Goal: Task Accomplishment & Management: Use online tool/utility

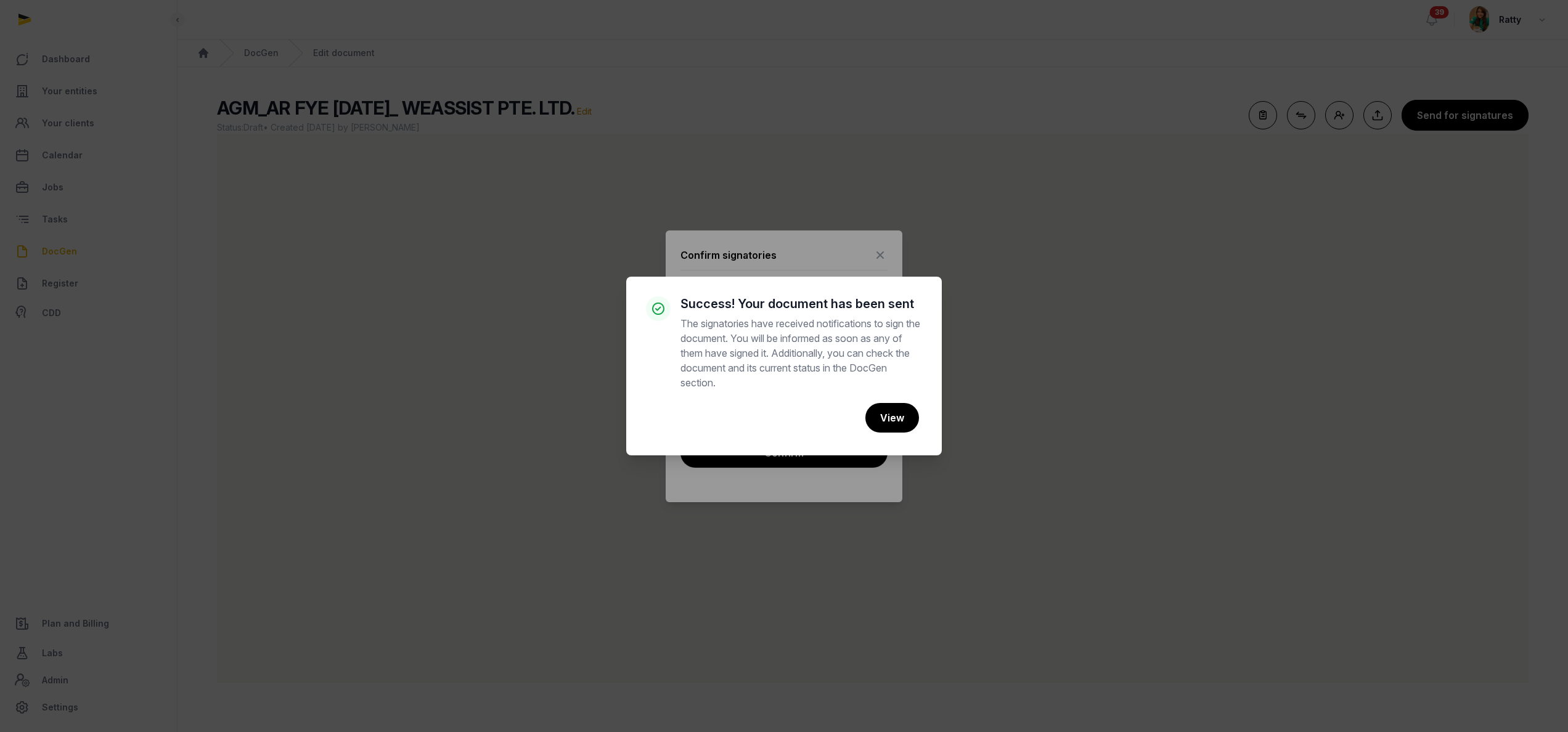
click at [886, 411] on button "View" at bounding box center [892, 417] width 54 height 29
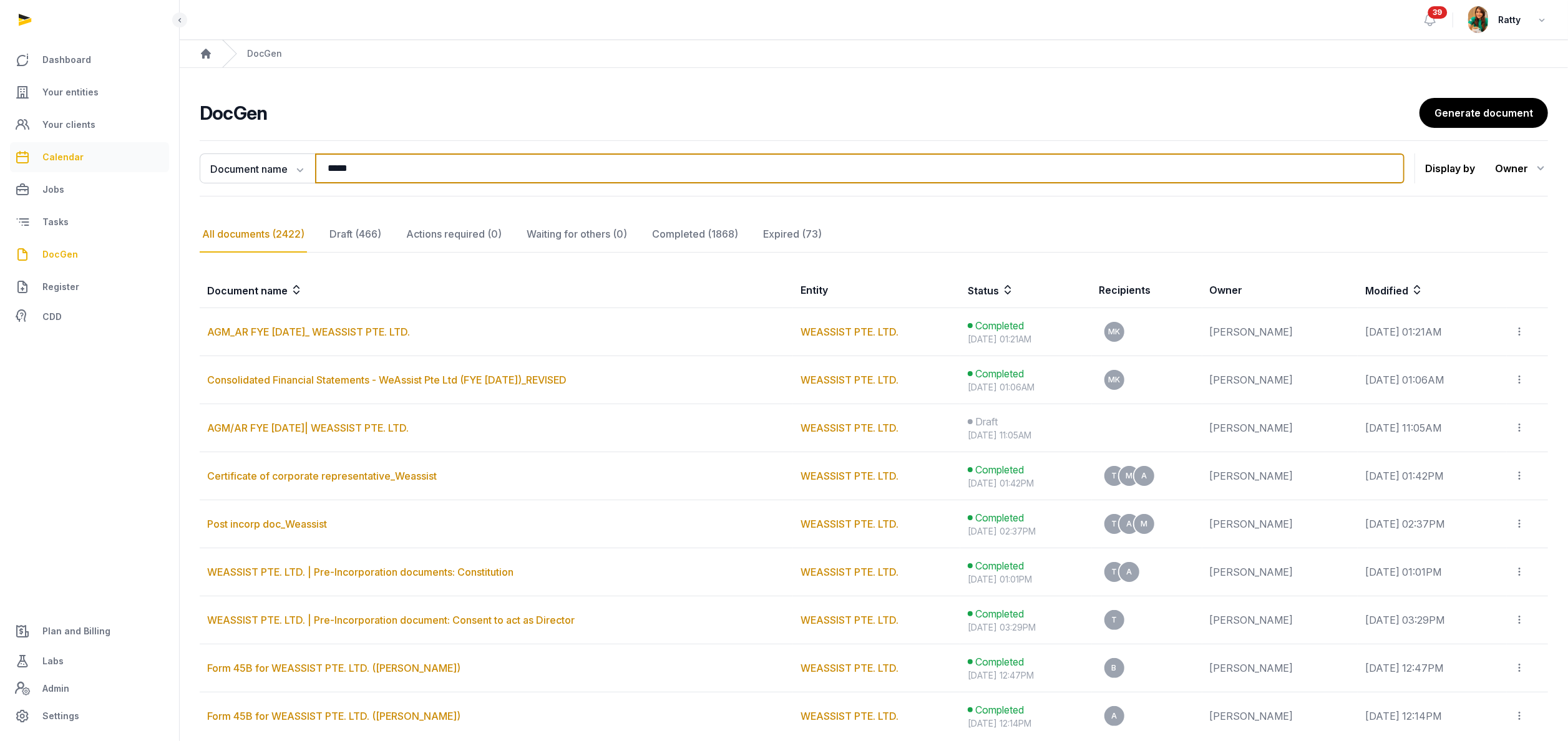
drag, startPoint x: 390, startPoint y: 171, endPoint x: 106, endPoint y: 151, distance: 284.7
click at [106, 151] on div "**********" at bounding box center [784, 425] width 1568 height 850
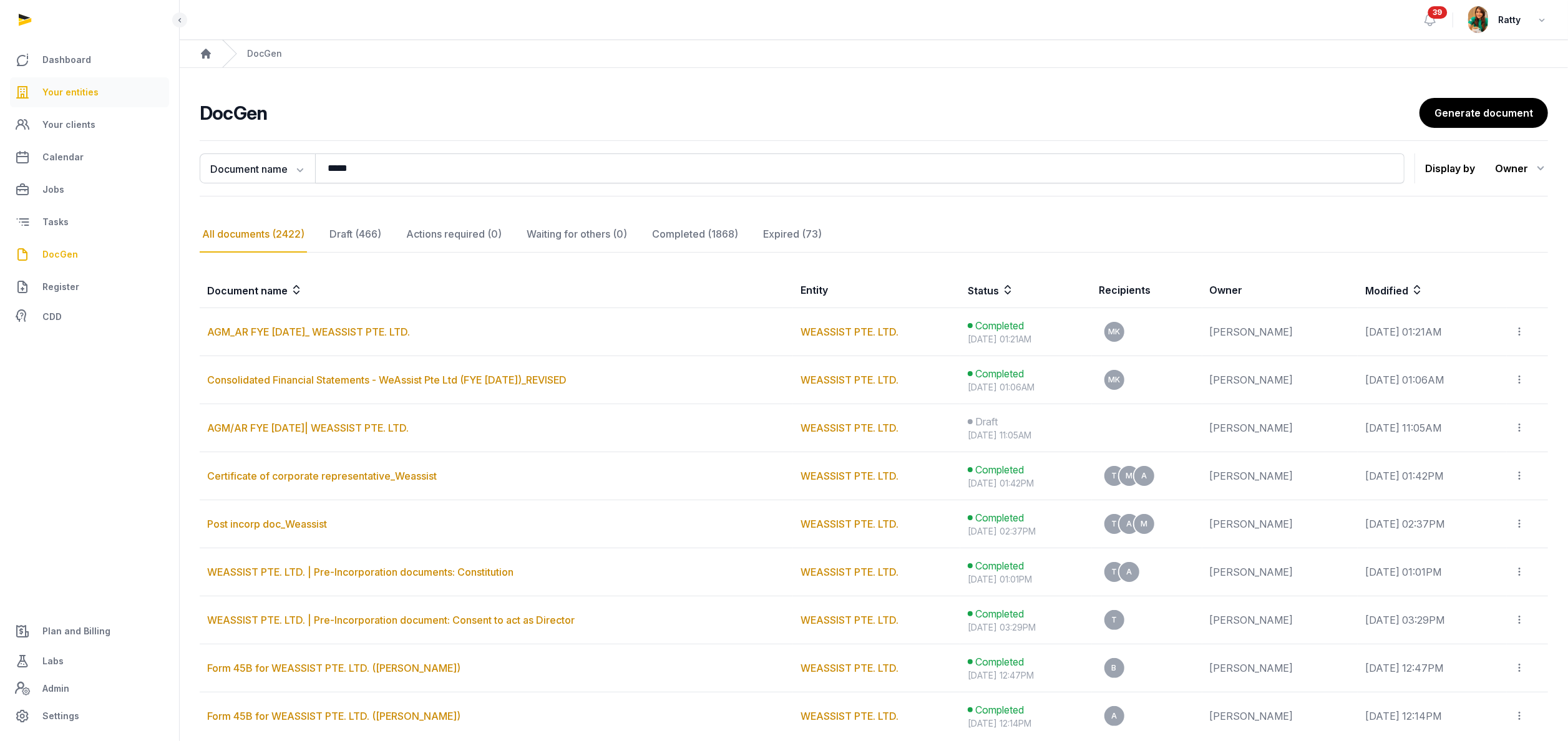
click at [56, 90] on span "Your entities" at bounding box center [71, 93] width 56 height 15
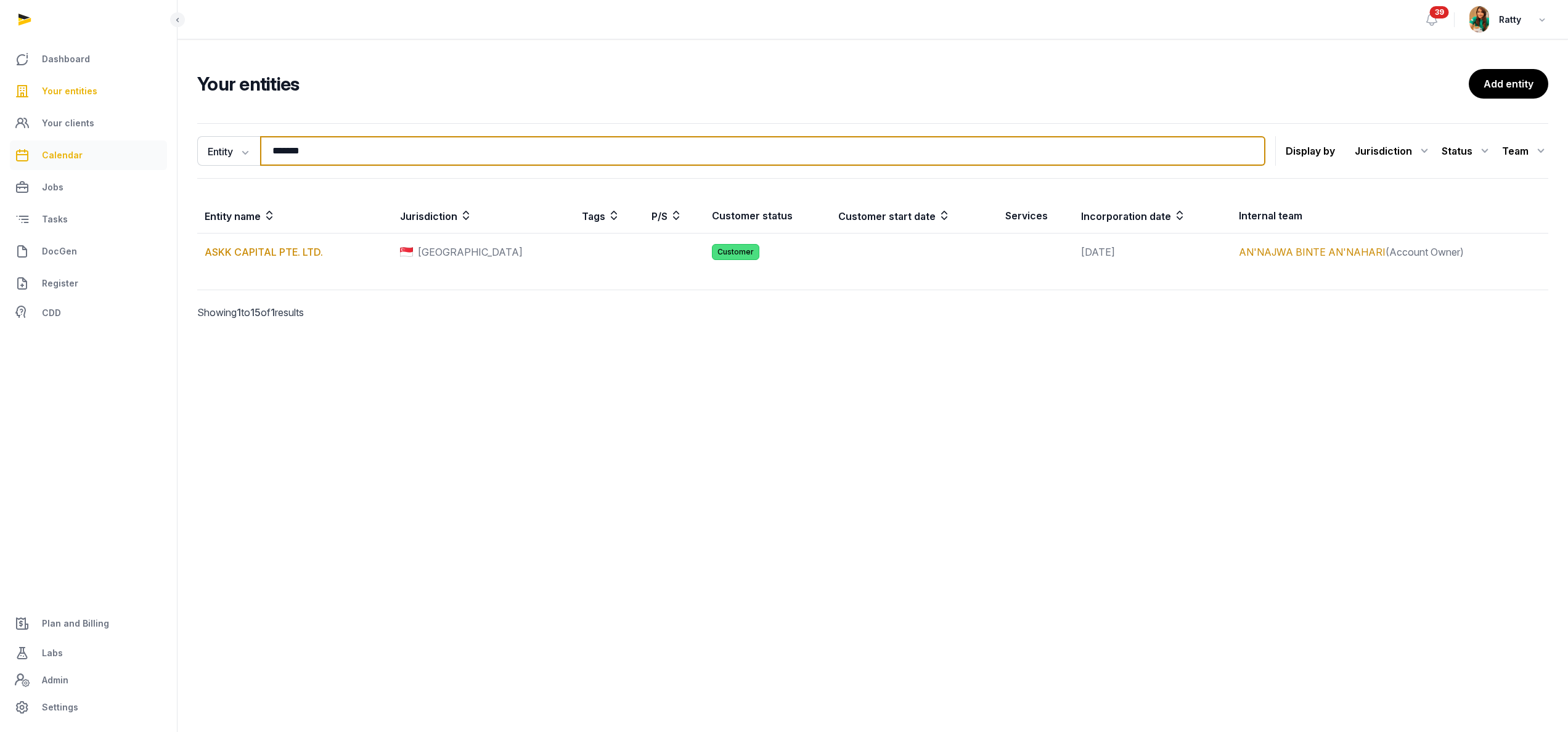
drag, startPoint x: 344, startPoint y: 156, endPoint x: 61, endPoint y: 141, distance: 283.4
click at [61, 141] on div "Dashboard Your entities Your clients Calendar Jobs Tasks DocGen Register CDD Pl…" at bounding box center [784, 366] width 1568 height 732
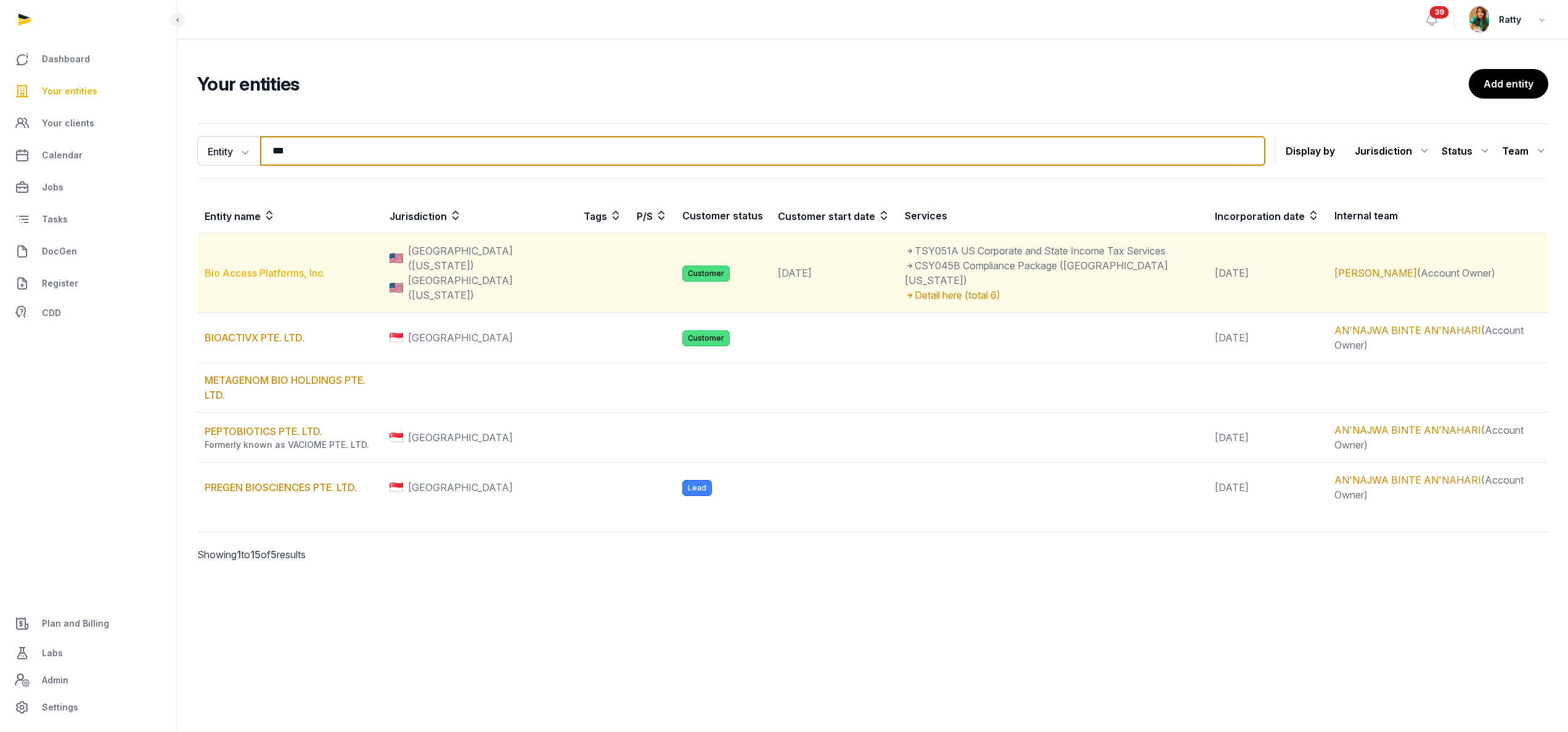
type input "***"
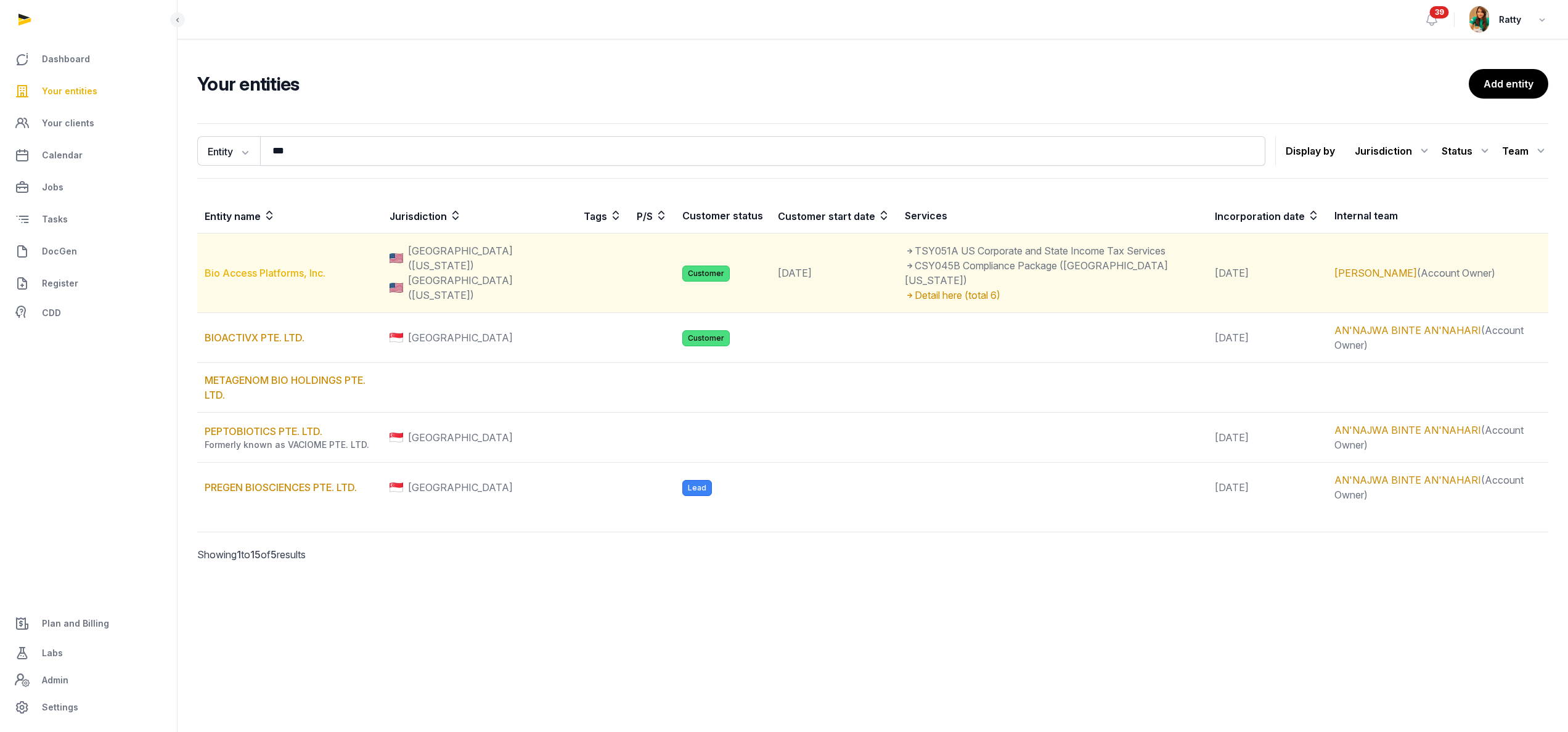
click at [257, 267] on link "Bio Access Platforms, Inc." at bounding box center [265, 273] width 121 height 13
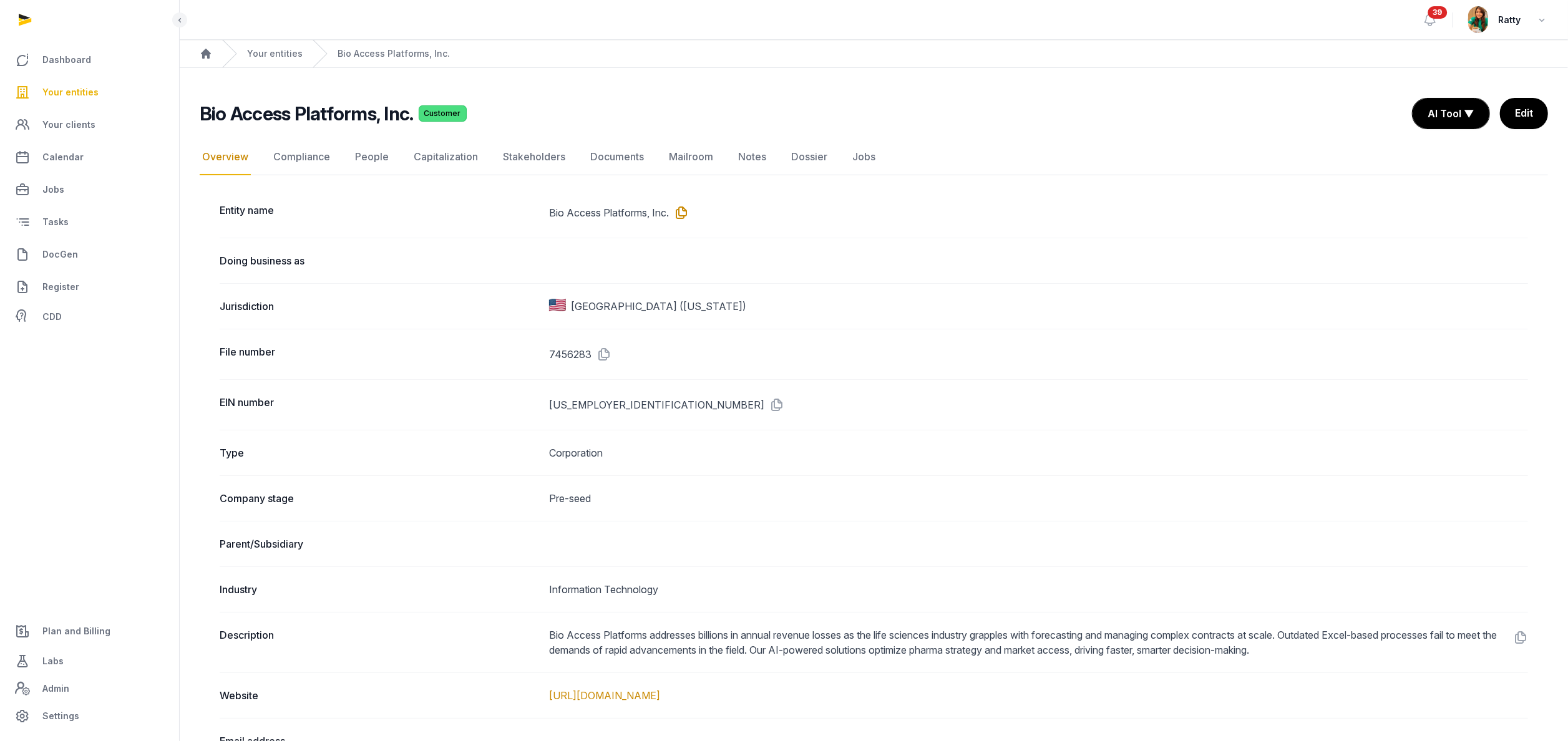
click at [682, 211] on icon at bounding box center [678, 212] width 20 height 20
click at [610, 163] on link "Documents" at bounding box center [617, 157] width 59 height 36
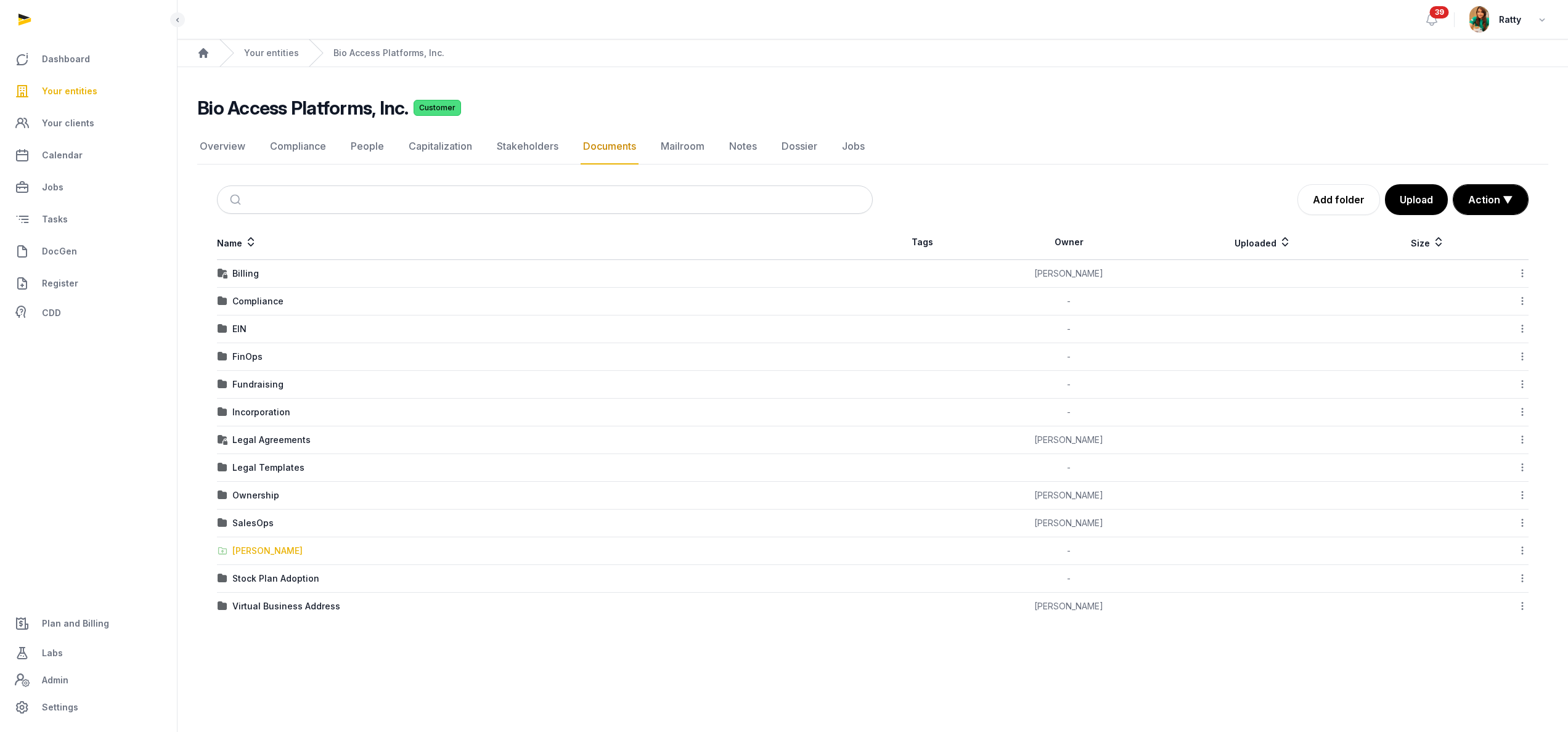
click at [247, 556] on div "Shared Folder" at bounding box center [267, 550] width 70 height 13
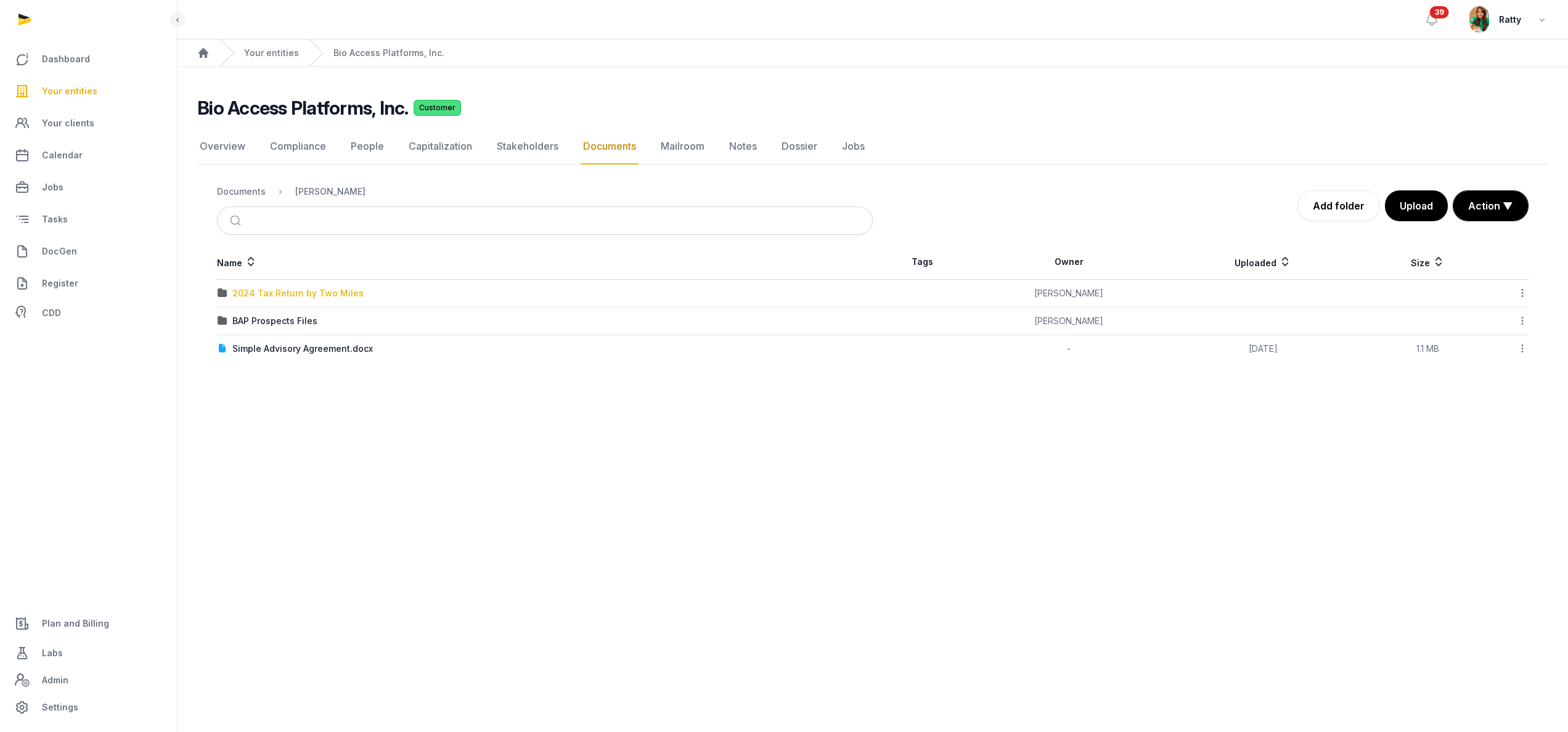
click at [302, 292] on div "2024 Tax Return by Two Miles" at bounding box center [298, 293] width 131 height 13
click at [302, 292] on div "BIOACCESSPL_CA_2024_GovernmentCopyTaxReturn.pdf" at bounding box center [351, 293] width 238 height 13
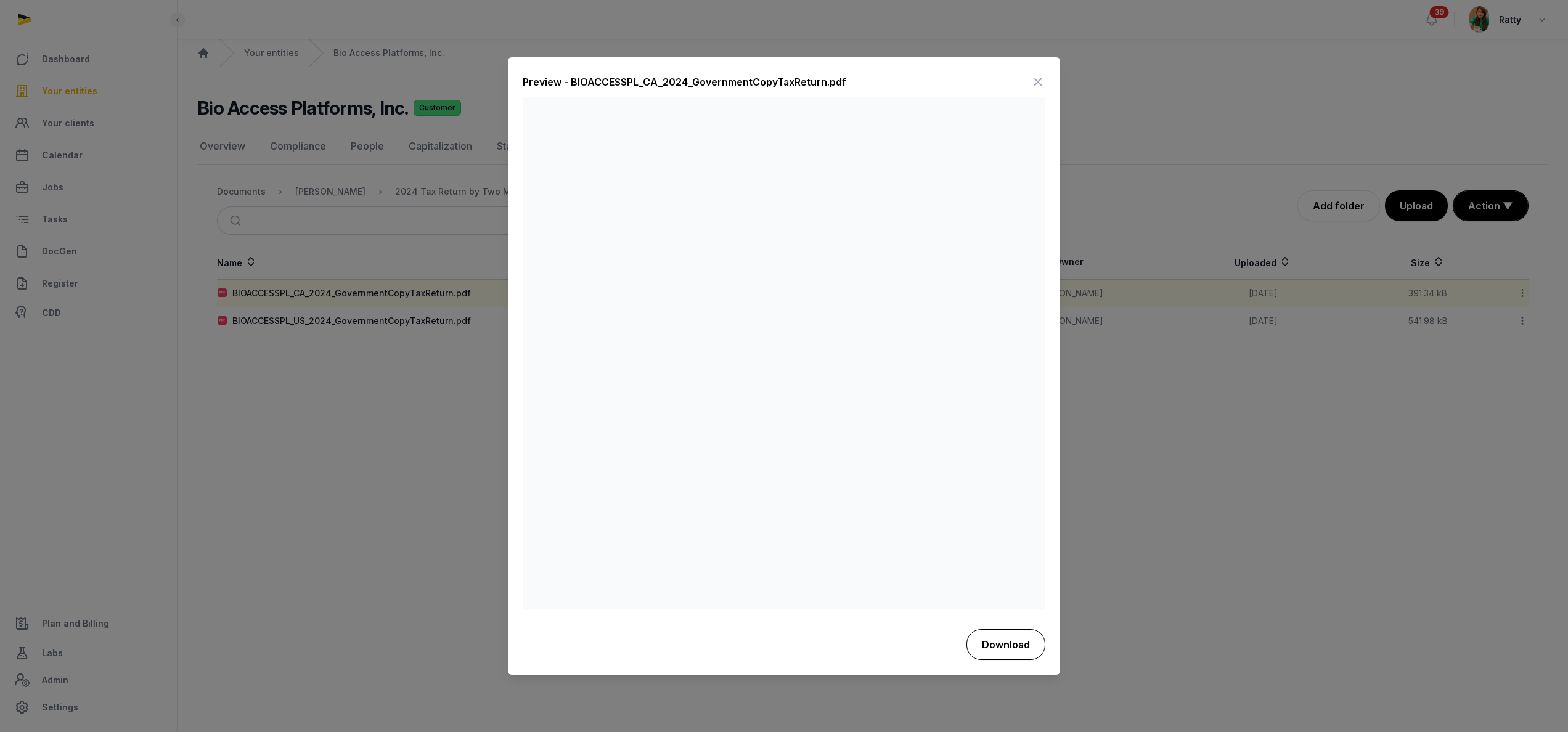
click at [1026, 644] on button "Download" at bounding box center [1006, 644] width 79 height 31
click at [348, 321] on div at bounding box center [784, 366] width 1568 height 732
click at [1034, 79] on icon at bounding box center [1039, 82] width 15 height 19
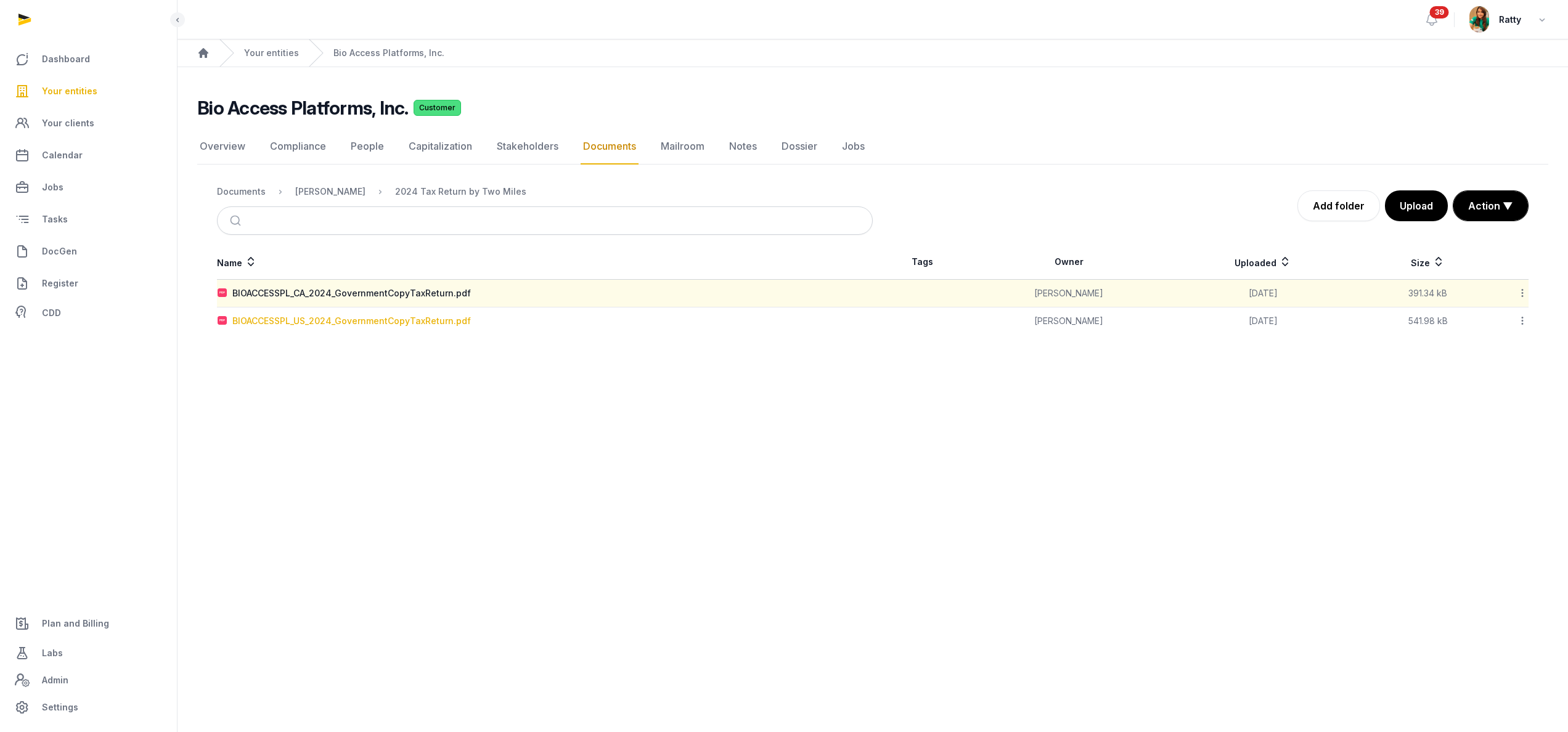
click at [353, 321] on div "BIOACCESSPL_US_2024_GovernmentCopyTaxReturn.pdf" at bounding box center [351, 321] width 238 height 13
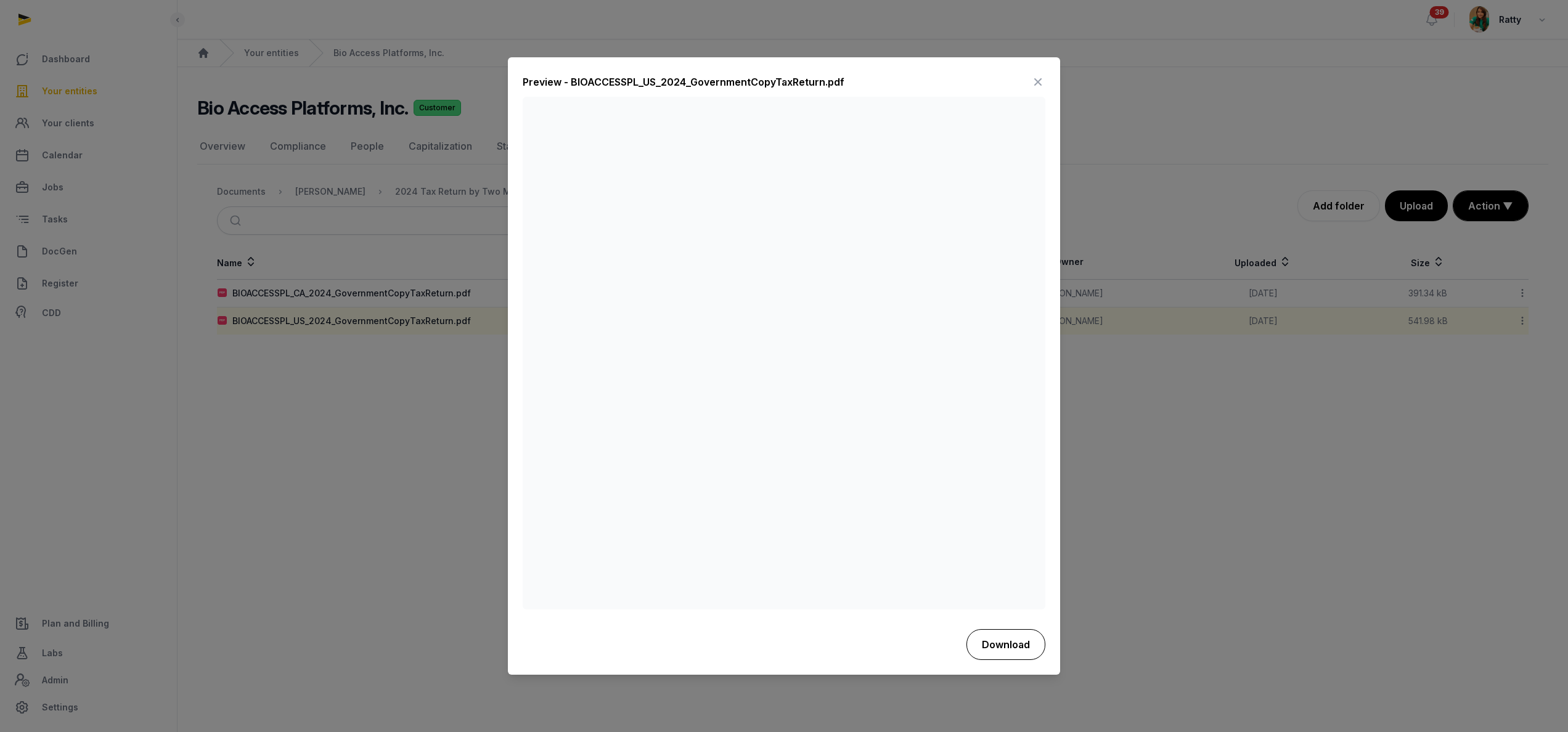
click at [1003, 641] on button "Download" at bounding box center [1006, 644] width 79 height 31
click at [965, 82] on div "Preview - BIOACCESSPL_US_2024_GovernmentCopyTaxReturn.pdf" at bounding box center [784, 84] width 523 height 24
click at [1043, 84] on icon at bounding box center [1039, 82] width 15 height 19
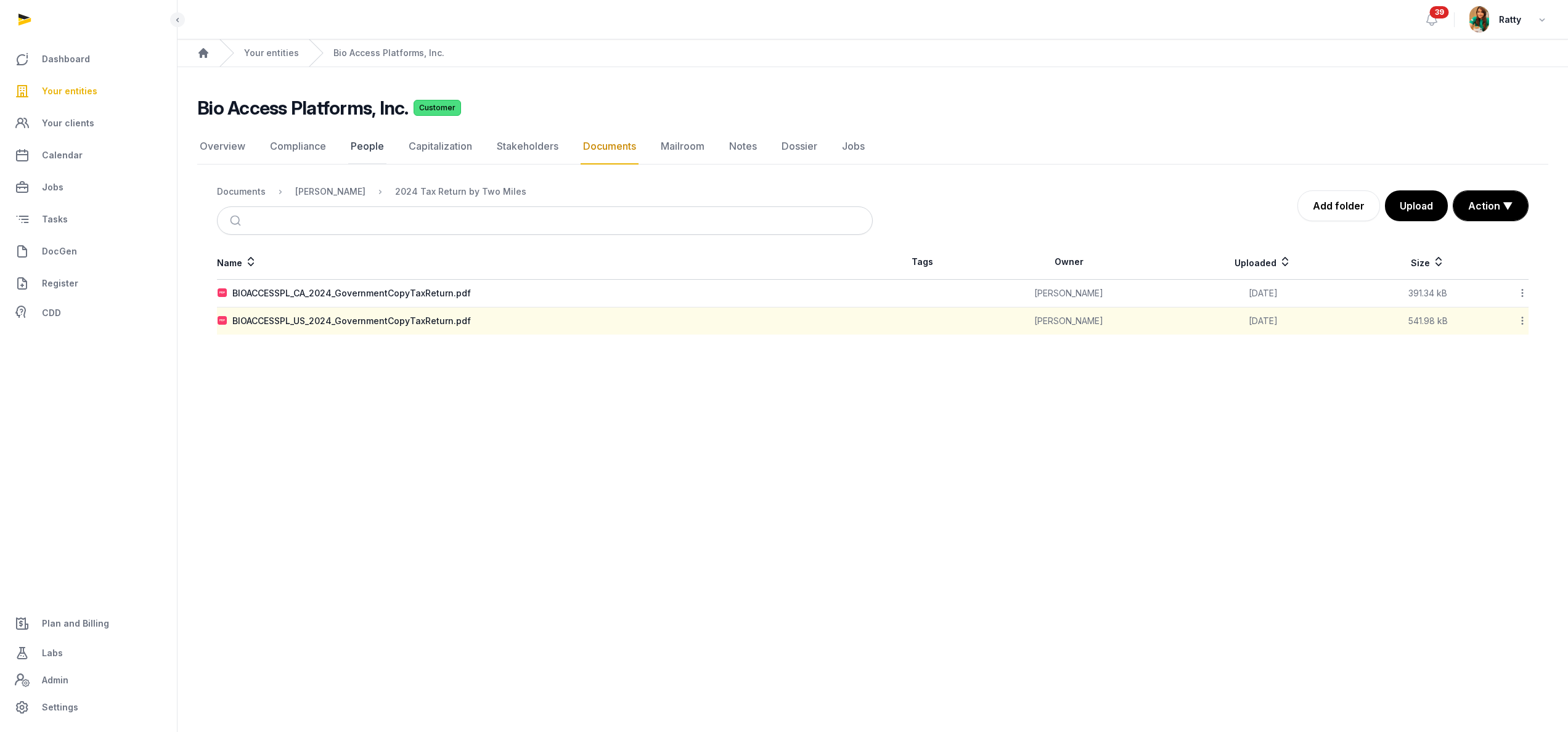
click at [358, 146] on link "People" at bounding box center [367, 146] width 38 height 35
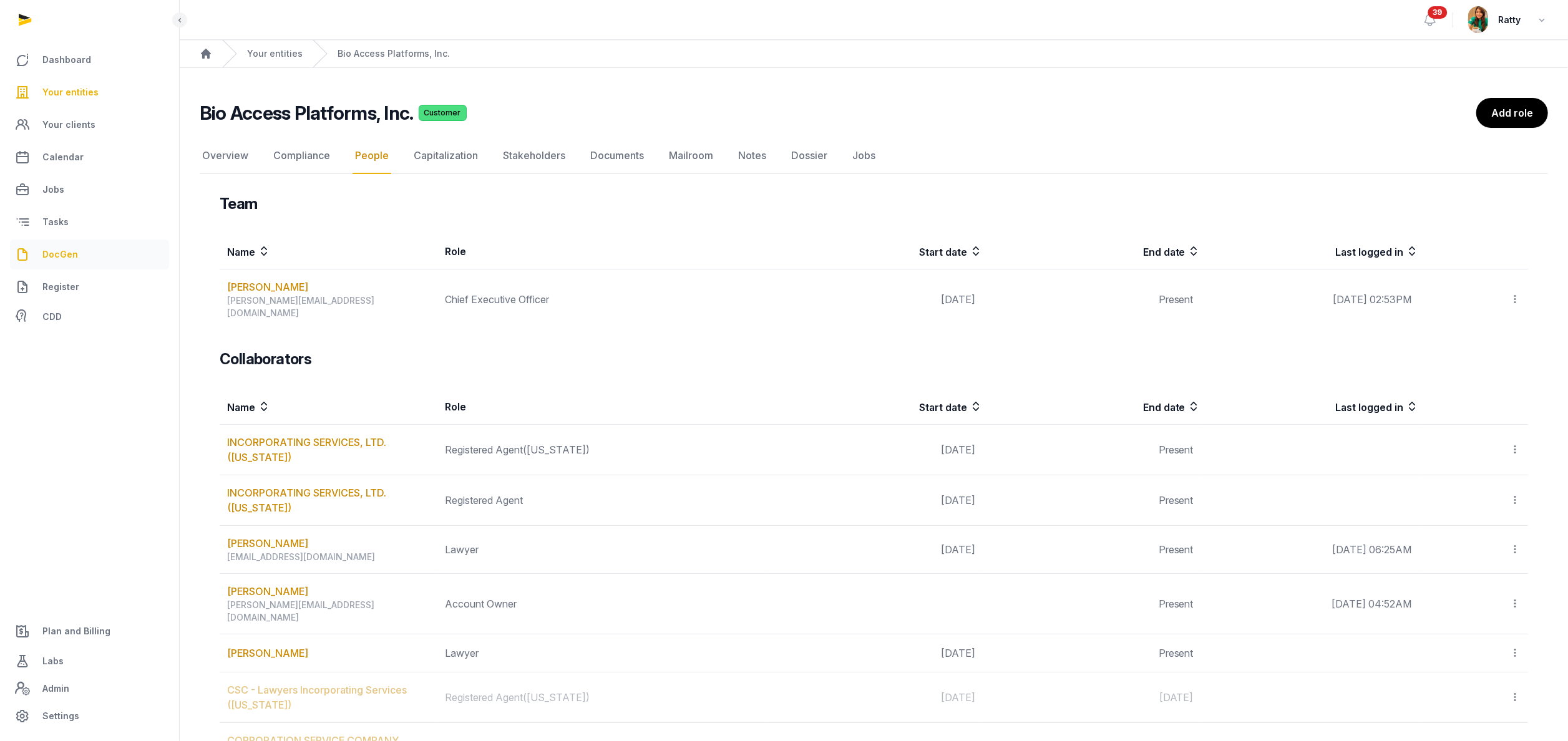
click at [57, 253] on span "DocGen" at bounding box center [60, 255] width 36 height 15
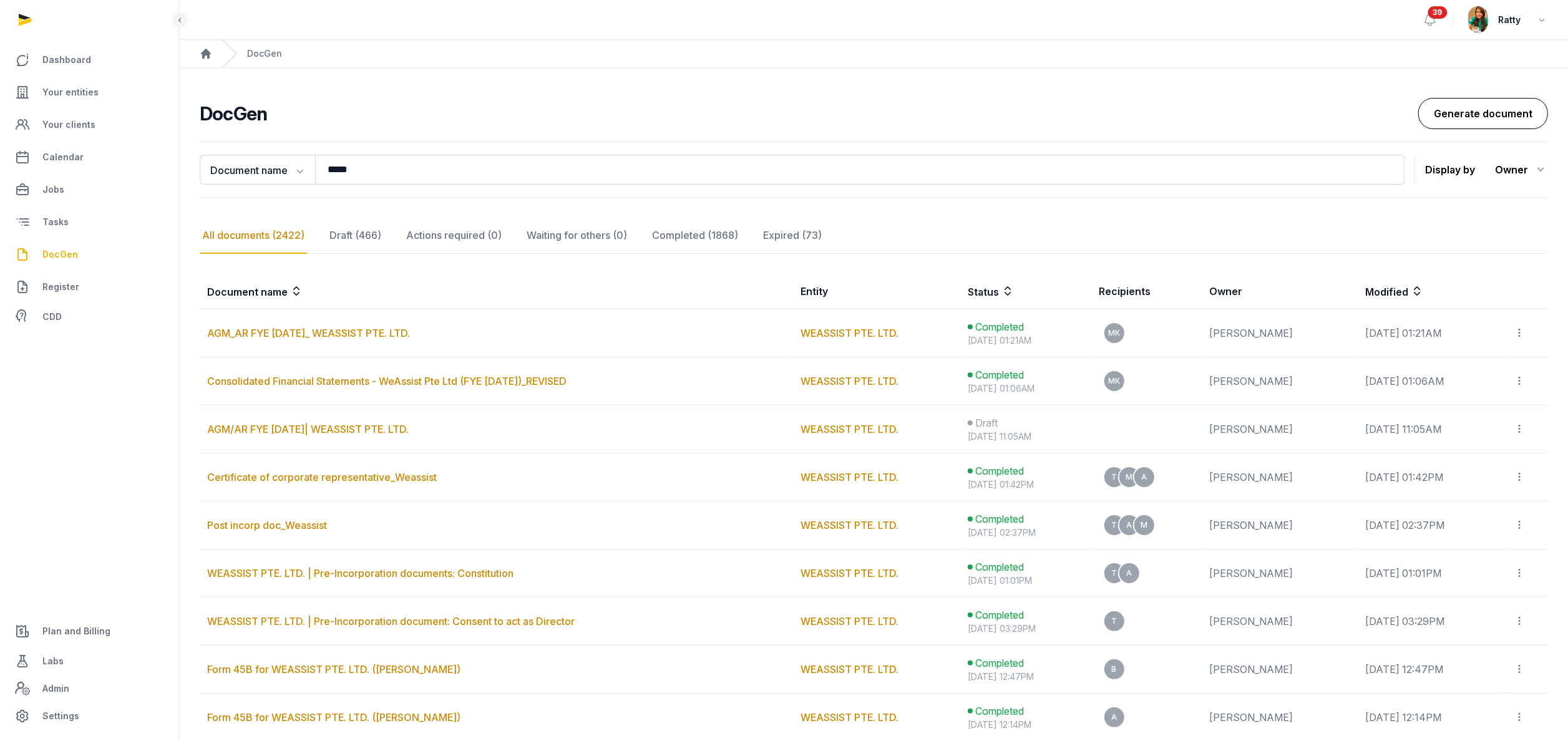
click at [1471, 116] on link "Generate document" at bounding box center [1483, 113] width 129 height 32
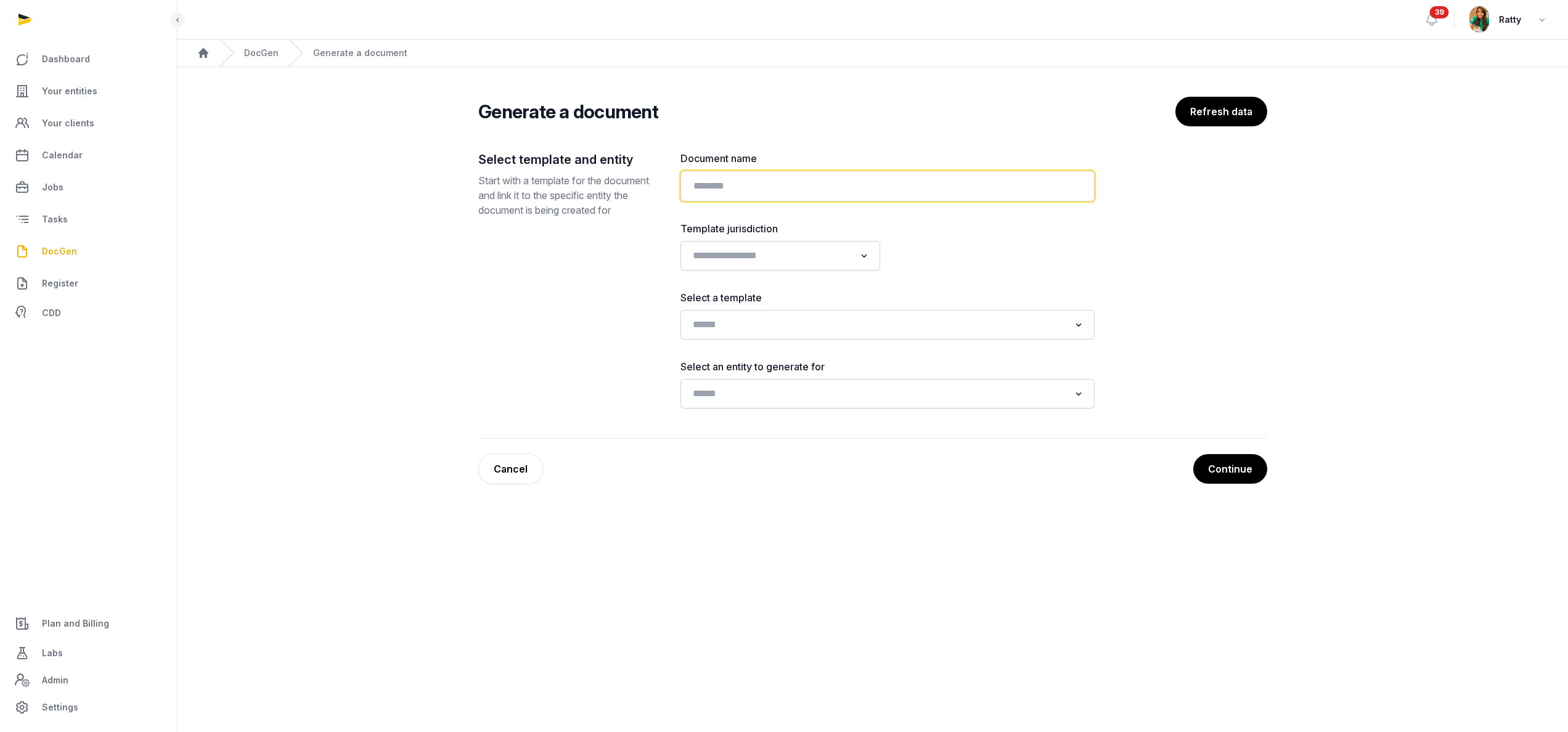
click at [830, 195] on input "text" at bounding box center [888, 186] width 414 height 31
paste input "**********"
type input "**********"
click at [711, 260] on input "Search for option" at bounding box center [771, 256] width 167 height 18
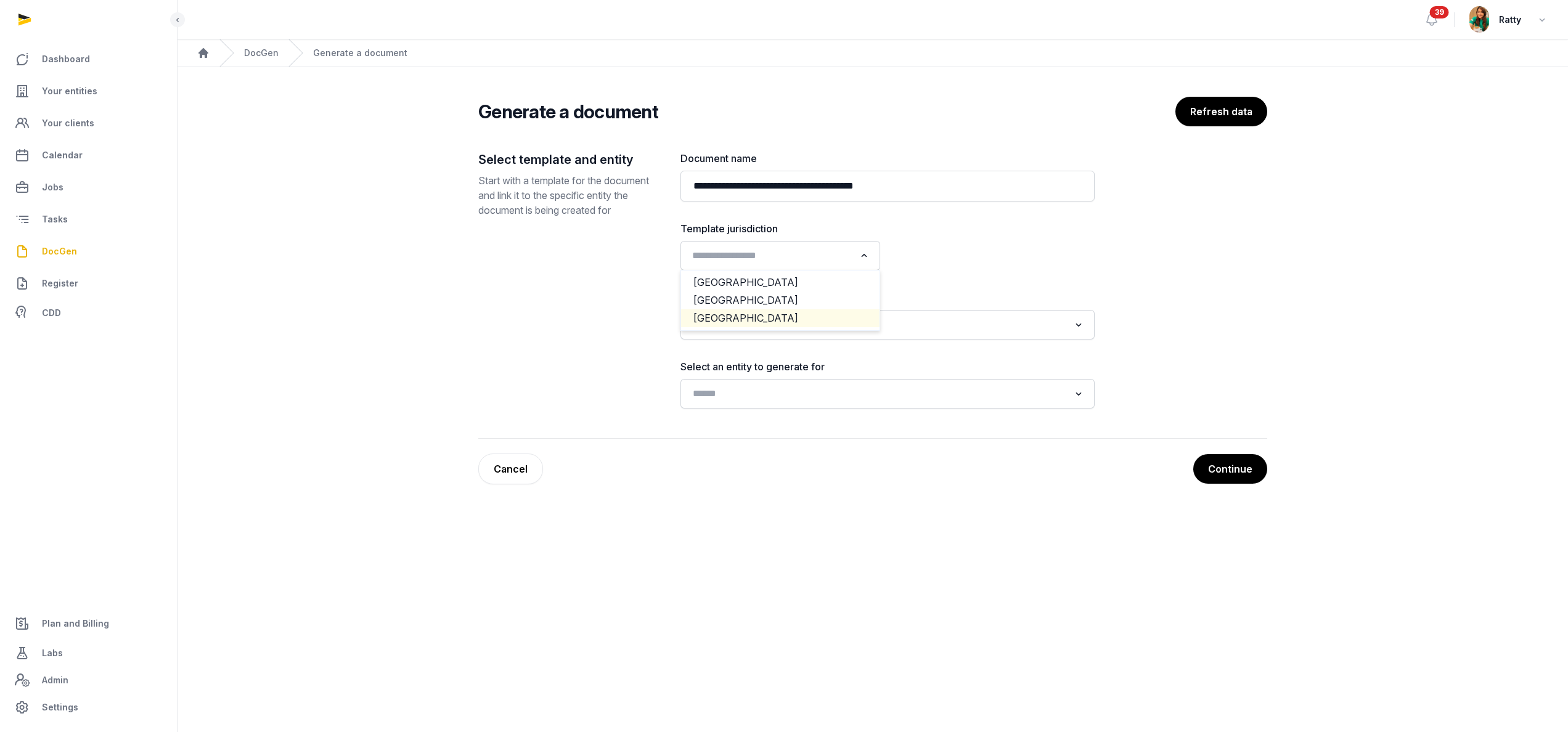
click at [716, 312] on li "[GEOGRAPHIC_DATA]" at bounding box center [780, 318] width 199 height 18
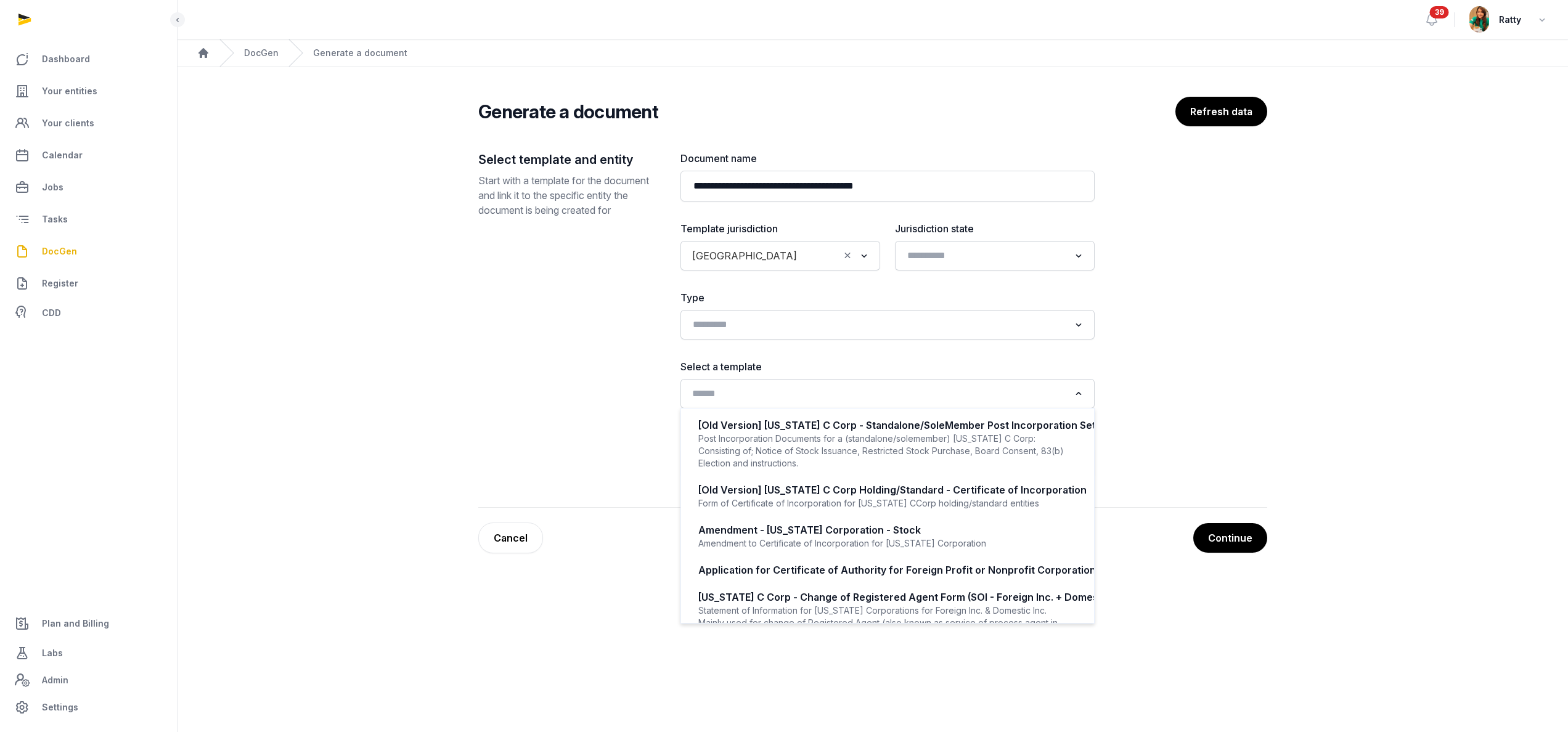
click at [719, 402] on input "Search for option" at bounding box center [878, 394] width 381 height 18
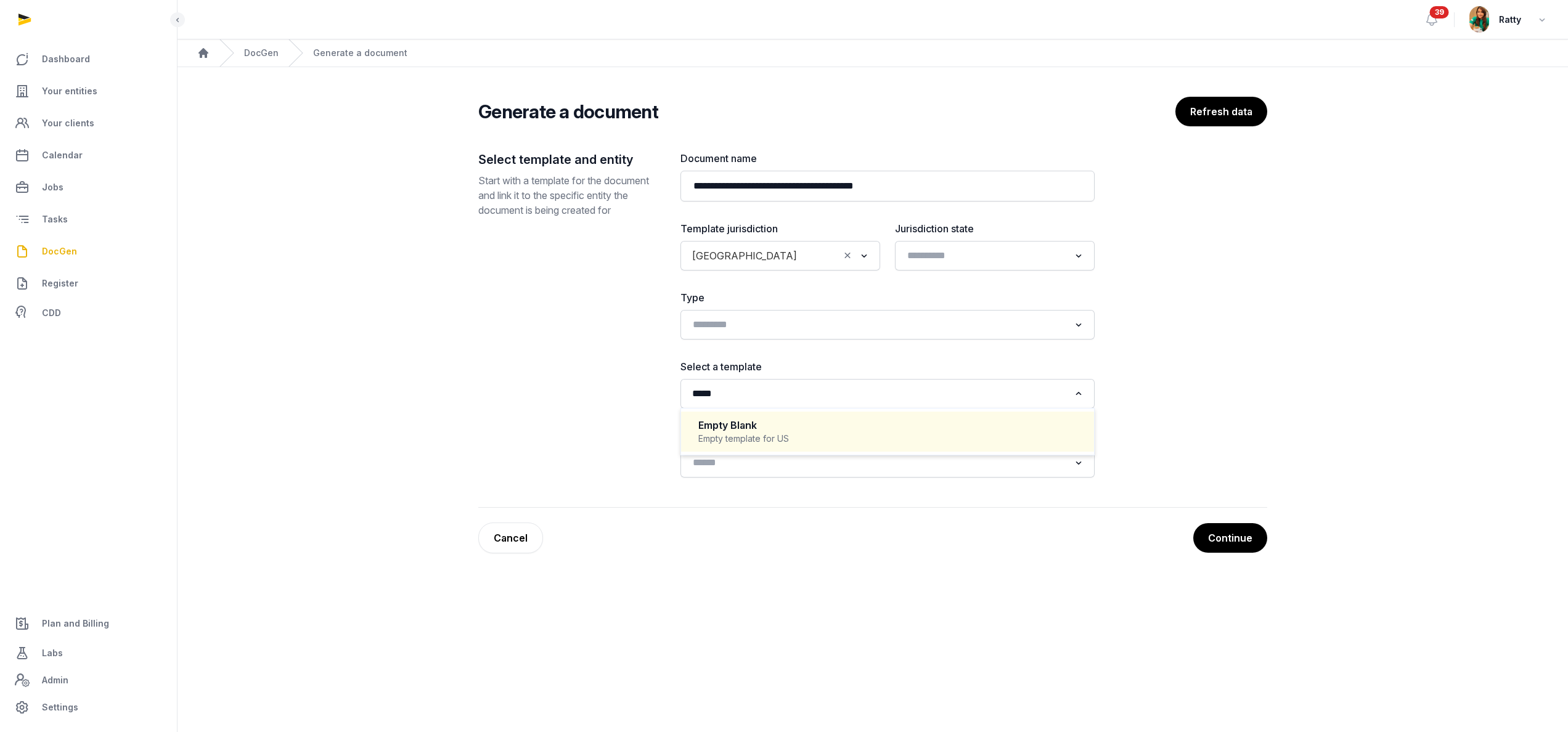
click at [738, 432] on div "Empty Blank" at bounding box center [888, 425] width 379 height 14
type input "*****"
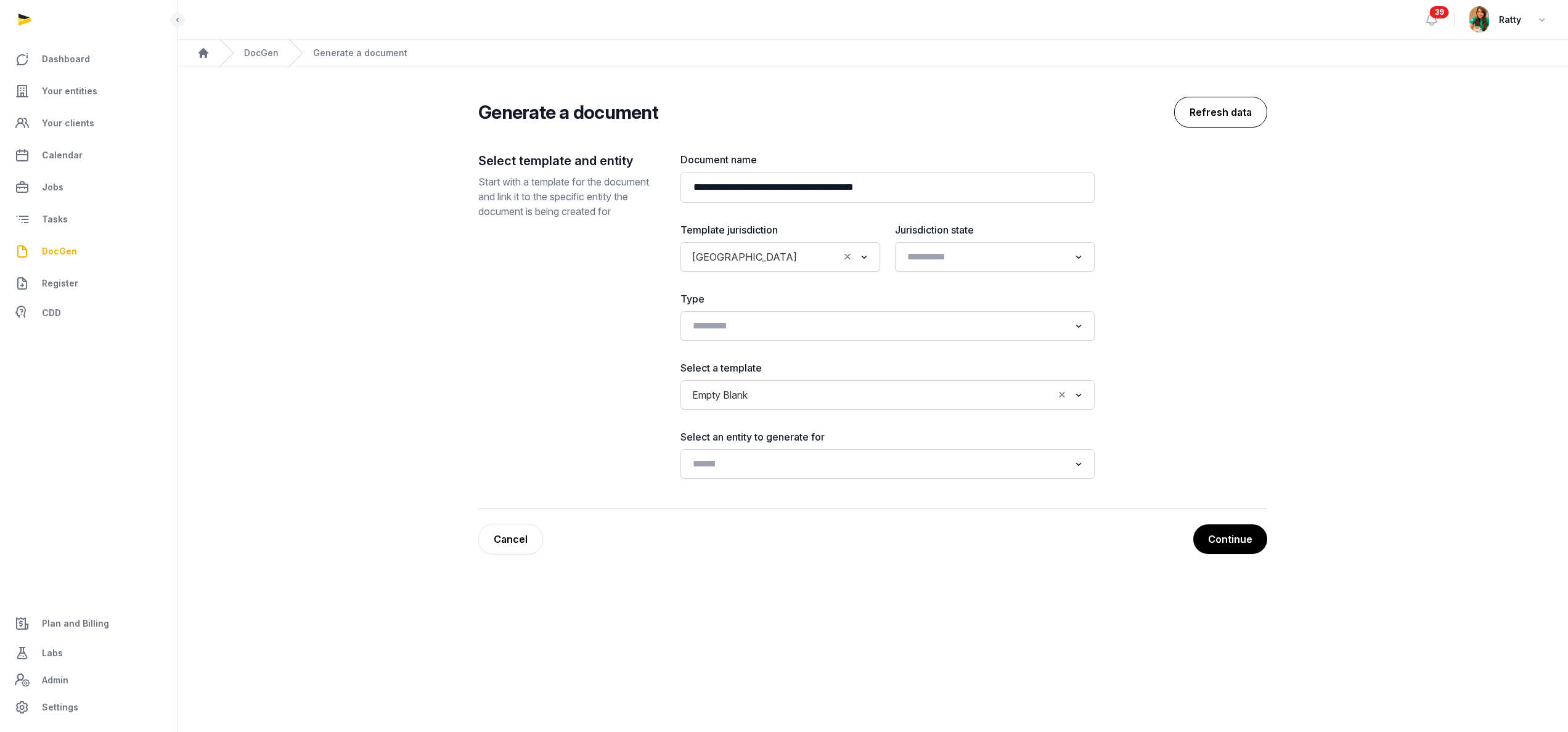
click at [1225, 103] on button "Refresh data" at bounding box center [1220, 112] width 93 height 31
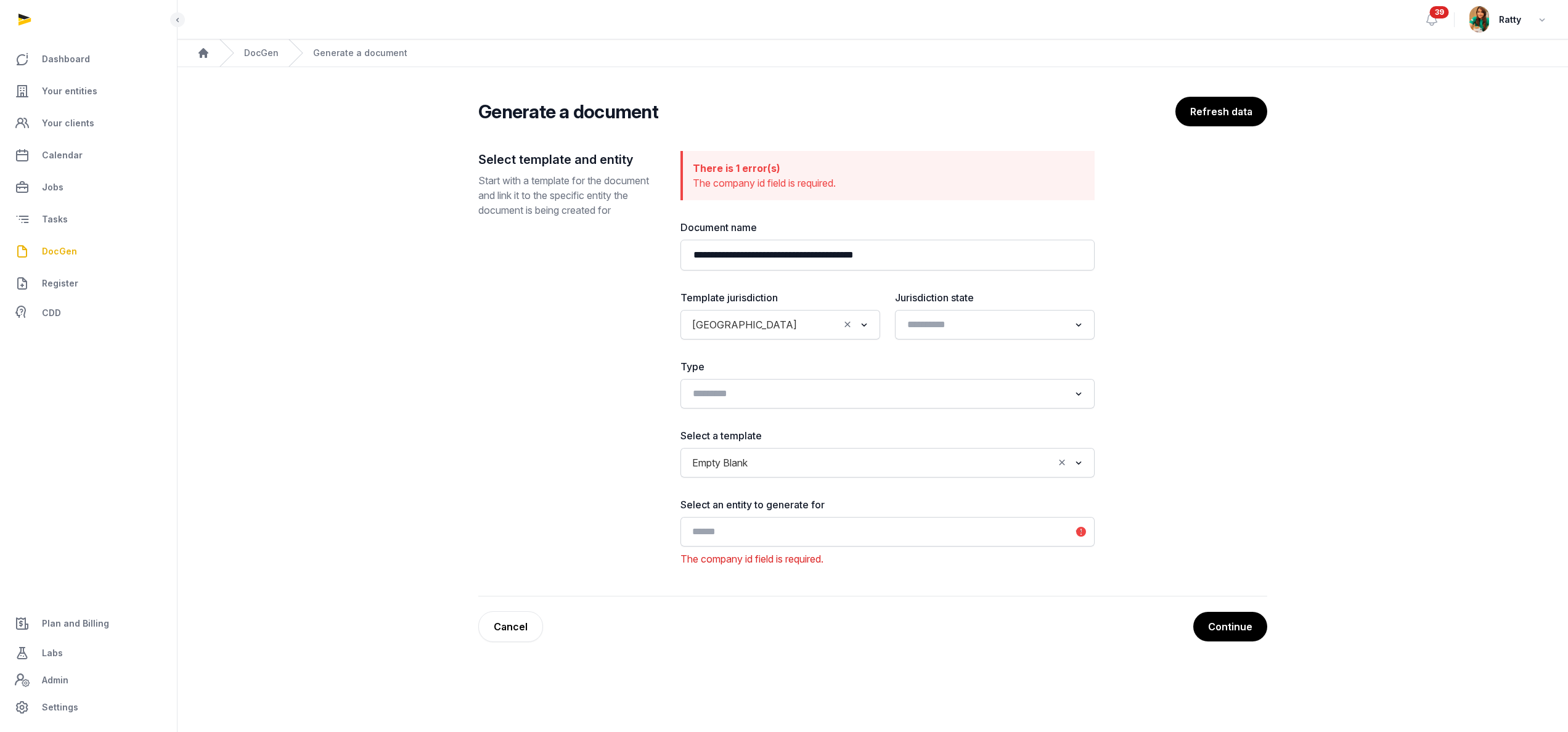
click at [727, 525] on input "Search for option" at bounding box center [878, 532] width 381 height 18
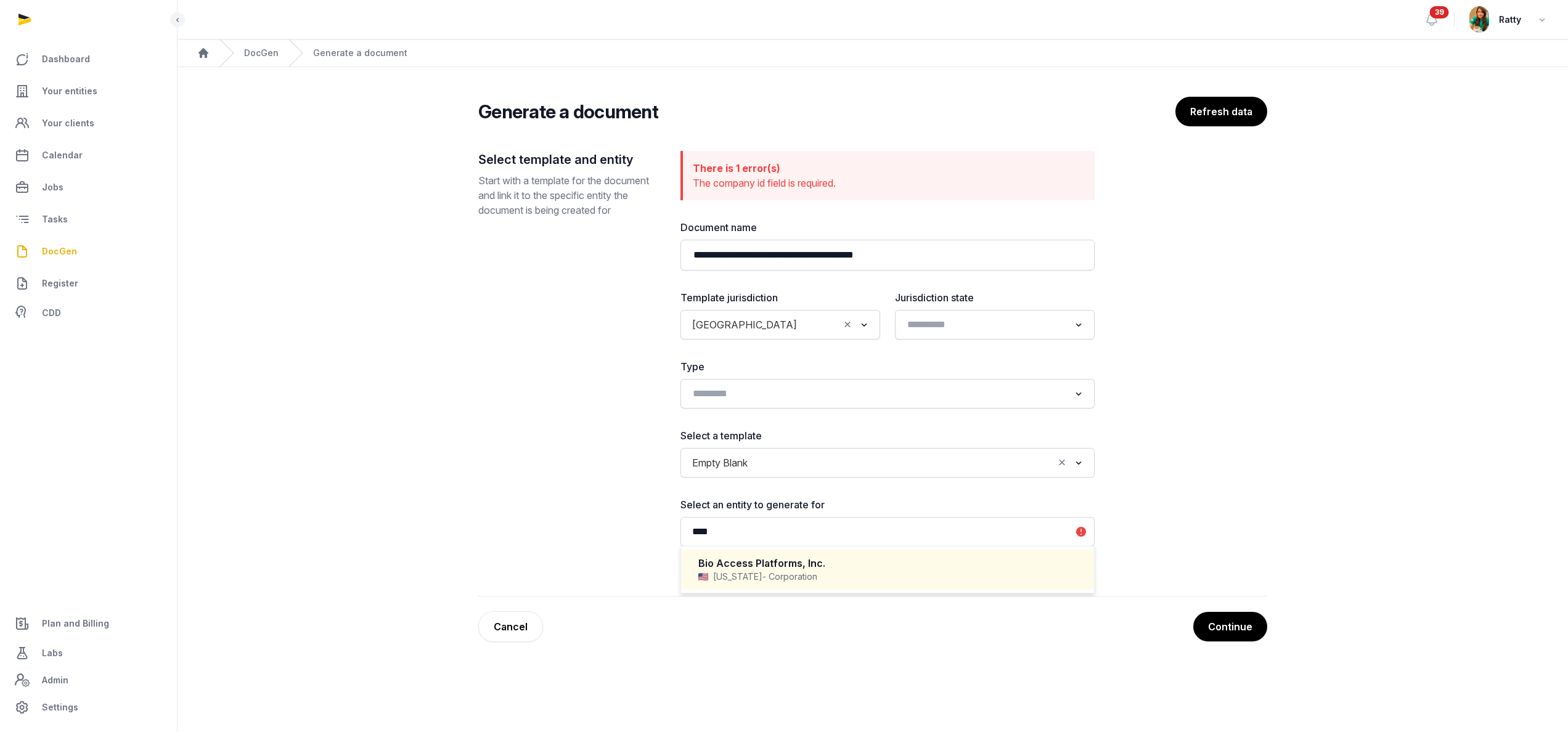
click at [778, 581] on span "- Corporation" at bounding box center [789, 576] width 55 height 13
type input "***"
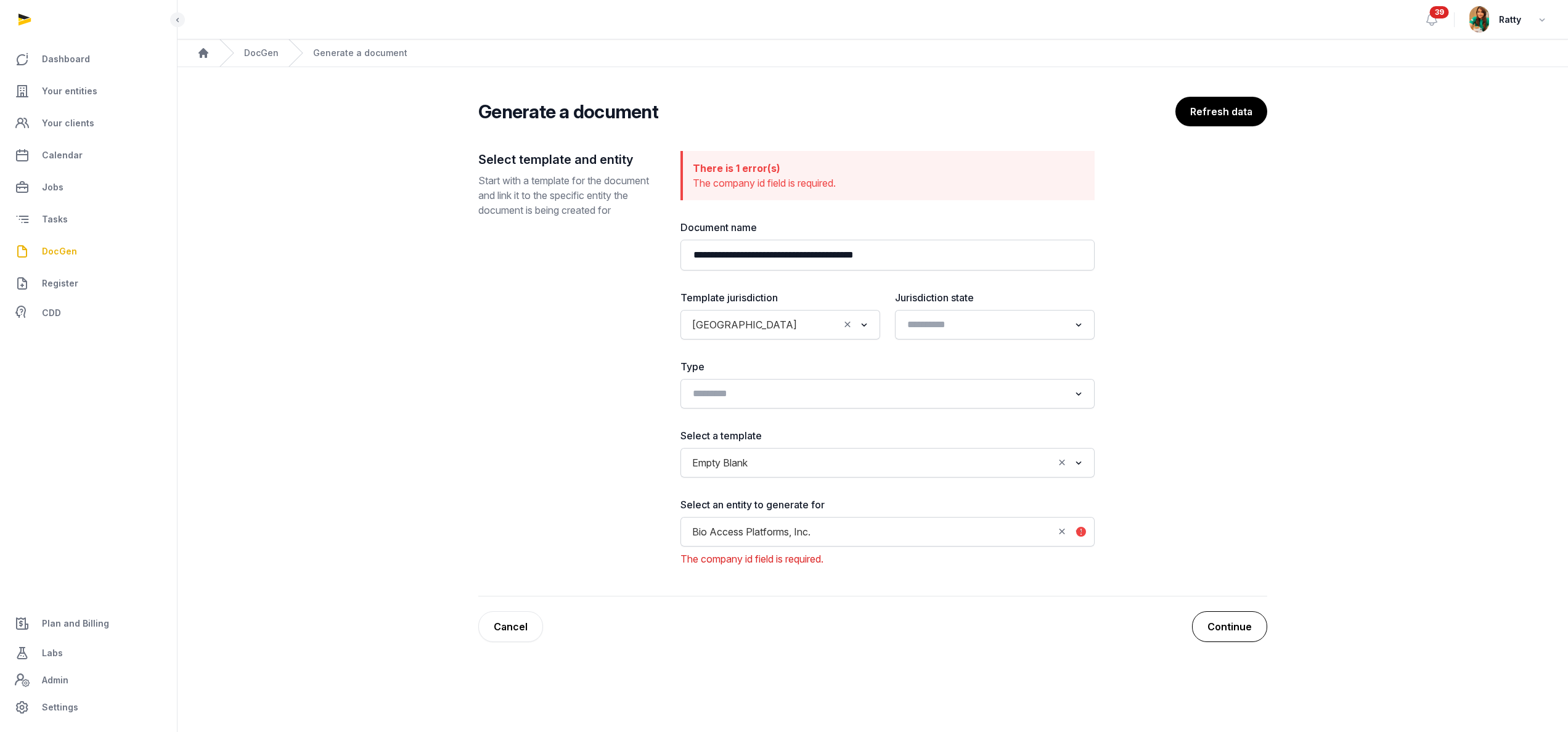
click at [1220, 630] on button "Continue" at bounding box center [1229, 627] width 75 height 31
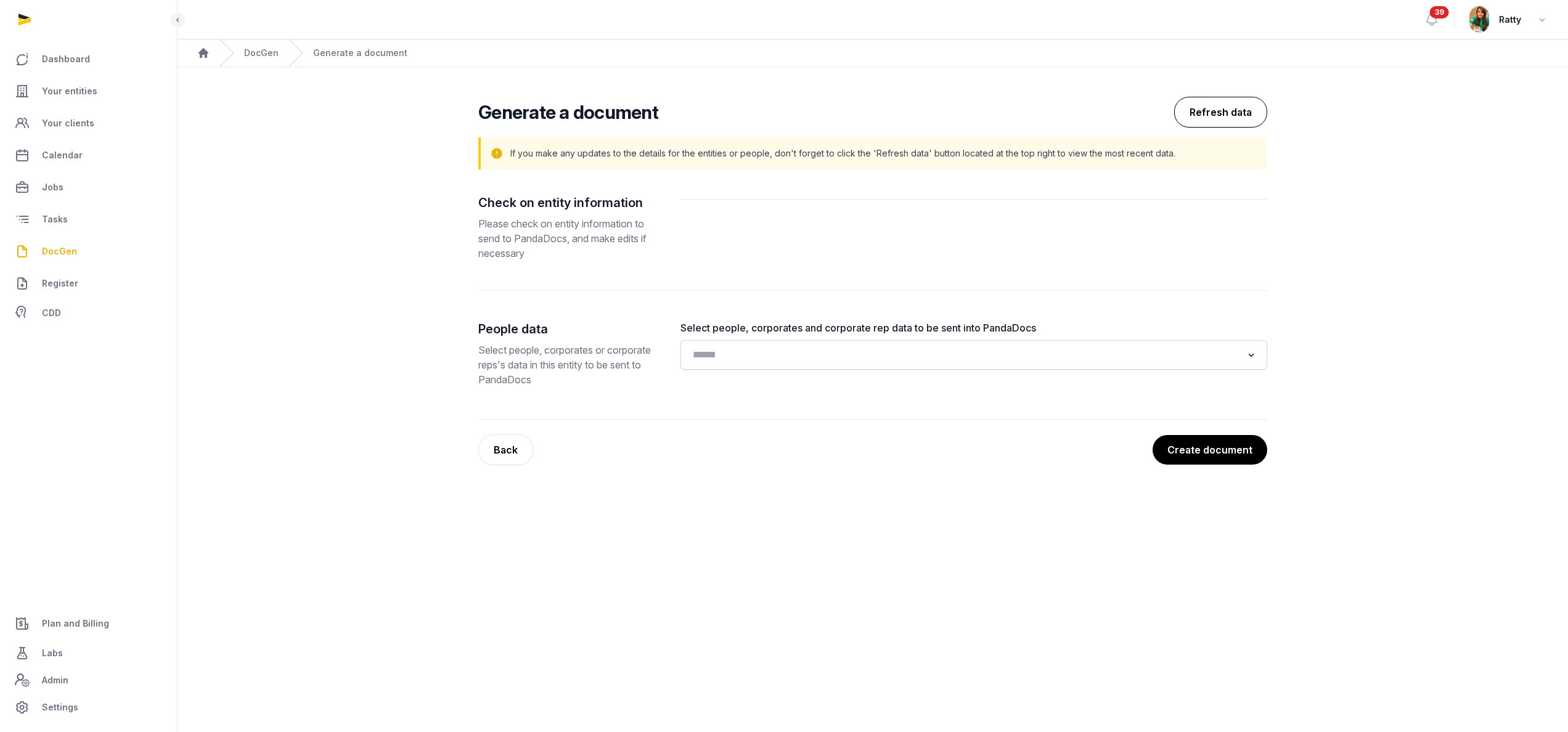
click at [1241, 102] on button "Refresh data" at bounding box center [1220, 112] width 93 height 31
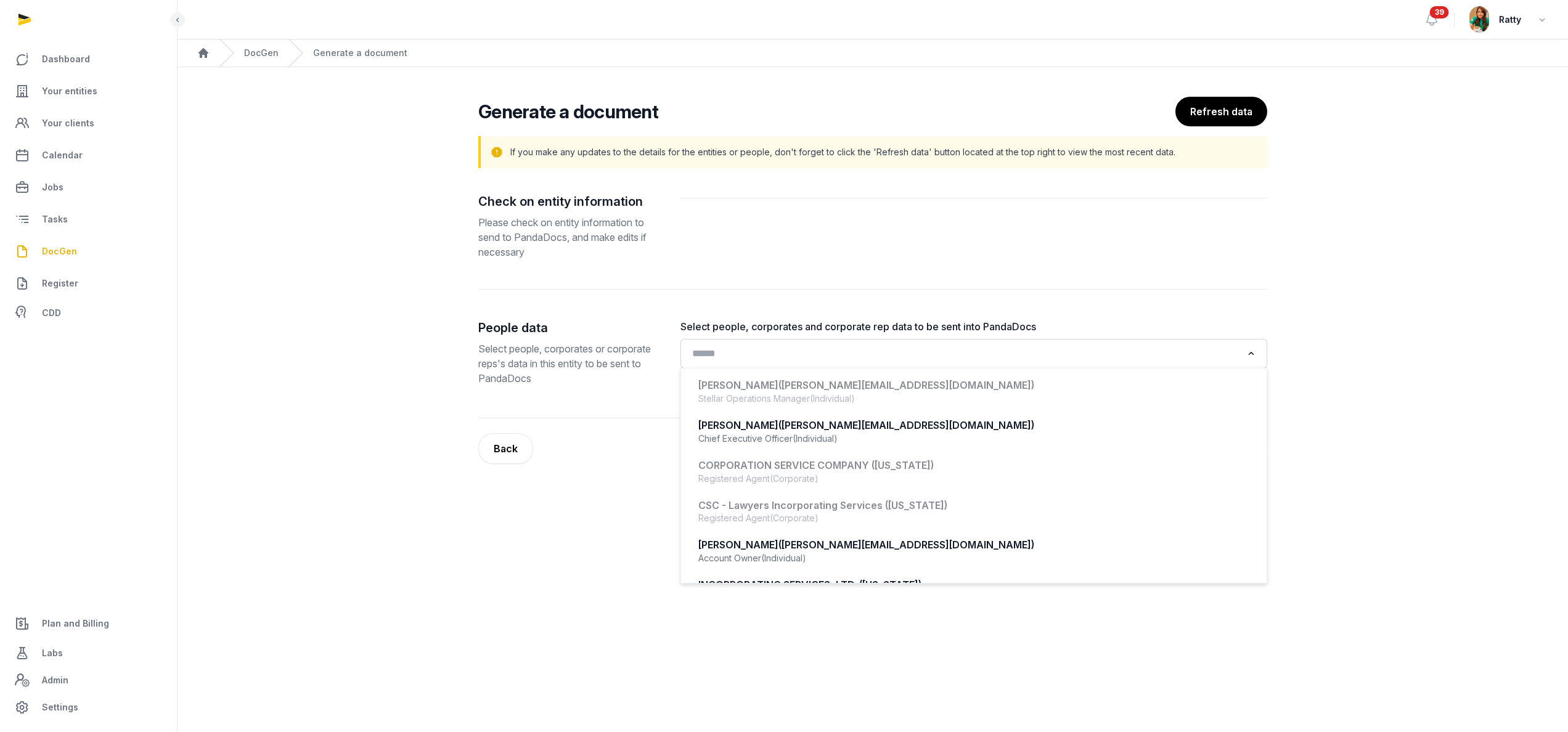
click at [715, 356] on input "Search for option" at bounding box center [965, 353] width 554 height 18
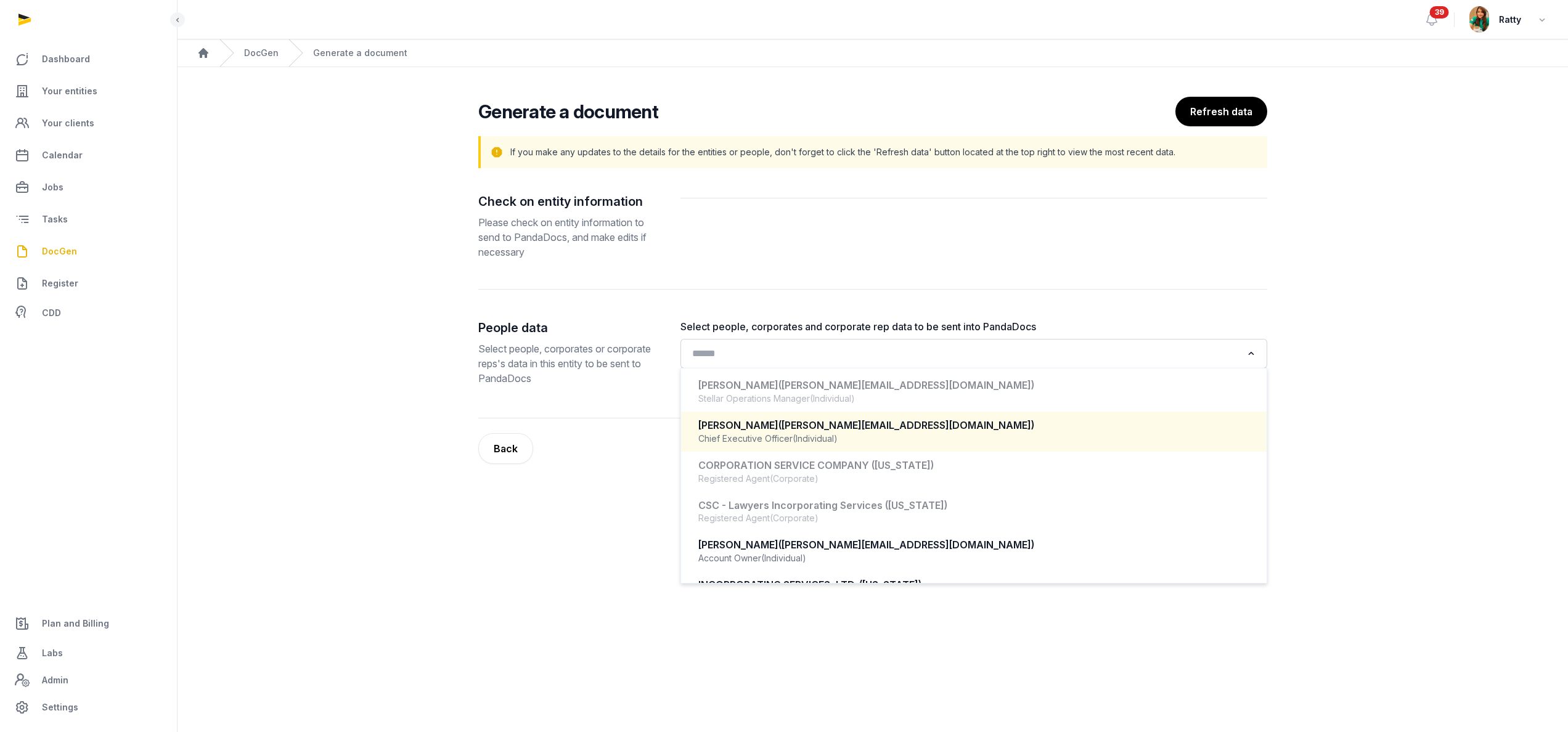
click at [816, 425] on span "(armen@bioaccessplatforms.com)" at bounding box center [906, 425] width 256 height 13
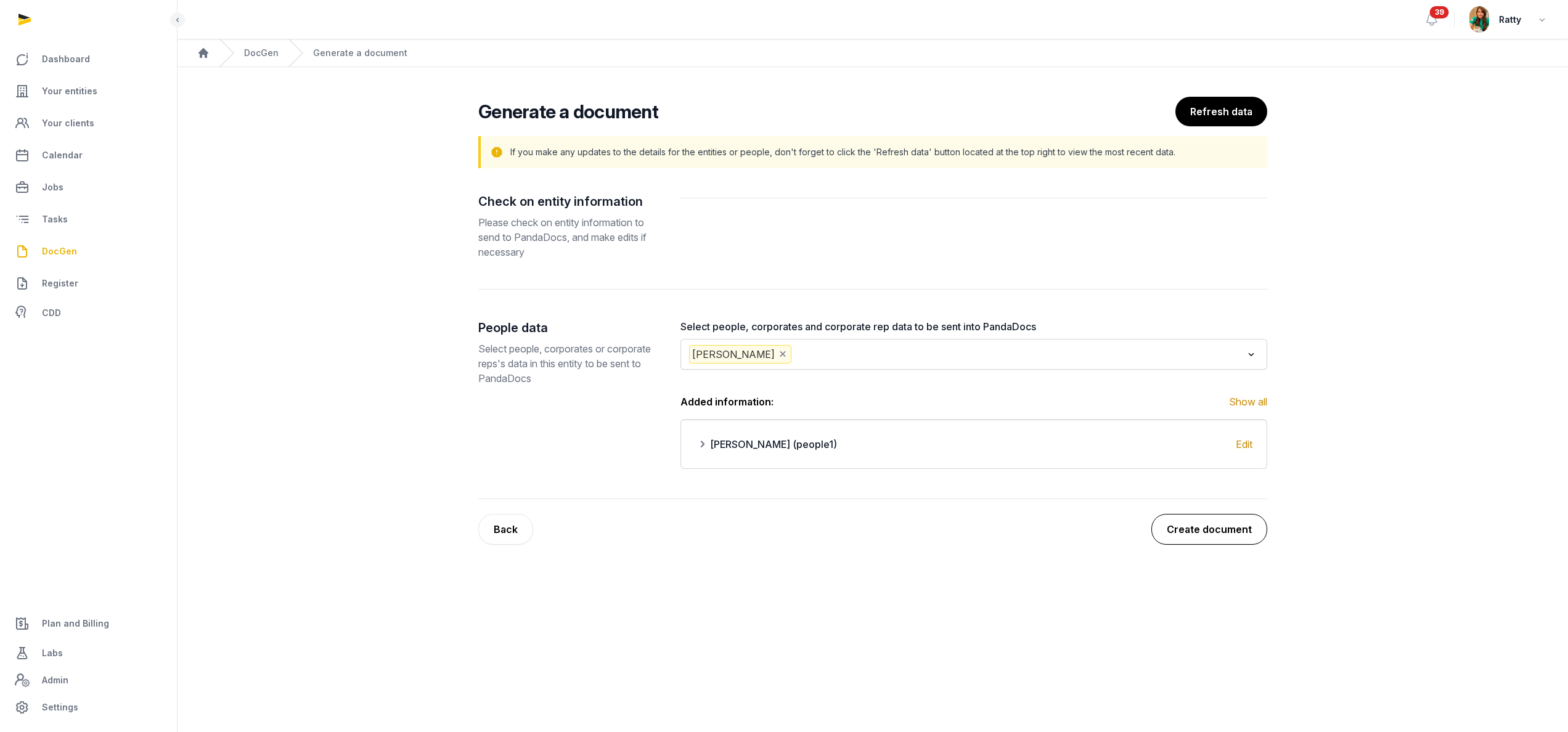
click at [1217, 522] on button "Create document" at bounding box center [1209, 529] width 116 height 31
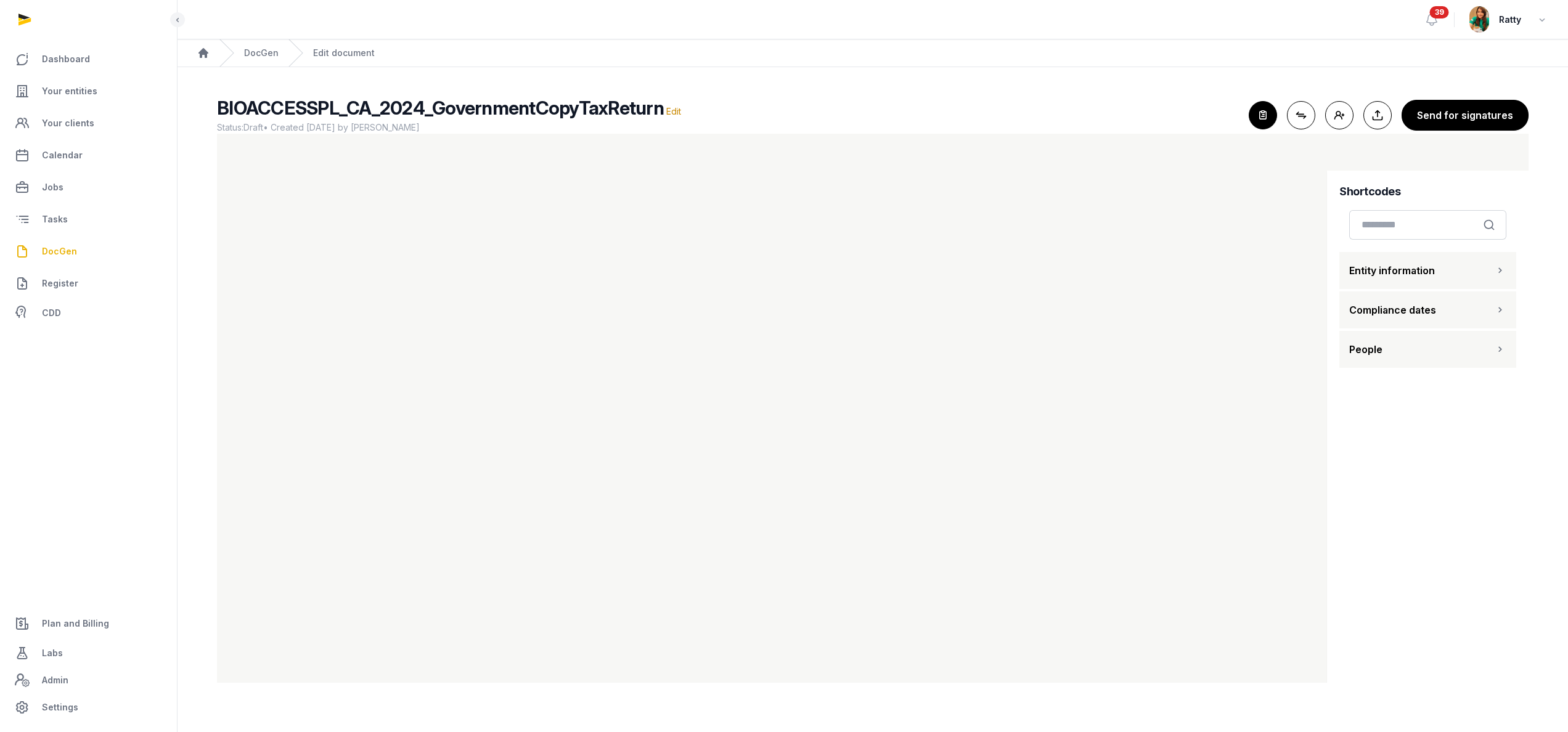
scroll to position [3, 0]
click at [1256, 117] on icon "button" at bounding box center [1263, 115] width 27 height 27
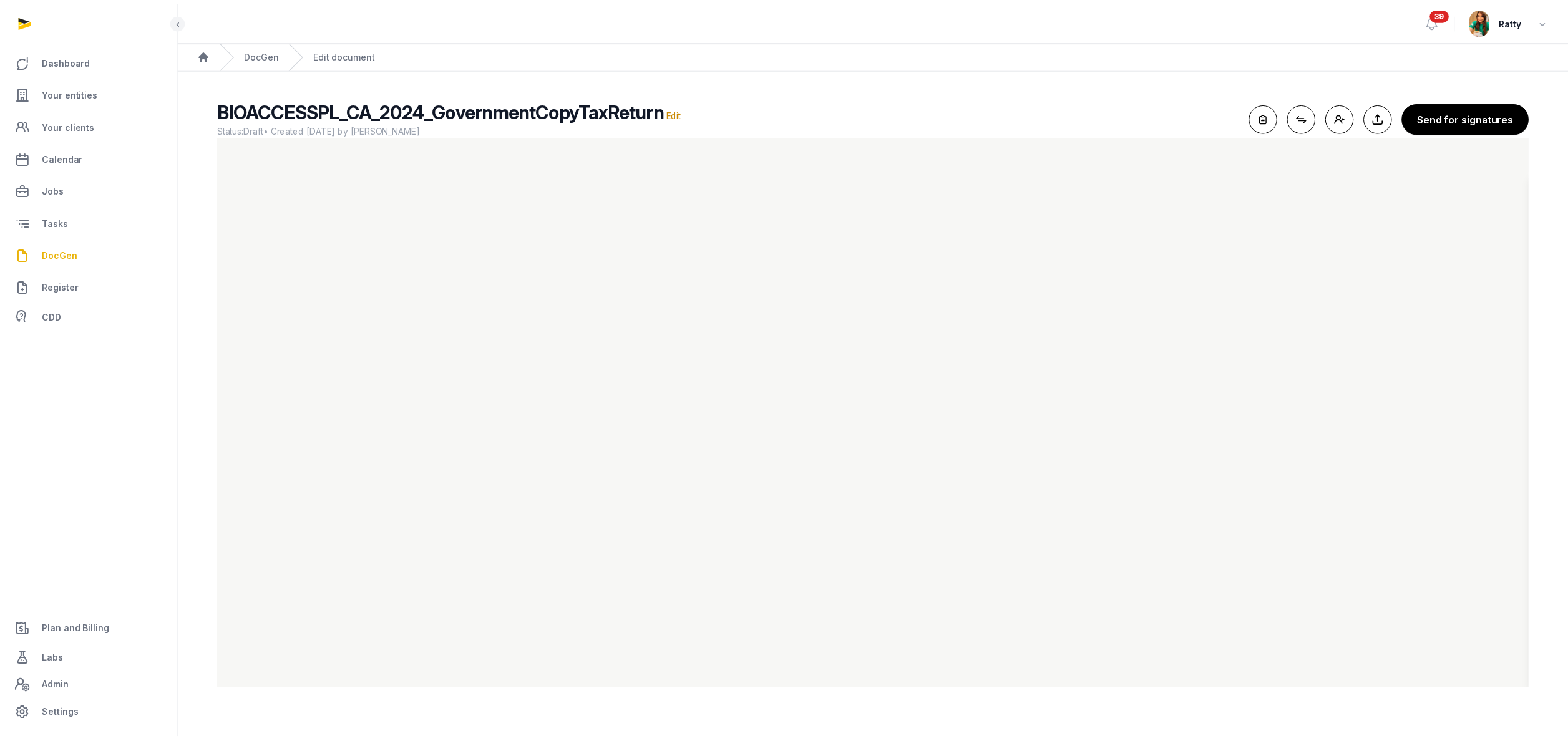
scroll to position [0, 0]
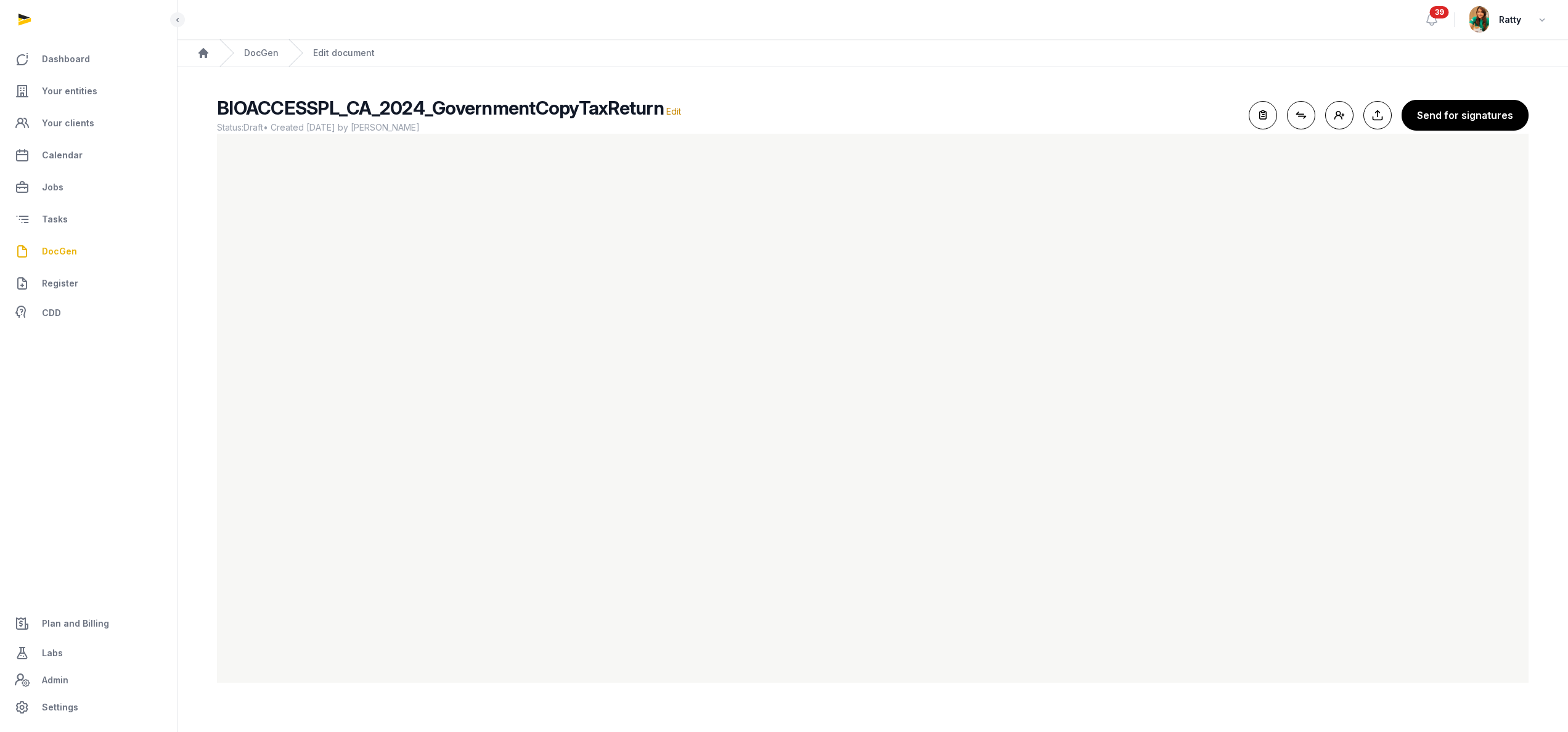
click at [50, 245] on span "DocGen" at bounding box center [60, 252] width 35 height 15
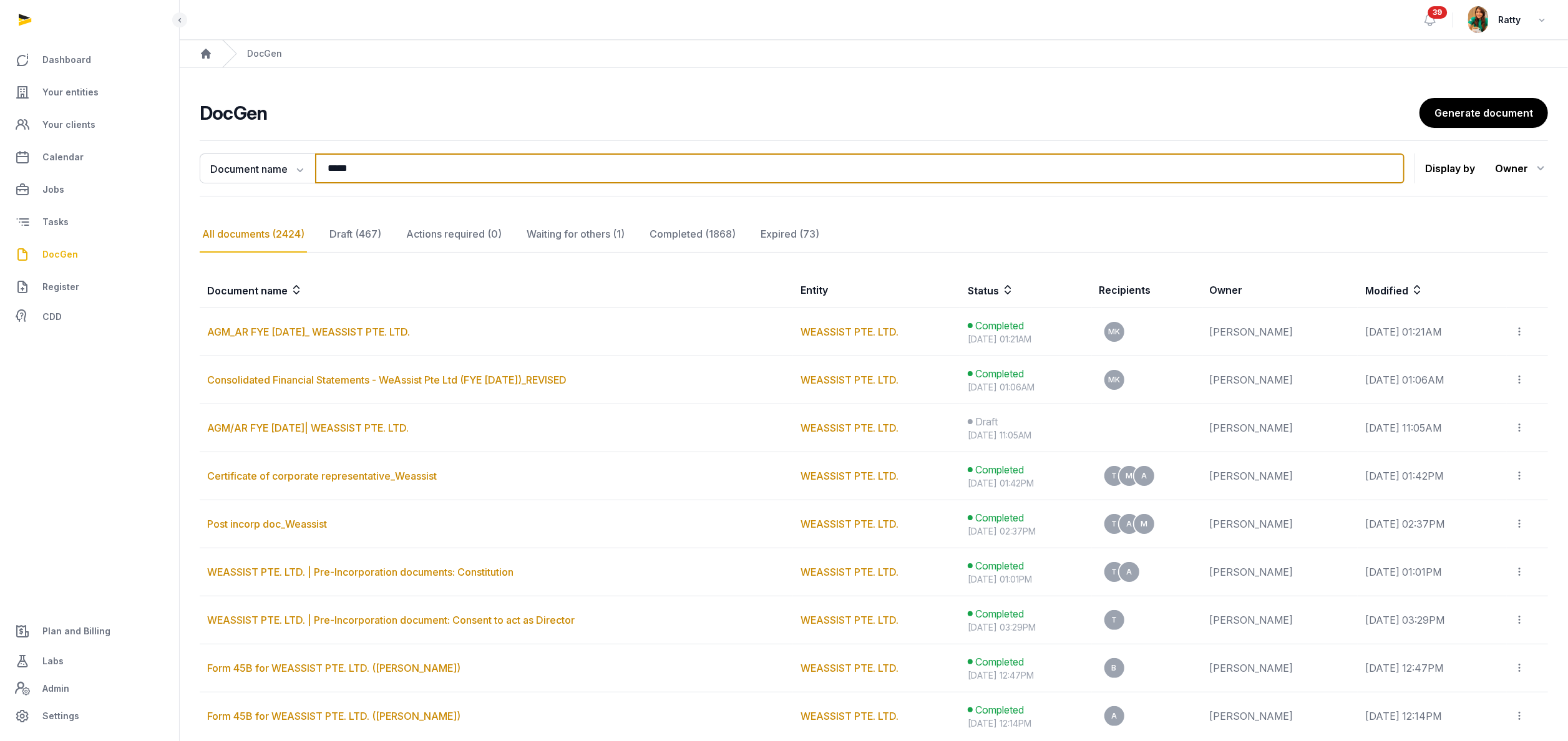
drag, startPoint x: 430, startPoint y: 168, endPoint x: -27, endPoint y: 192, distance: 457.6
click at [0, 192] on html "**********" at bounding box center [784, 425] width 1568 height 850
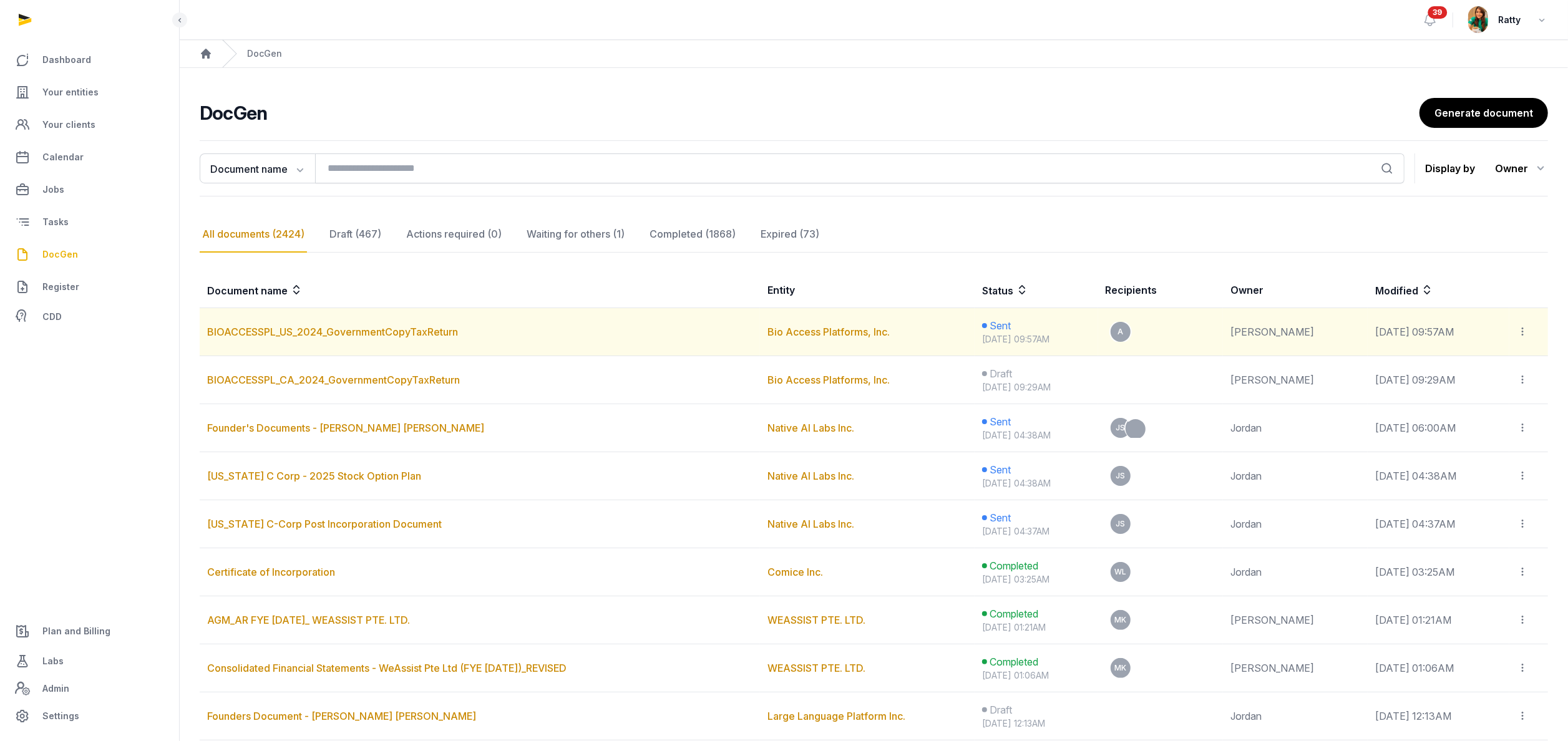
click at [1523, 335] on icon at bounding box center [1521, 331] width 11 height 13
click at [1479, 363] on div "Copy links" at bounding box center [1483, 365] width 88 height 15
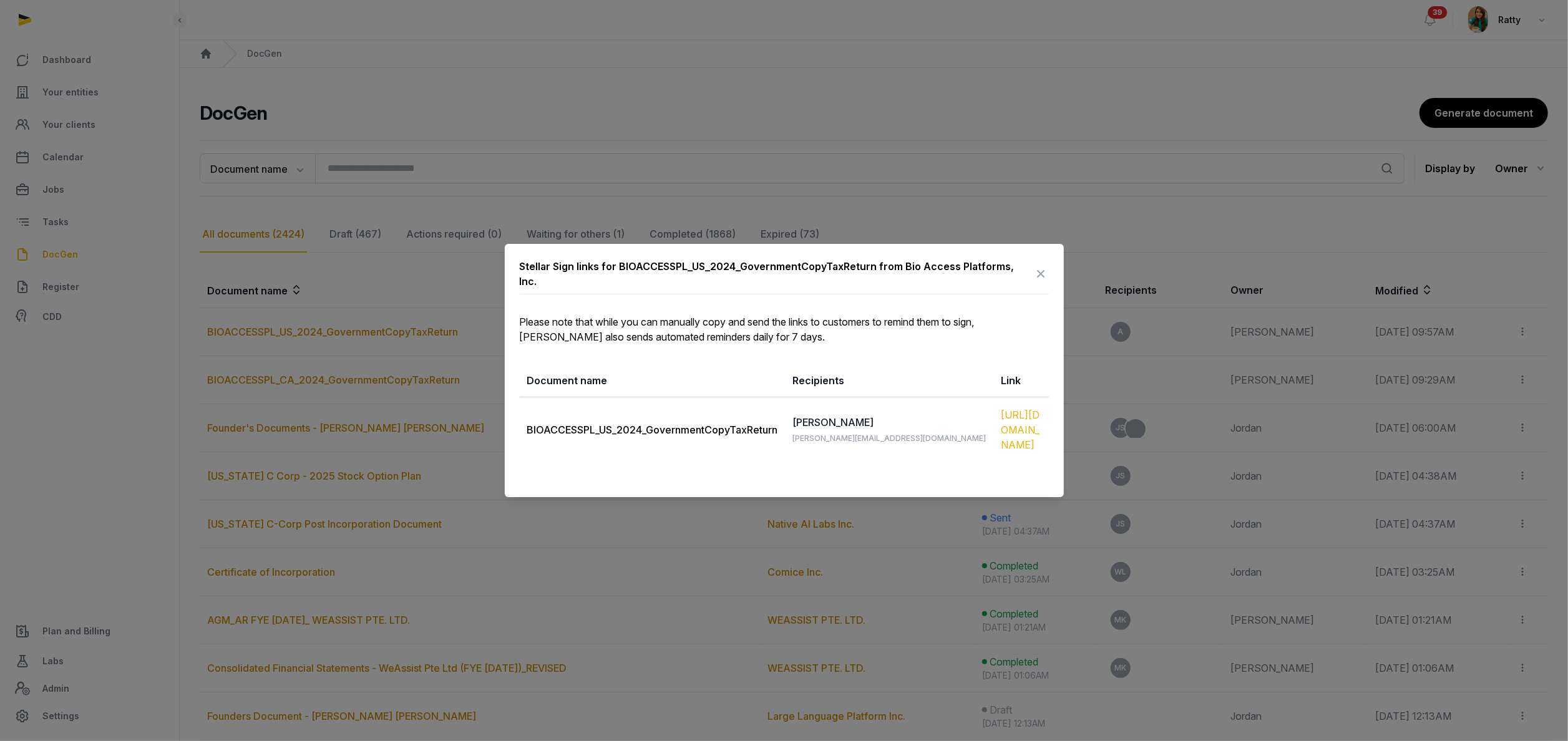
drag, startPoint x: 526, startPoint y: 421, endPoint x: 1031, endPoint y: 444, distance: 505.5
click at [1031, 444] on tr "BIOACCESSPL_US_2024_GovernmentCopyTaxReturn Armen armen@bioaccessplatforms.com …" at bounding box center [784, 430] width 529 height 66
copy tr "BIOACCESSPL_US_2024_GovernmentCopyTaxReturn Armen armen@bioaccessplatforms.com …"
click at [1049, 277] on div "Stellar Sign links for BIOACCESSPL_US_2024_GovernmentCopyTaxReturn from Bio Acc…" at bounding box center [784, 370] width 559 height 253
click at [1046, 275] on icon at bounding box center [1042, 273] width 15 height 20
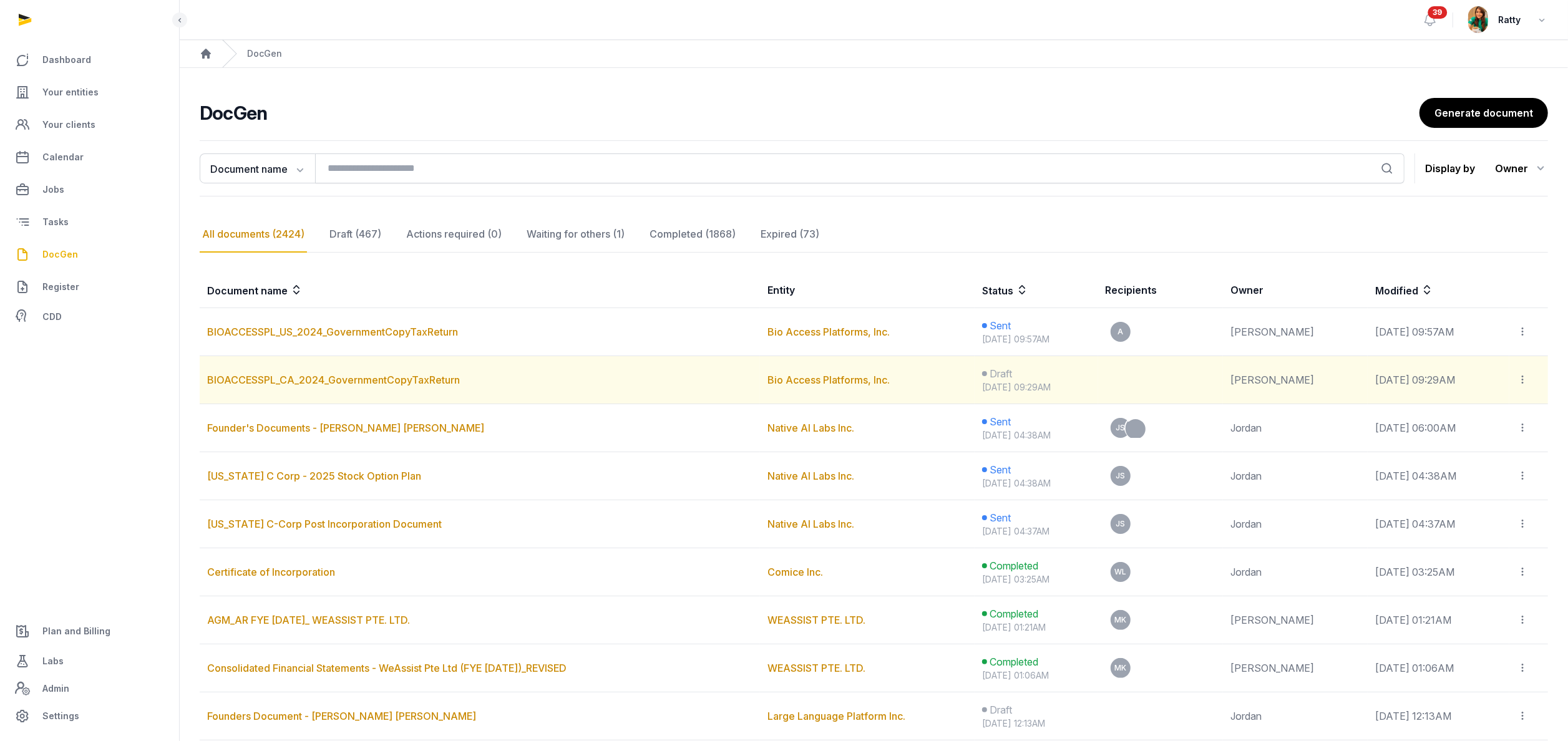
click at [1525, 382] on icon at bounding box center [1521, 379] width 11 height 13
click at [1475, 411] on div "Copy links" at bounding box center [1490, 414] width 75 height 15
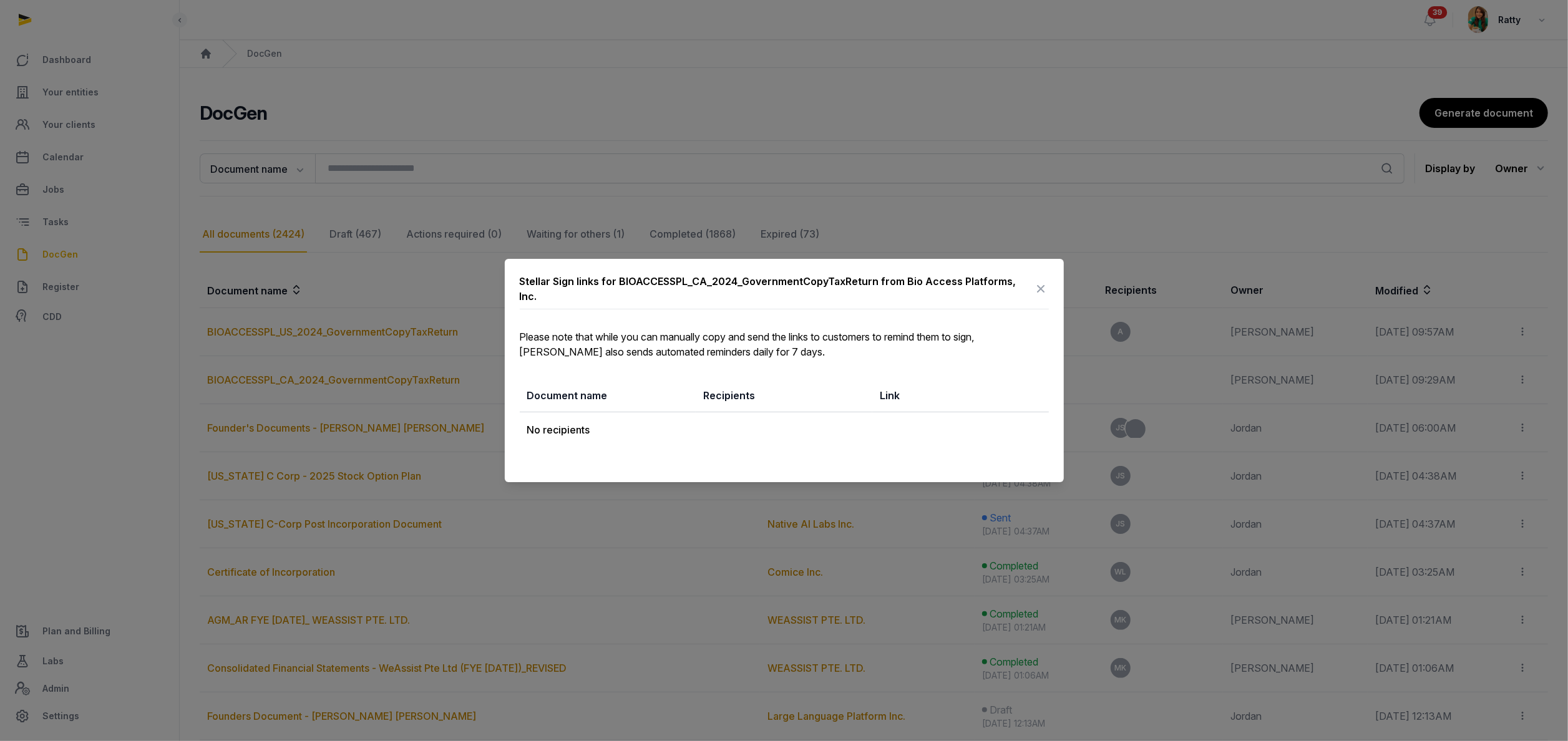
click at [1042, 290] on icon at bounding box center [1042, 288] width 15 height 20
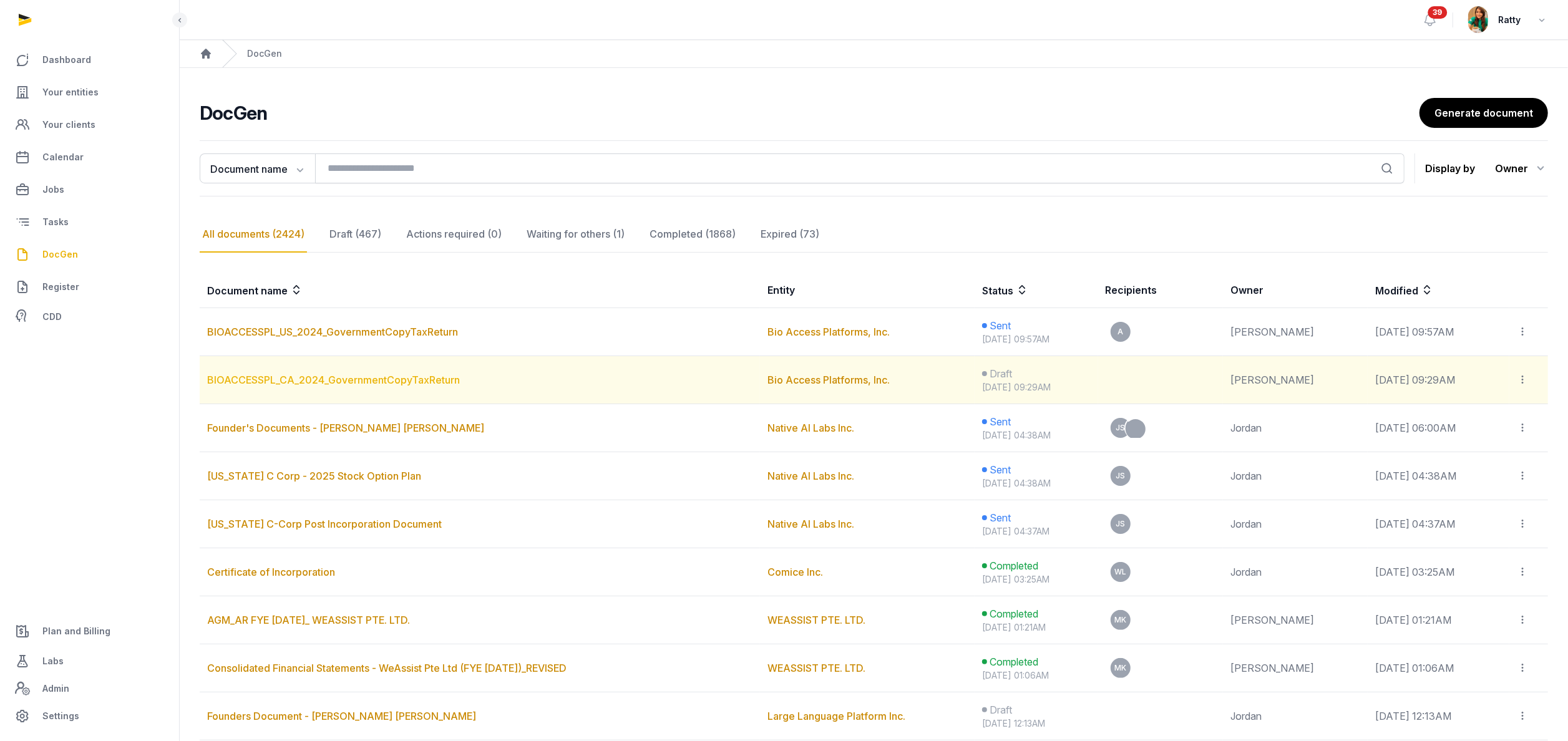
click at [300, 376] on link "BIOACCESSPL_CA_2024_GovernmentCopyTaxReturn" at bounding box center [333, 380] width 253 height 13
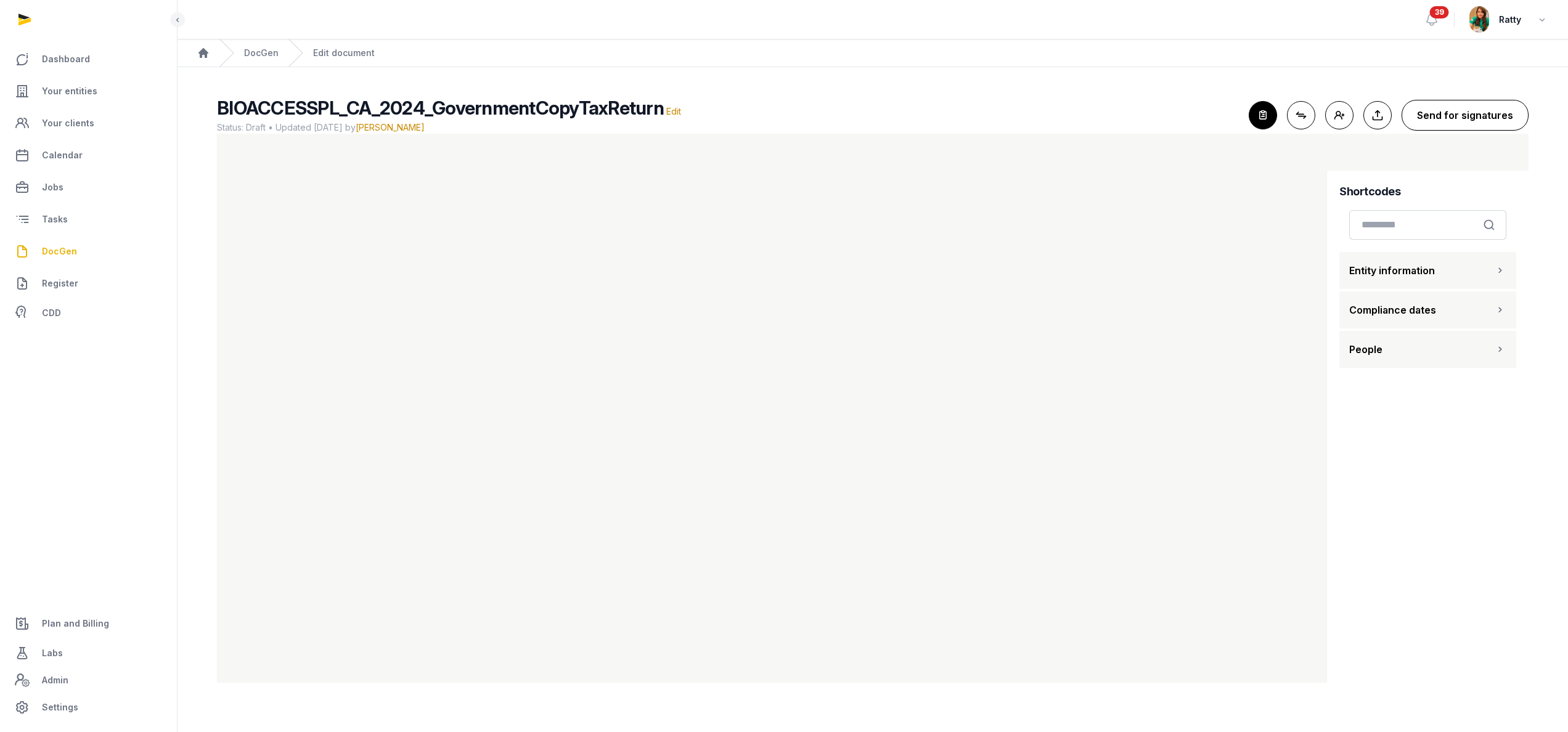
click at [1464, 116] on button "Send for signatures" at bounding box center [1465, 115] width 127 height 31
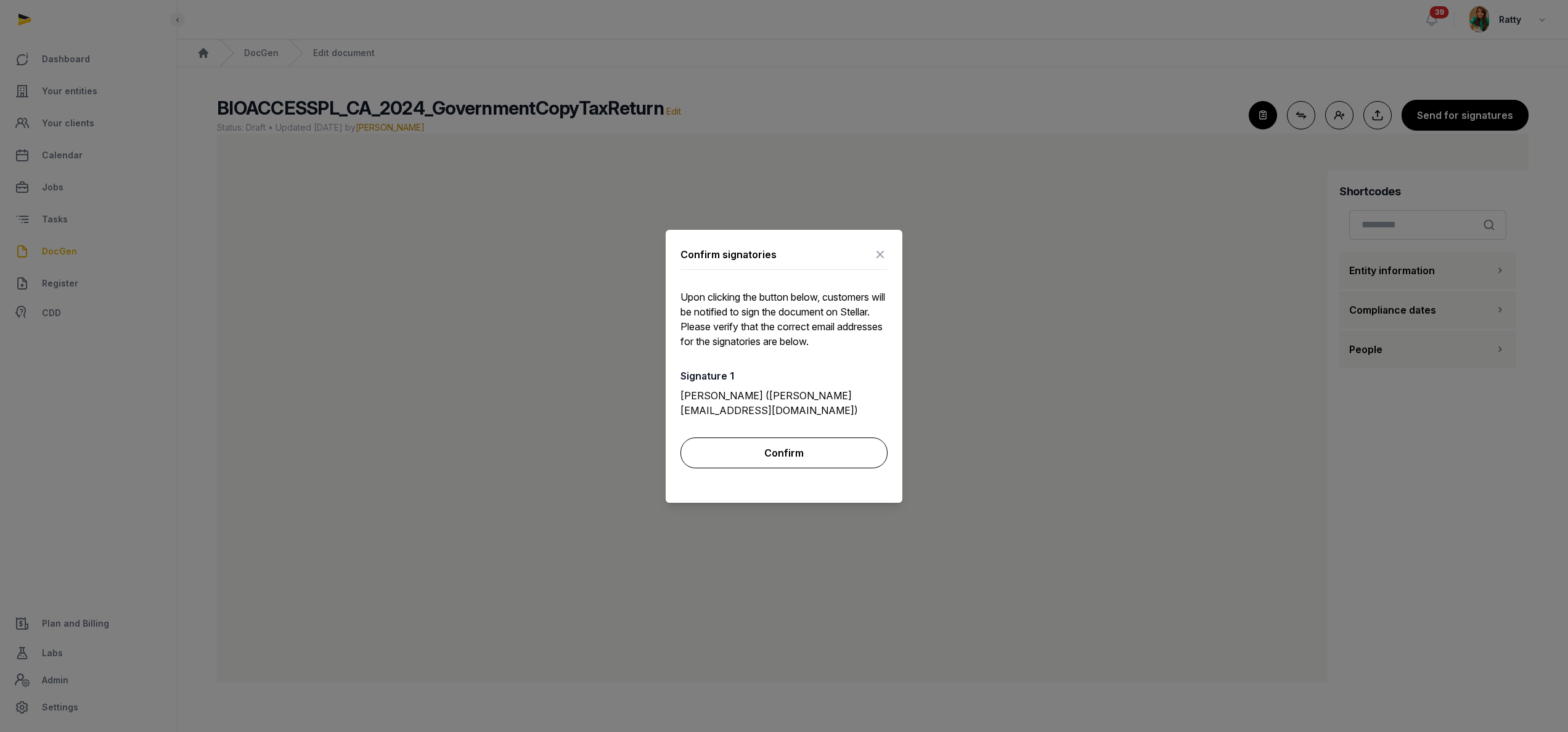
click at [779, 450] on button "Confirm" at bounding box center [784, 453] width 207 height 31
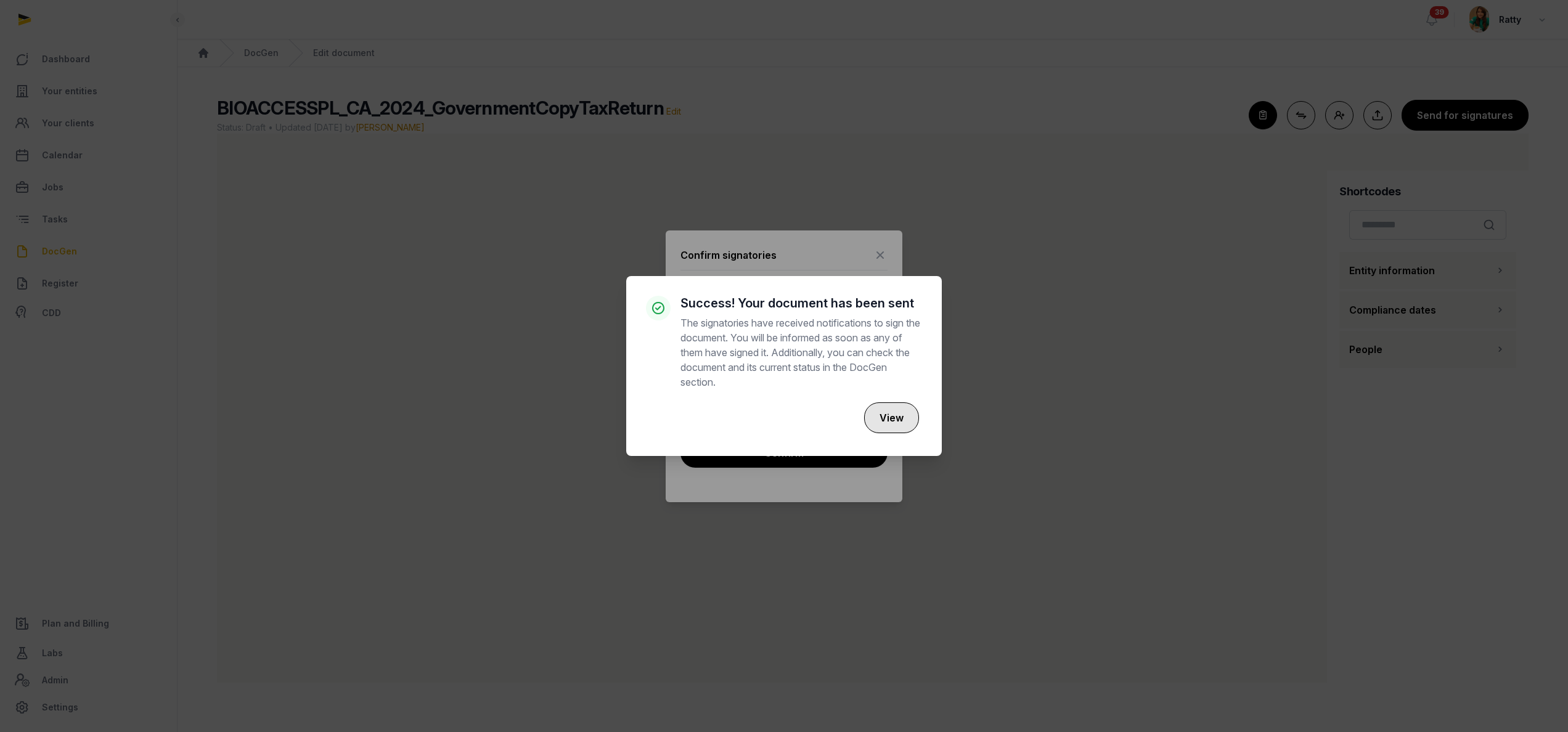
click at [888, 412] on button "View" at bounding box center [891, 417] width 55 height 31
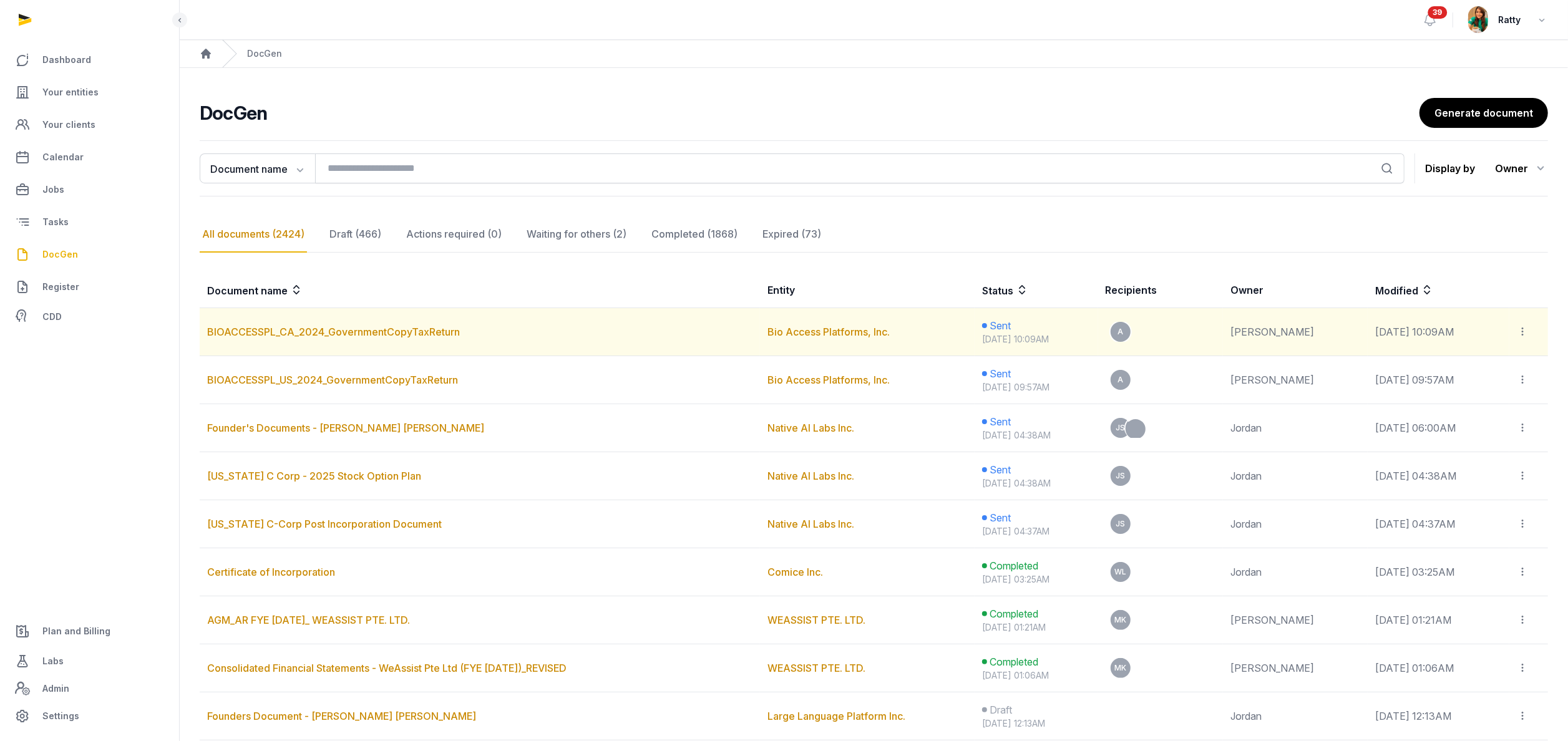
click at [1528, 332] on icon at bounding box center [1521, 331] width 11 height 13
click at [1465, 367] on div "Copy links" at bounding box center [1483, 365] width 88 height 15
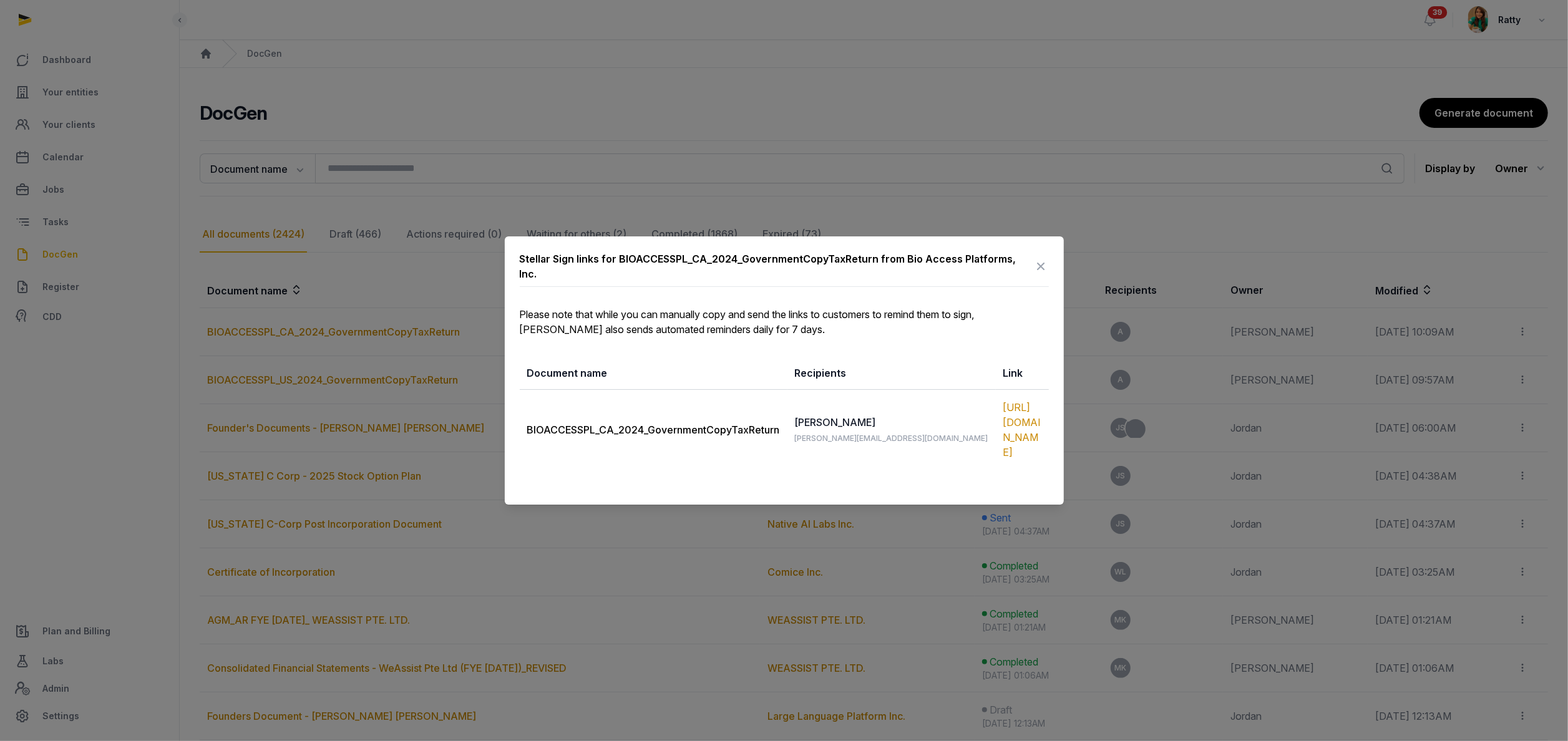
drag, startPoint x: 528, startPoint y: 423, endPoint x: 1042, endPoint y: 442, distance: 514.4
click at [1042, 442] on tr "BIOACCESSPL_CA_2024_GovernmentCopyTaxReturn Armen armen@bioaccessplatforms.com …" at bounding box center [784, 430] width 529 height 80
copy tr "BIOACCESSPL_CA_2024_GovernmentCopyTaxReturn Armen armen@bioaccessplatforms.com …"
click at [1038, 265] on icon at bounding box center [1042, 266] width 15 height 20
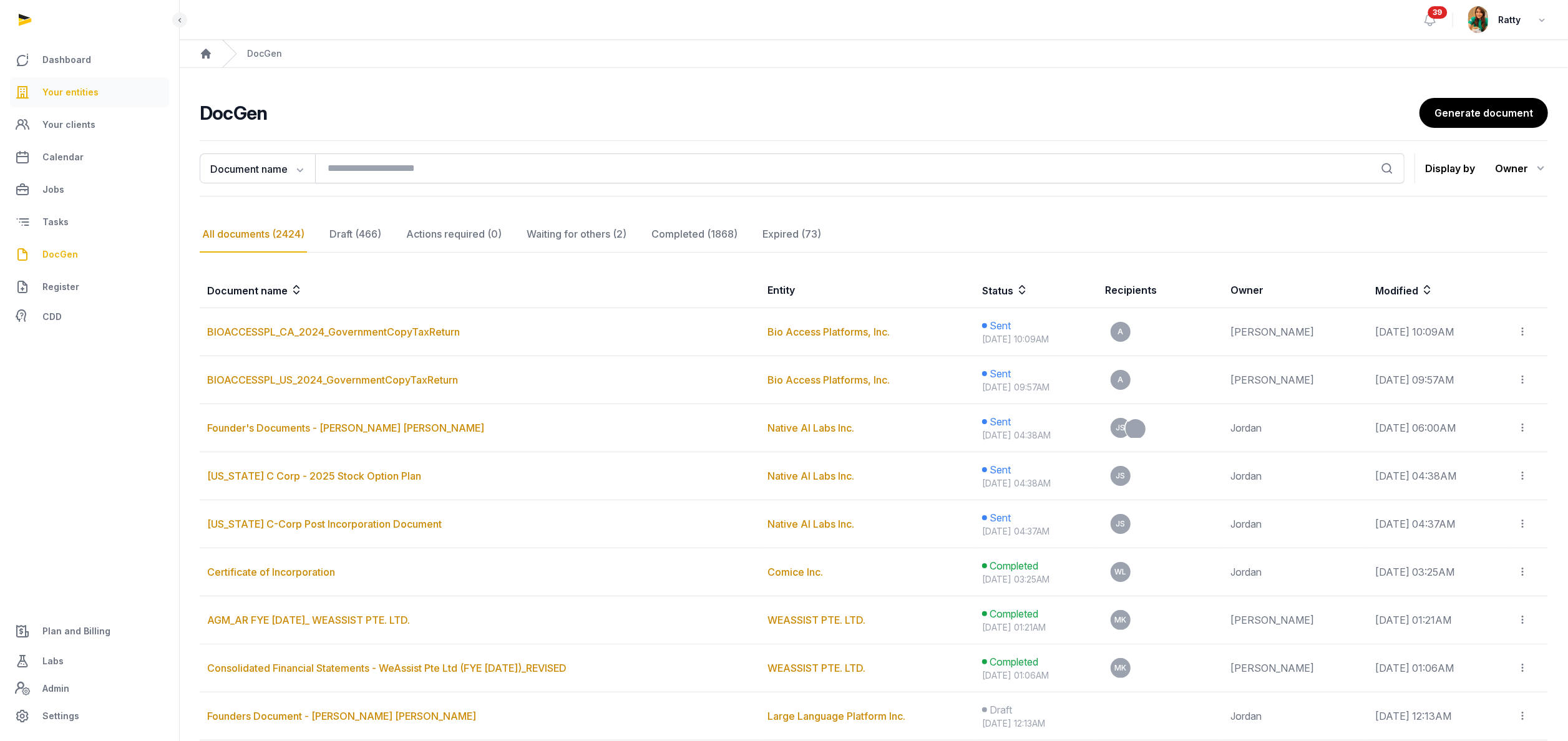
click at [89, 91] on span "Your entities" at bounding box center [71, 93] width 56 height 15
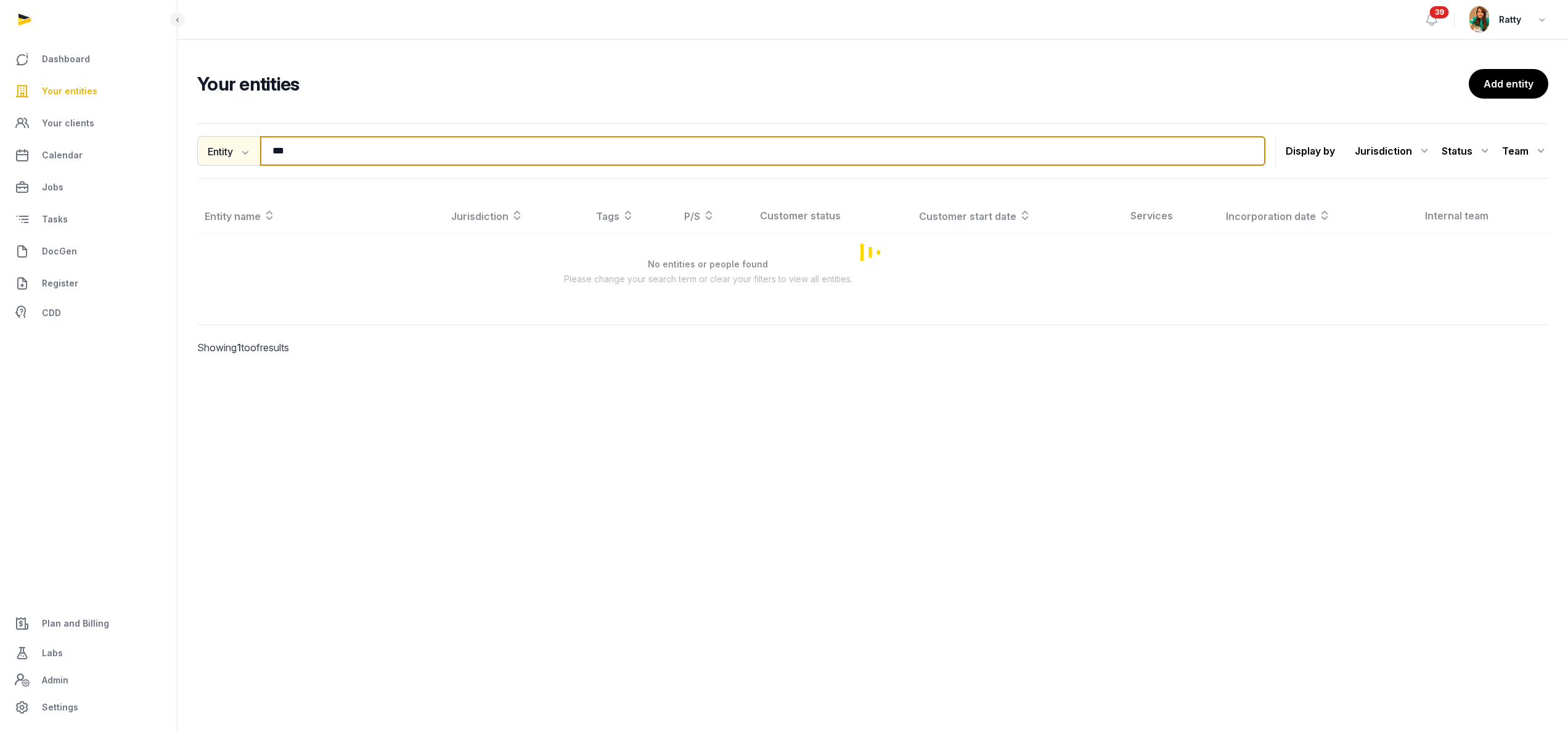
drag, startPoint x: 324, startPoint y: 162, endPoint x: 198, endPoint y: 161, distance: 126.0
click at [199, 162] on div "Entity Entity People Tags Services *** Search" at bounding box center [731, 151] width 1068 height 29
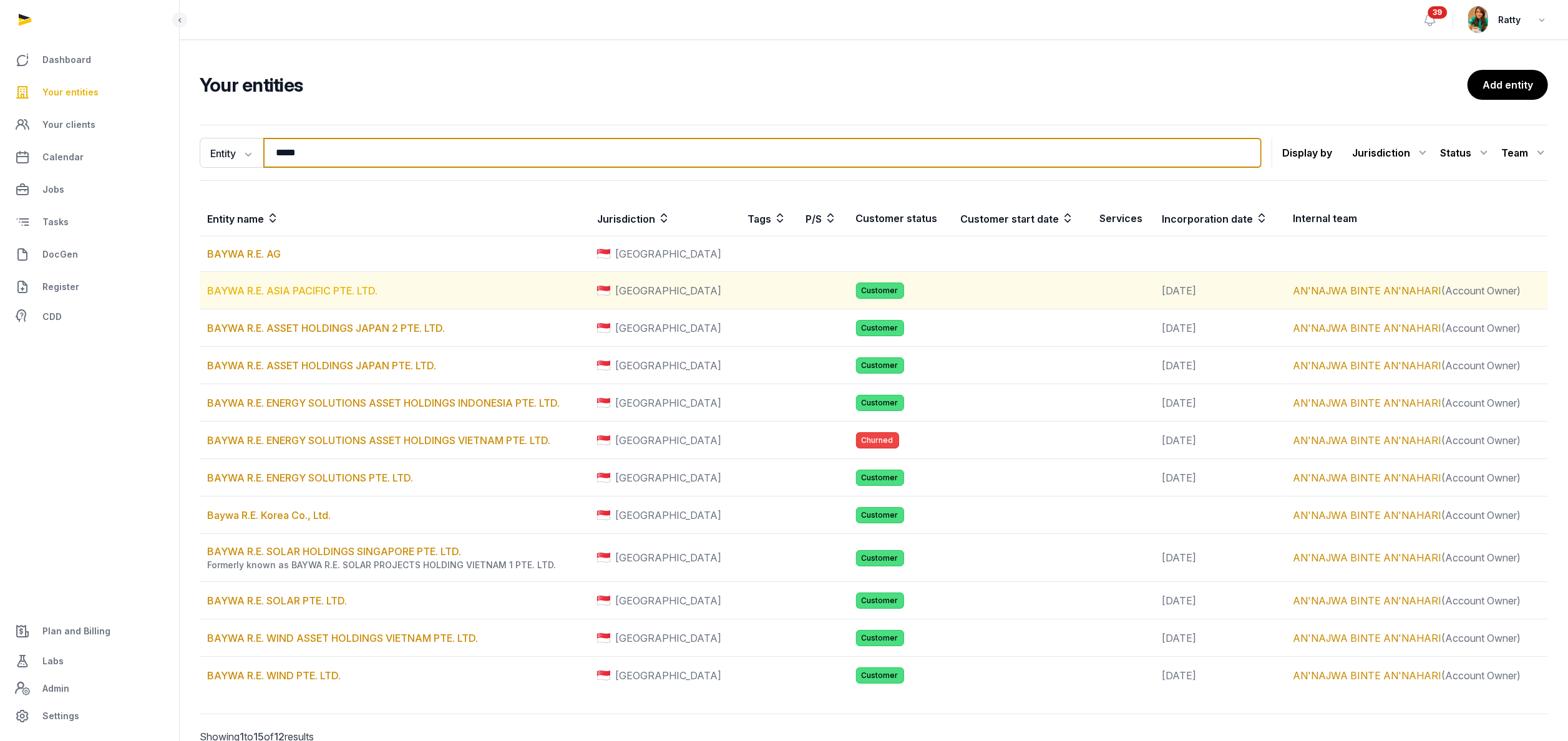
type input "*****"
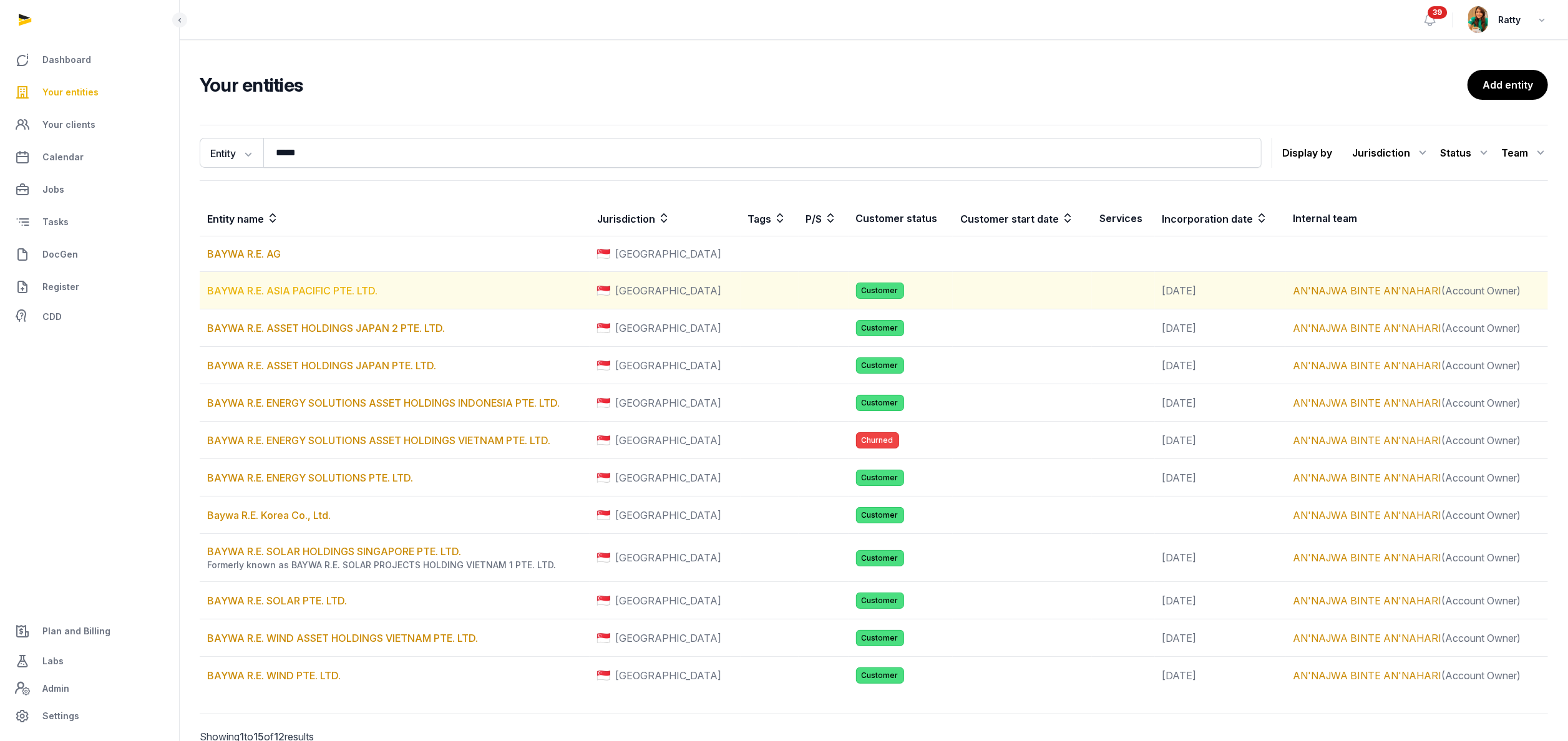
click at [262, 293] on link "BAYWA R.E. ASIA PACIFIC PTE. LTD." at bounding box center [292, 290] width 170 height 13
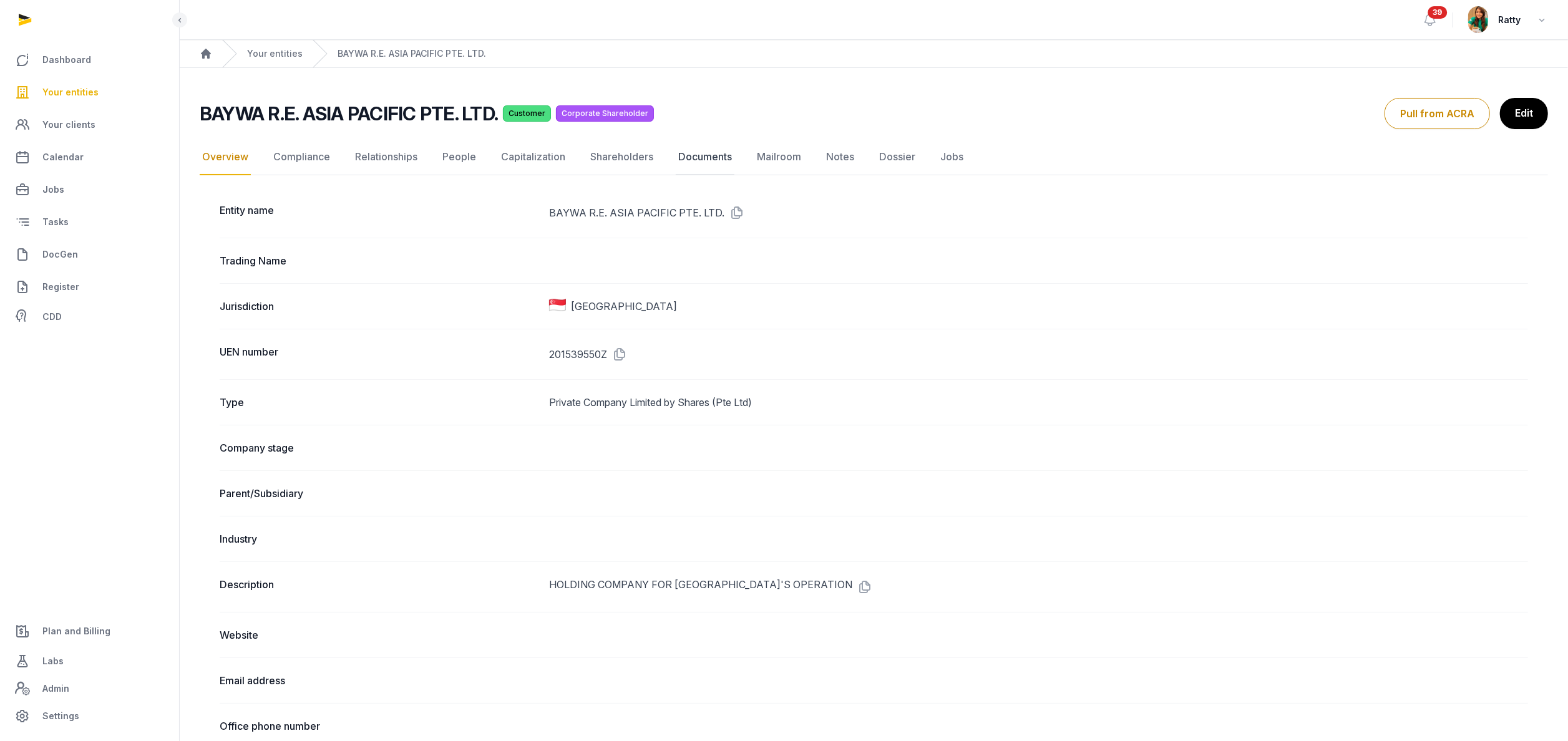
click at [693, 151] on link "Documents" at bounding box center [704, 157] width 59 height 36
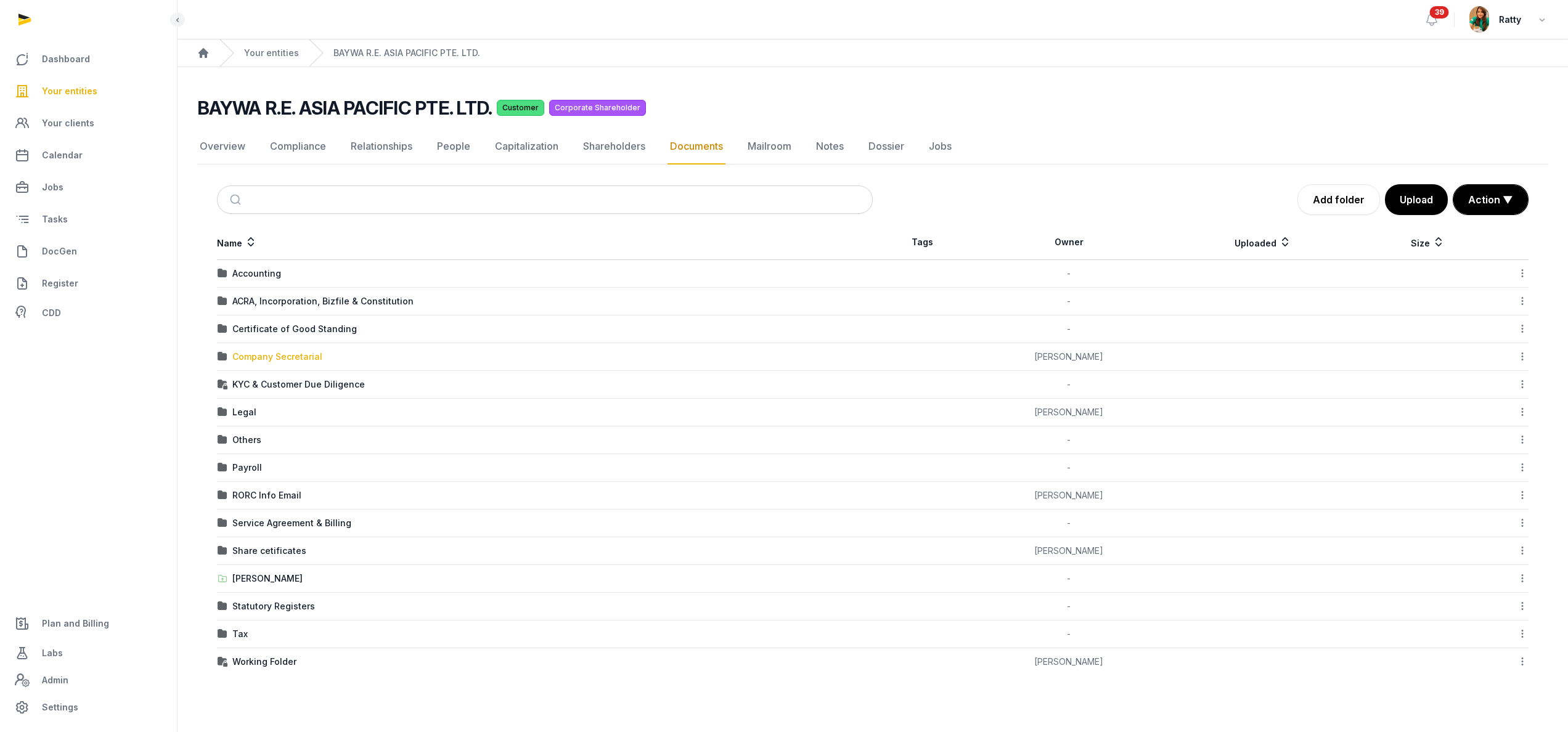
click at [264, 356] on div "Company Secretarial" at bounding box center [277, 357] width 90 height 13
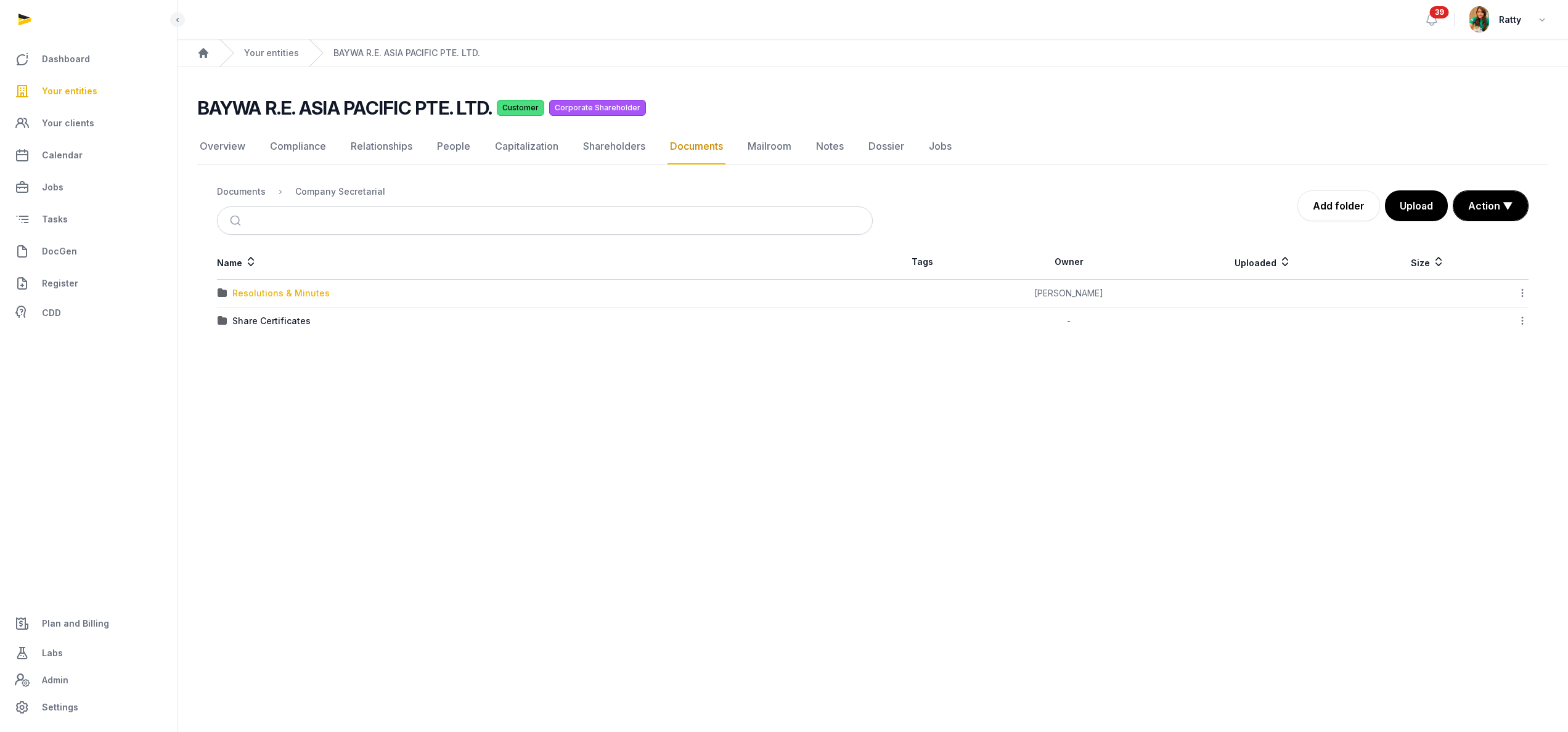
click at [266, 294] on div "Resolutions & Minutes" at bounding box center [281, 293] width 98 height 13
click at [245, 345] on div "2024" at bounding box center [243, 348] width 23 height 13
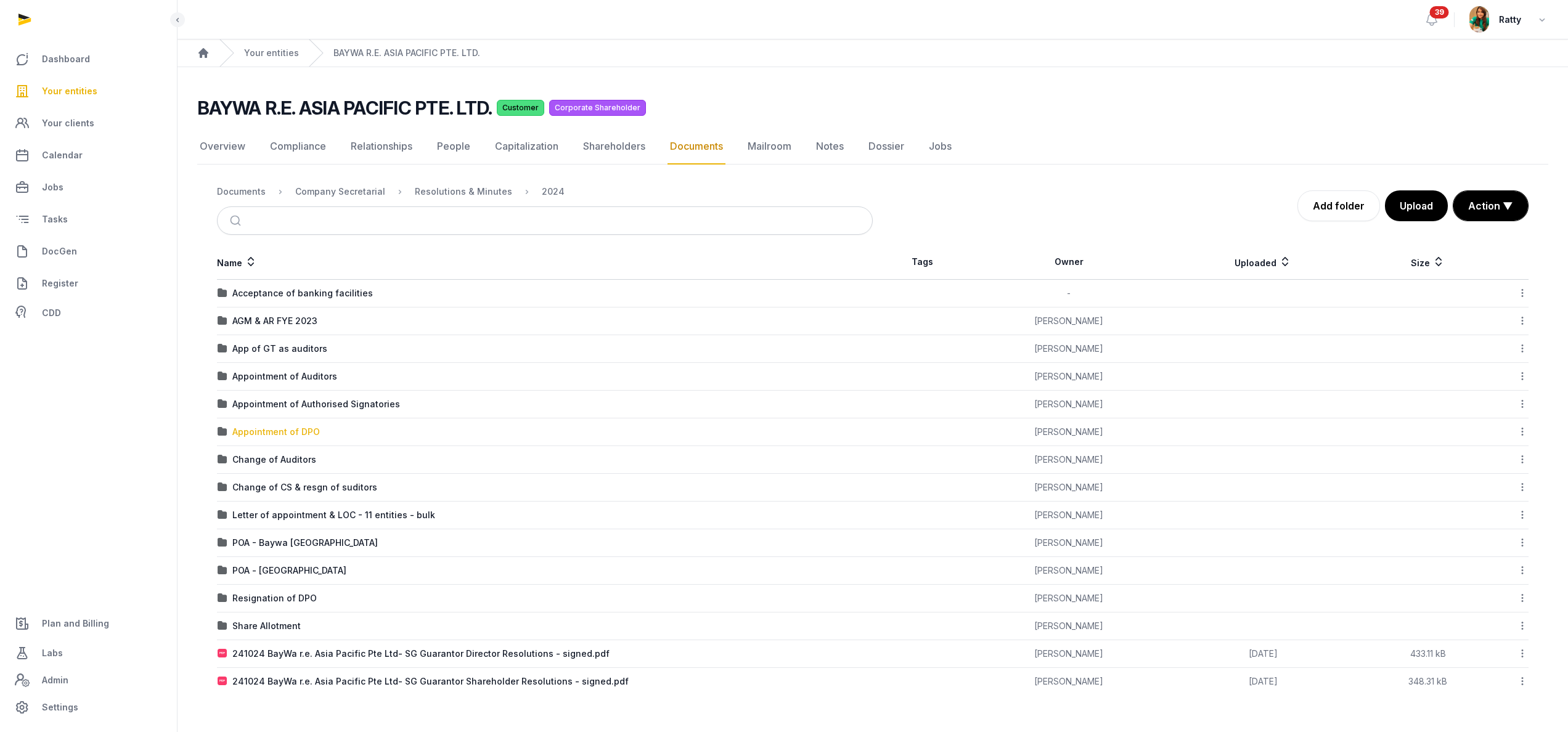
click at [258, 427] on div "Appointment of DPO" at bounding box center [276, 432] width 88 height 13
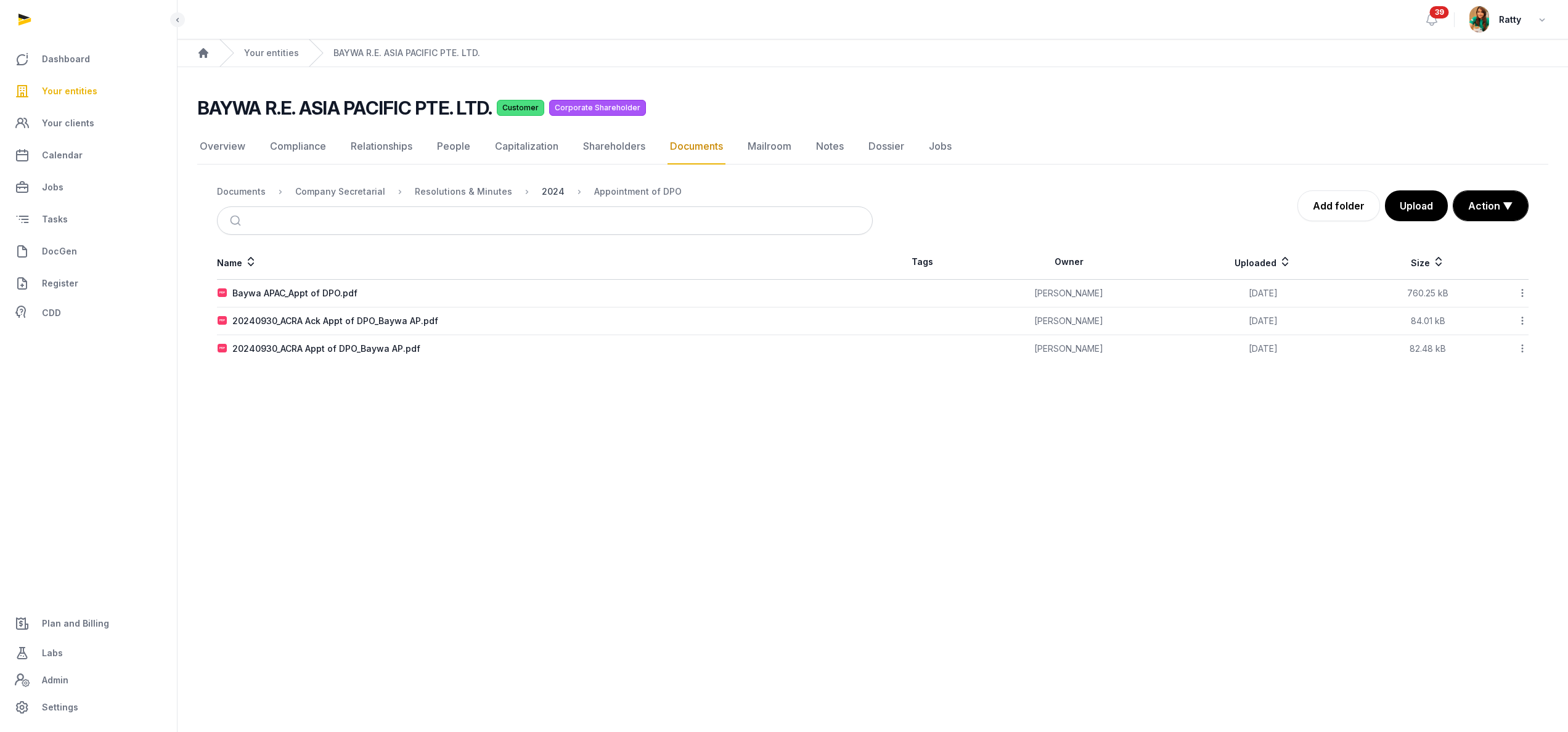
click at [542, 188] on div "2024" at bounding box center [553, 191] width 23 height 13
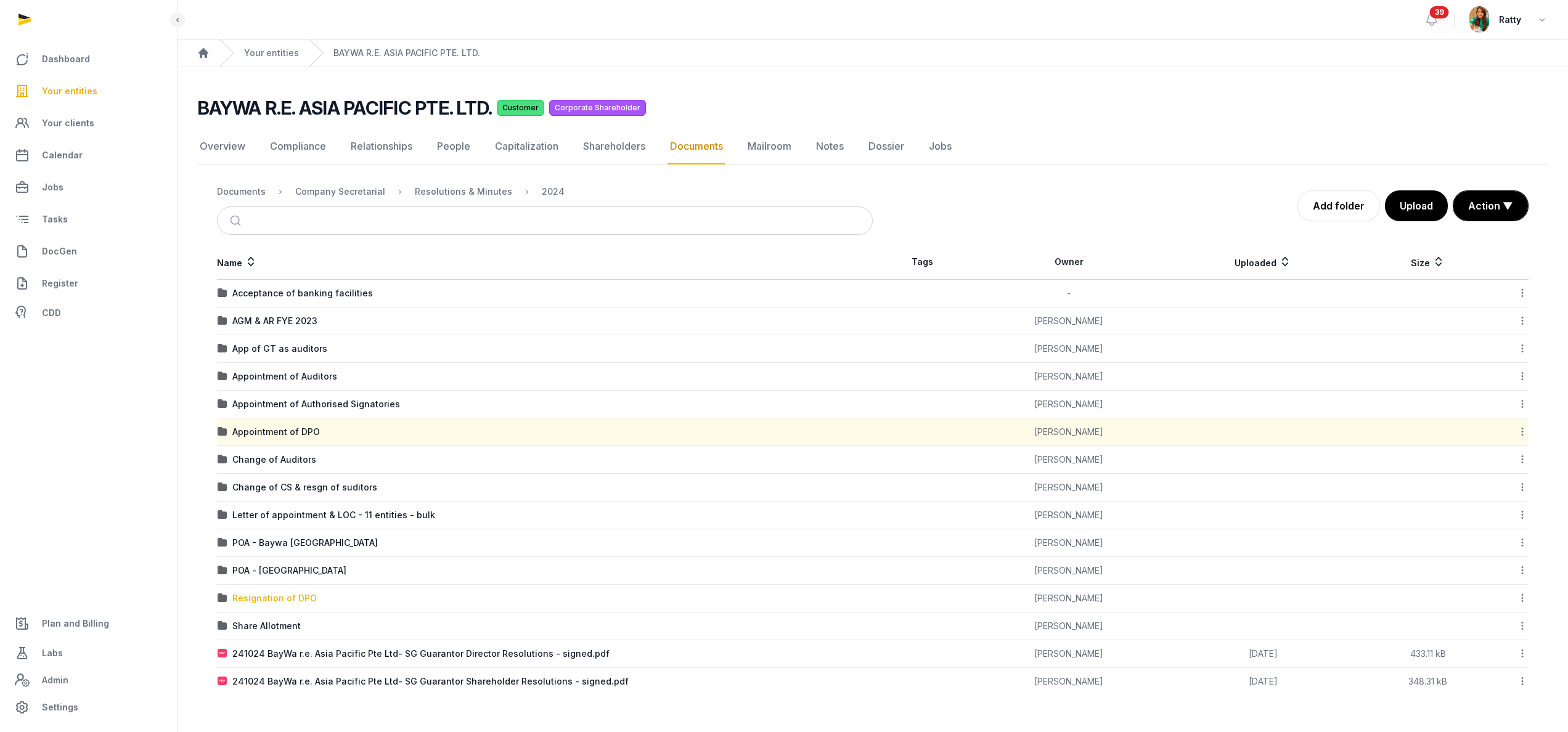
click at [275, 597] on div "Resignation of DPO" at bounding box center [274, 598] width 84 height 13
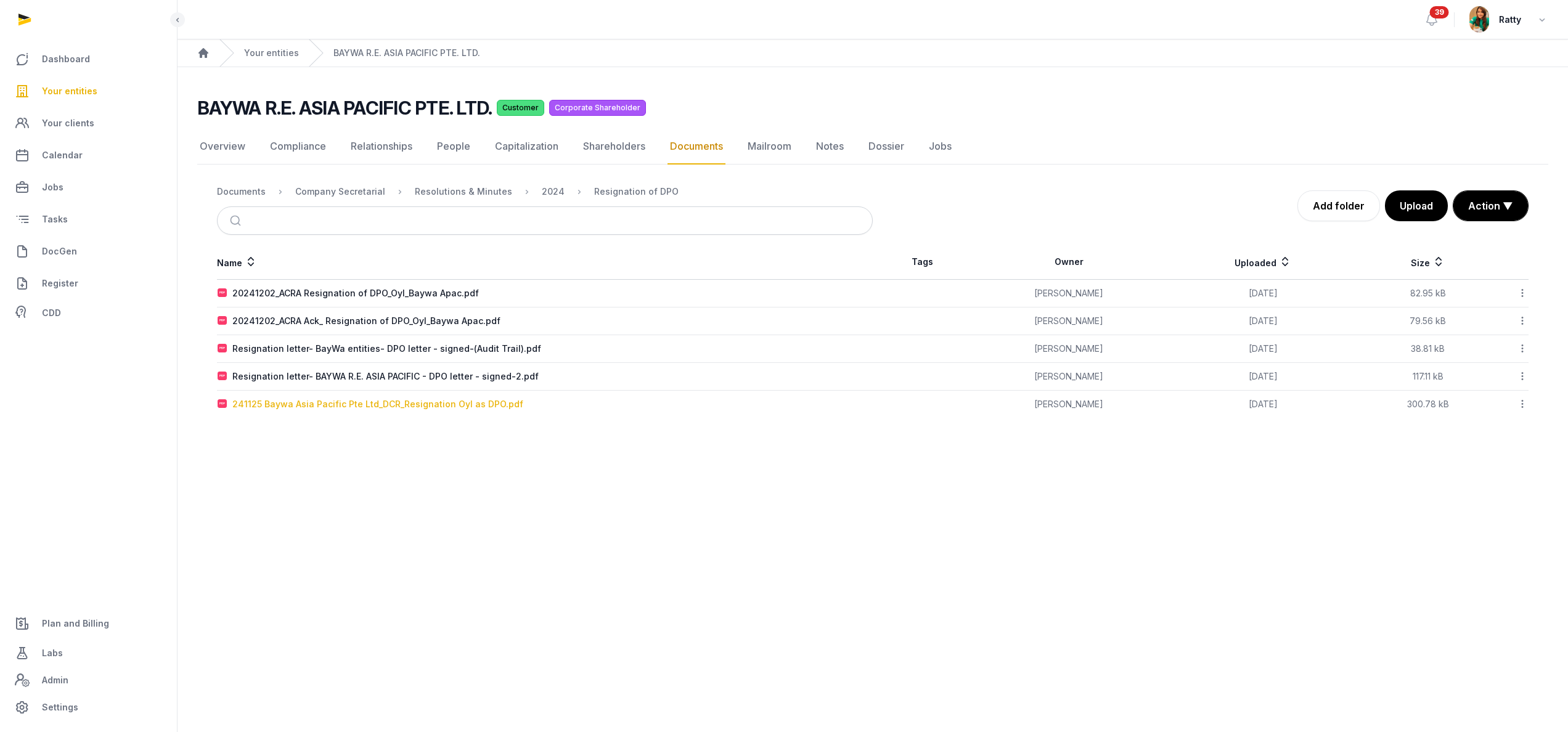
click at [335, 408] on div "241125 Baywa Asia Pacific Pte Ltd_DCR_Resignation Oyl as DPO.pdf" at bounding box center [378, 404] width 291 height 13
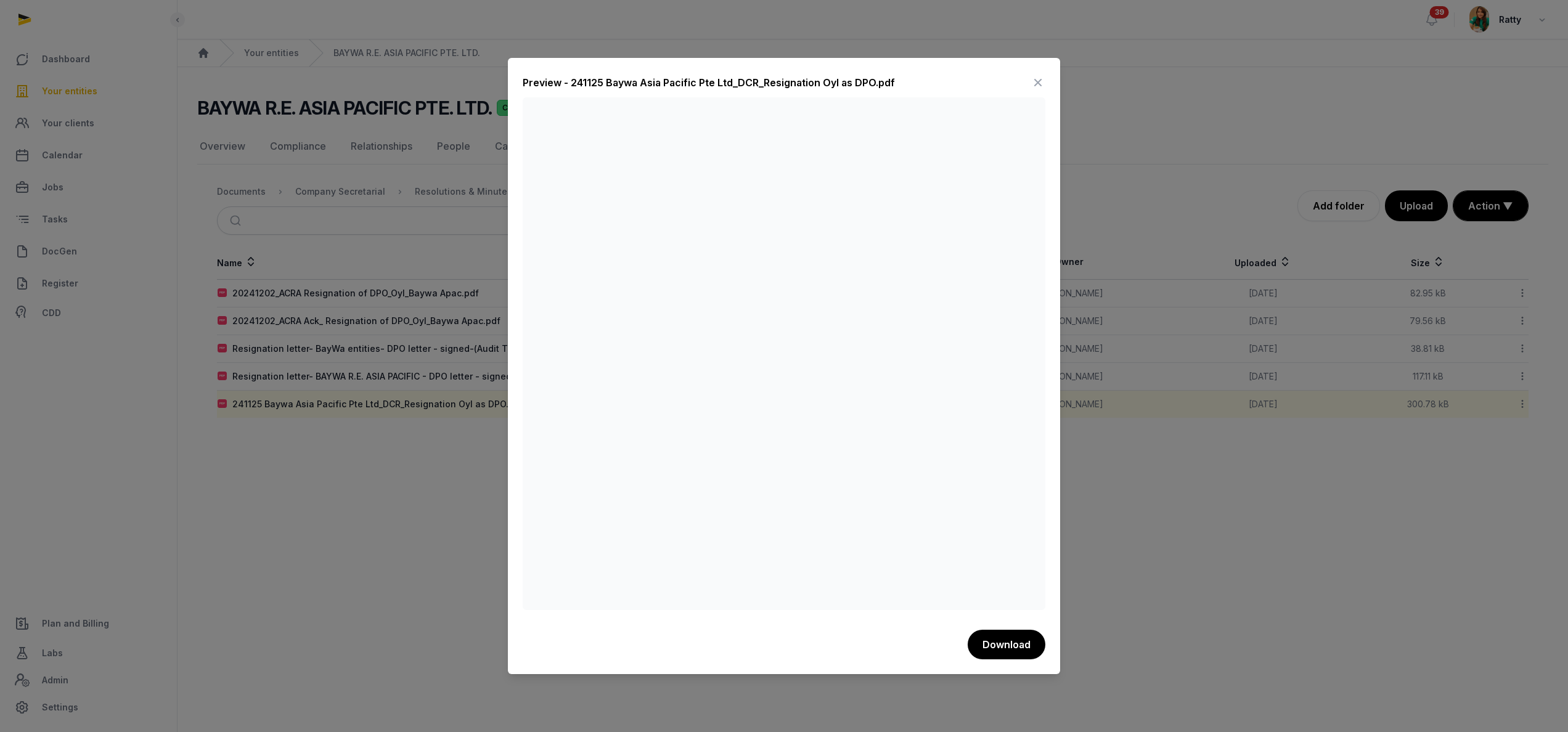
click at [1034, 77] on icon at bounding box center [1039, 82] width 15 height 19
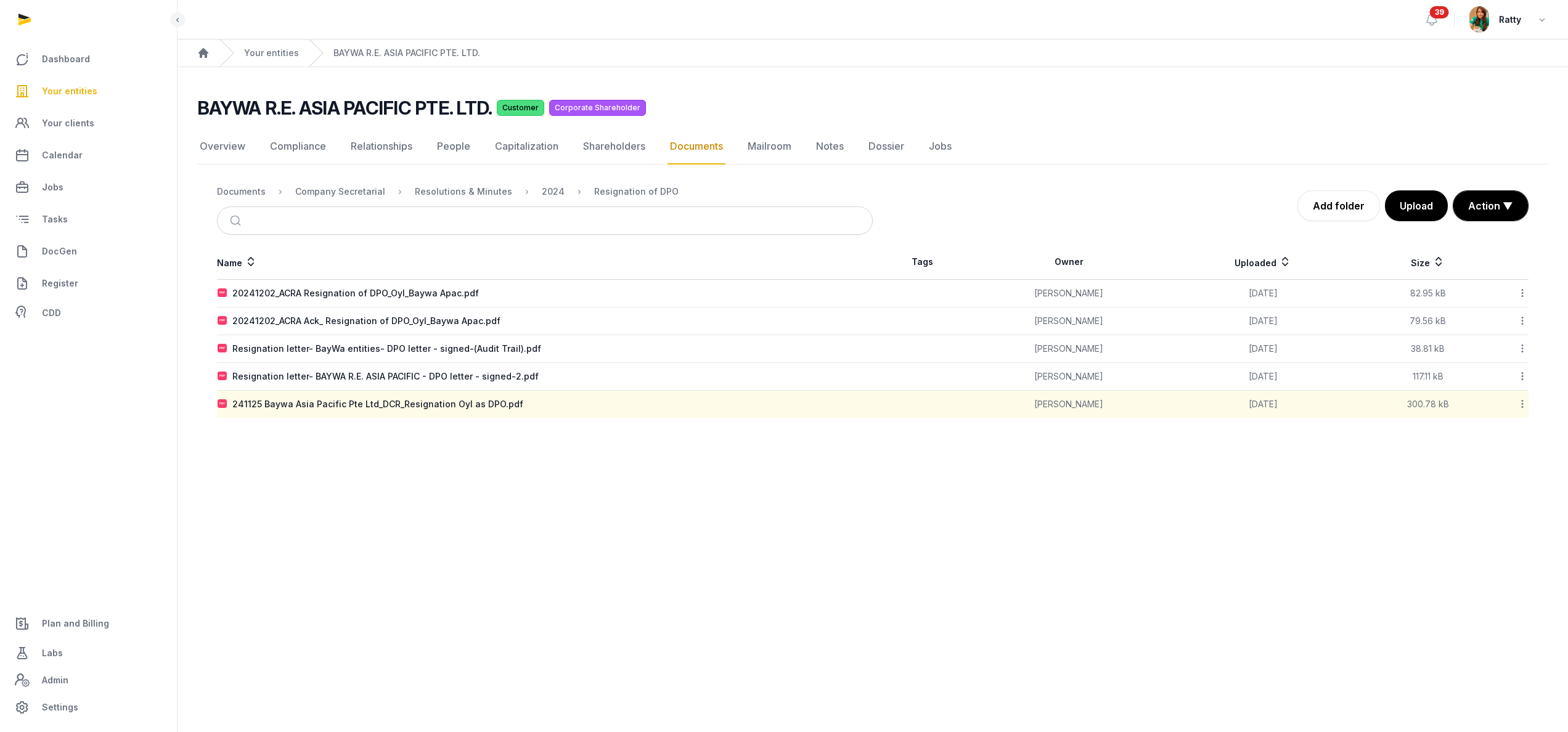
click at [68, 82] on link "Your entities" at bounding box center [88, 91] width 157 height 29
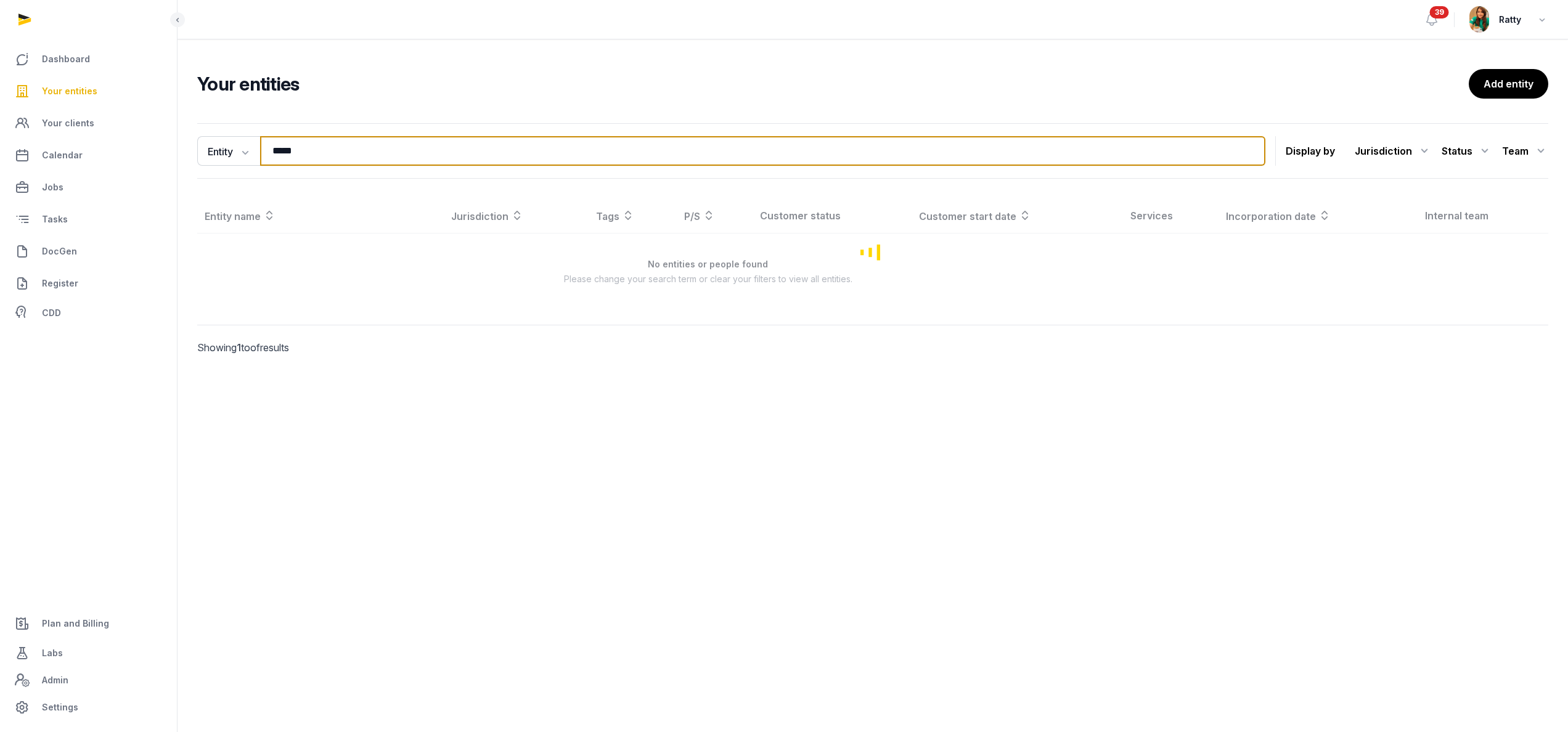
drag, startPoint x: 335, startPoint y: 164, endPoint x: -8, endPoint y: 87, distance: 351.5
click at [0, 87] on html "Dashboard Your entities Your clients Calendar Jobs Tasks DocGen Register CDD Pl…" at bounding box center [784, 366] width 1568 height 732
type input "*"
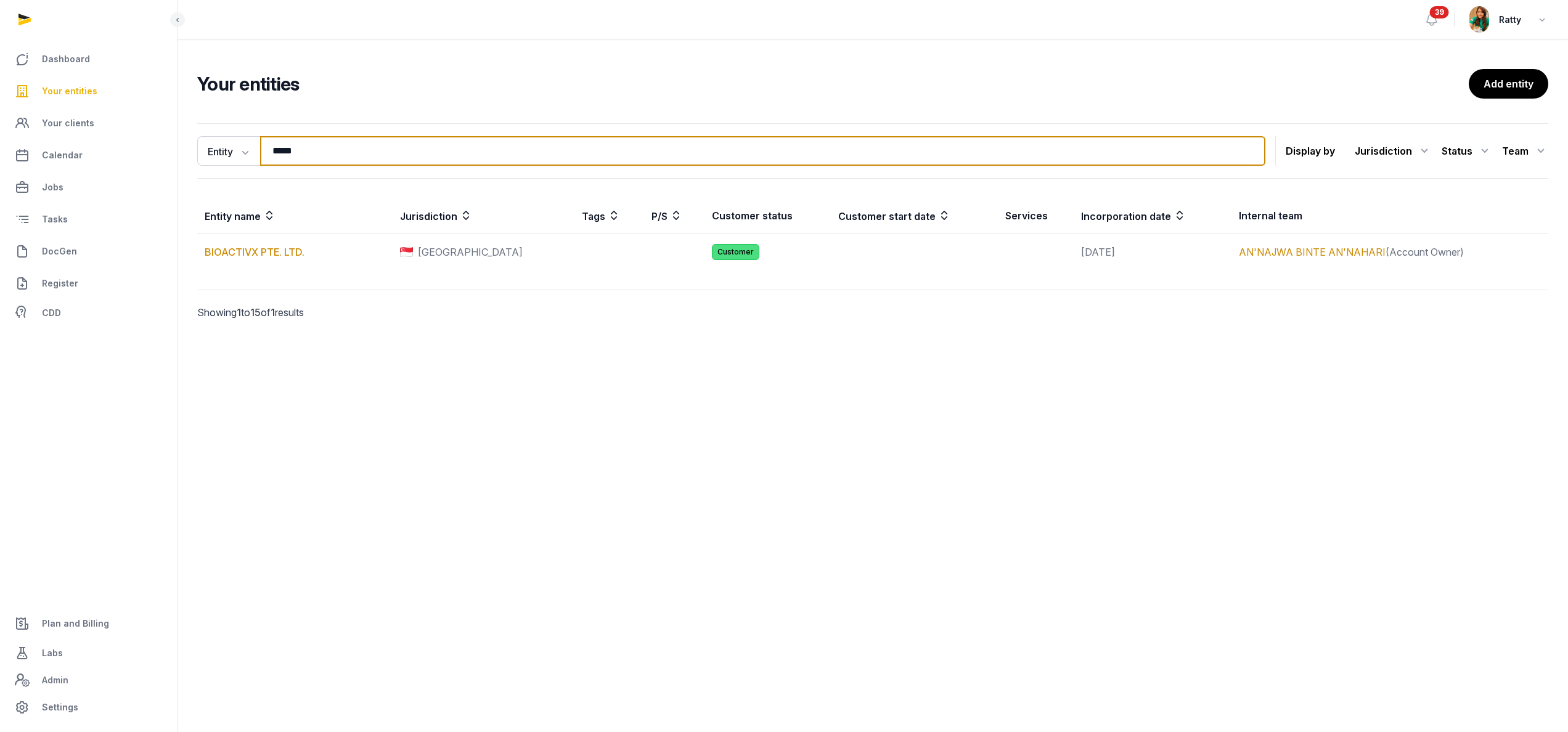
type input "*****"
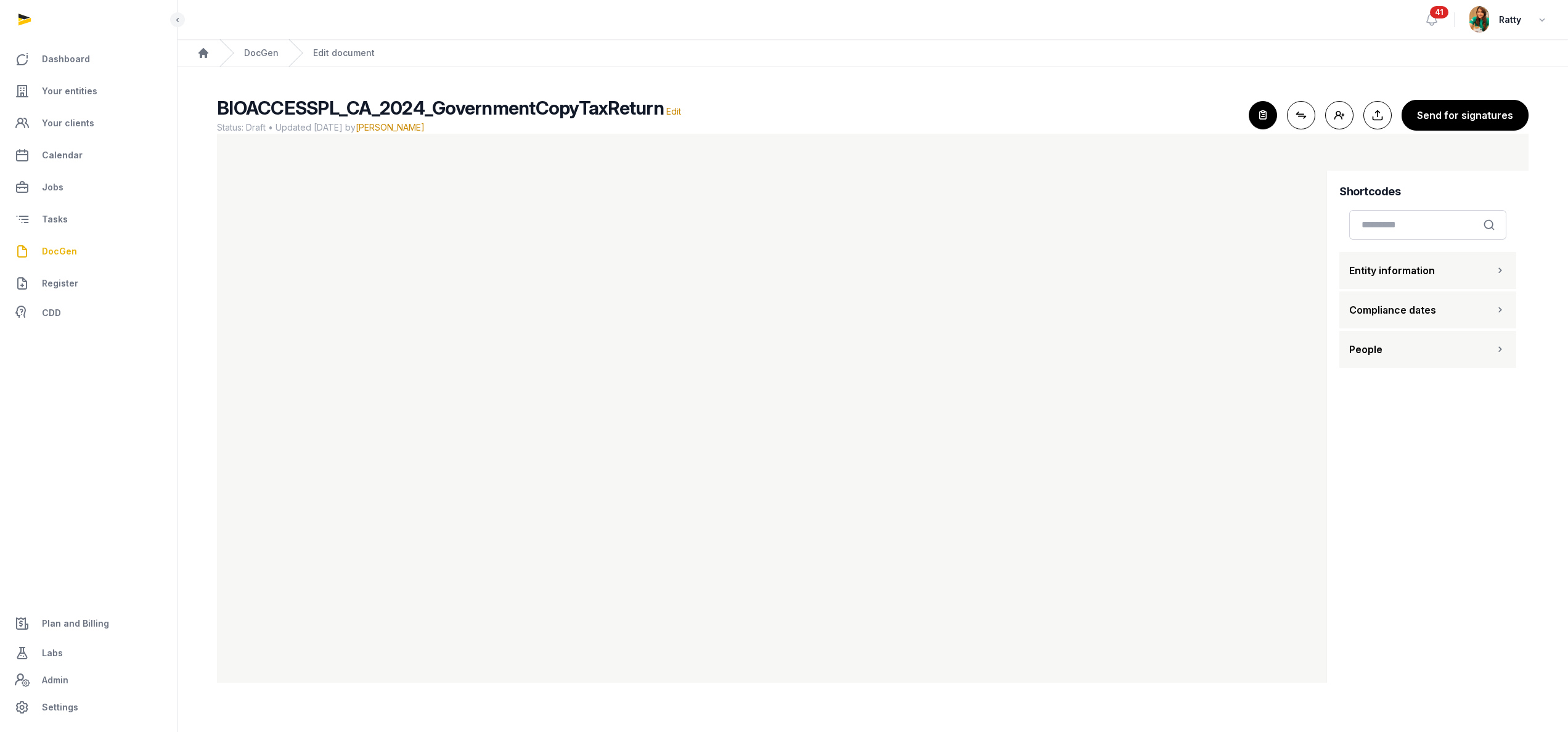
scroll to position [3, 0]
click at [66, 250] on span "DocGen" at bounding box center [60, 252] width 35 height 15
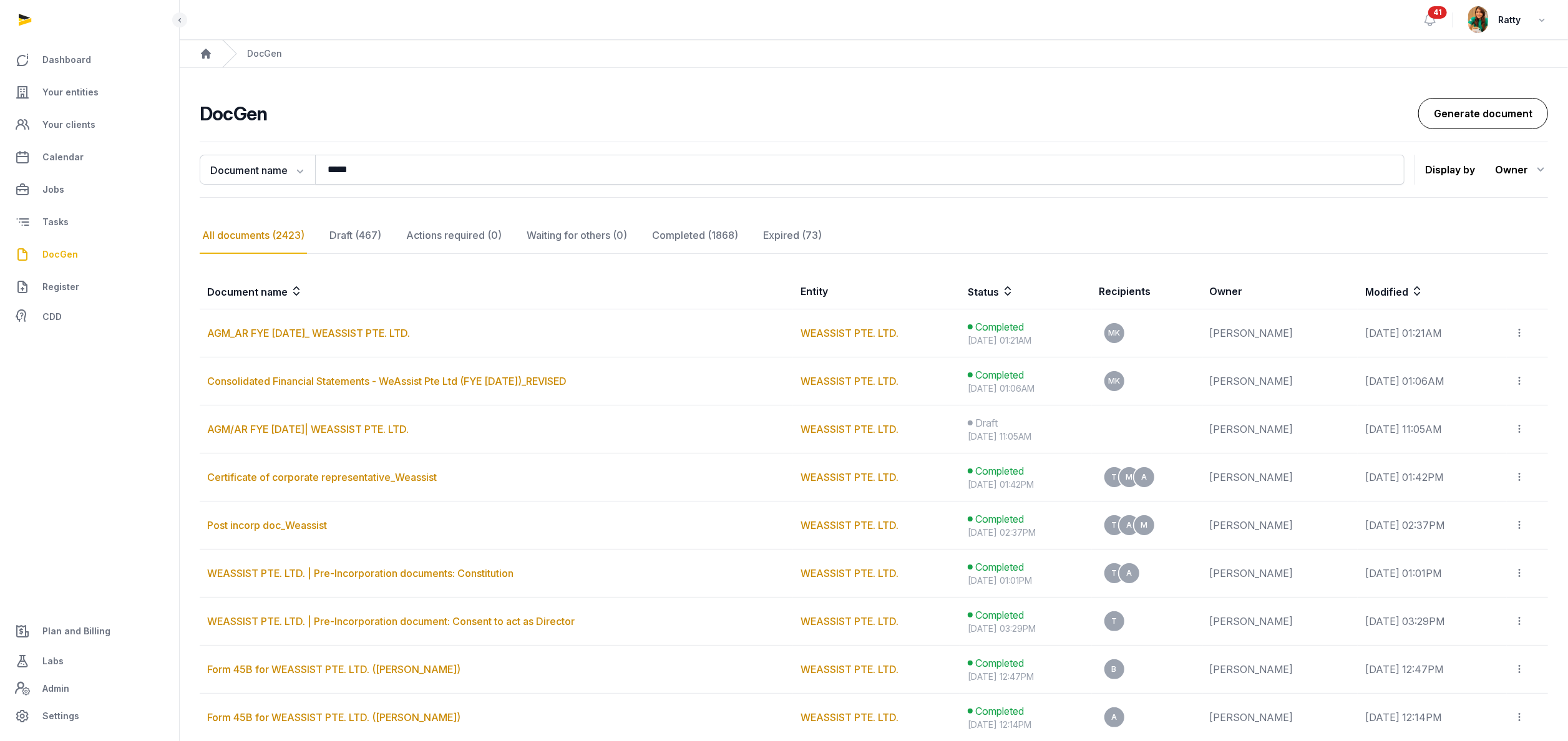
click at [1525, 124] on link "Generate document" at bounding box center [1483, 113] width 129 height 32
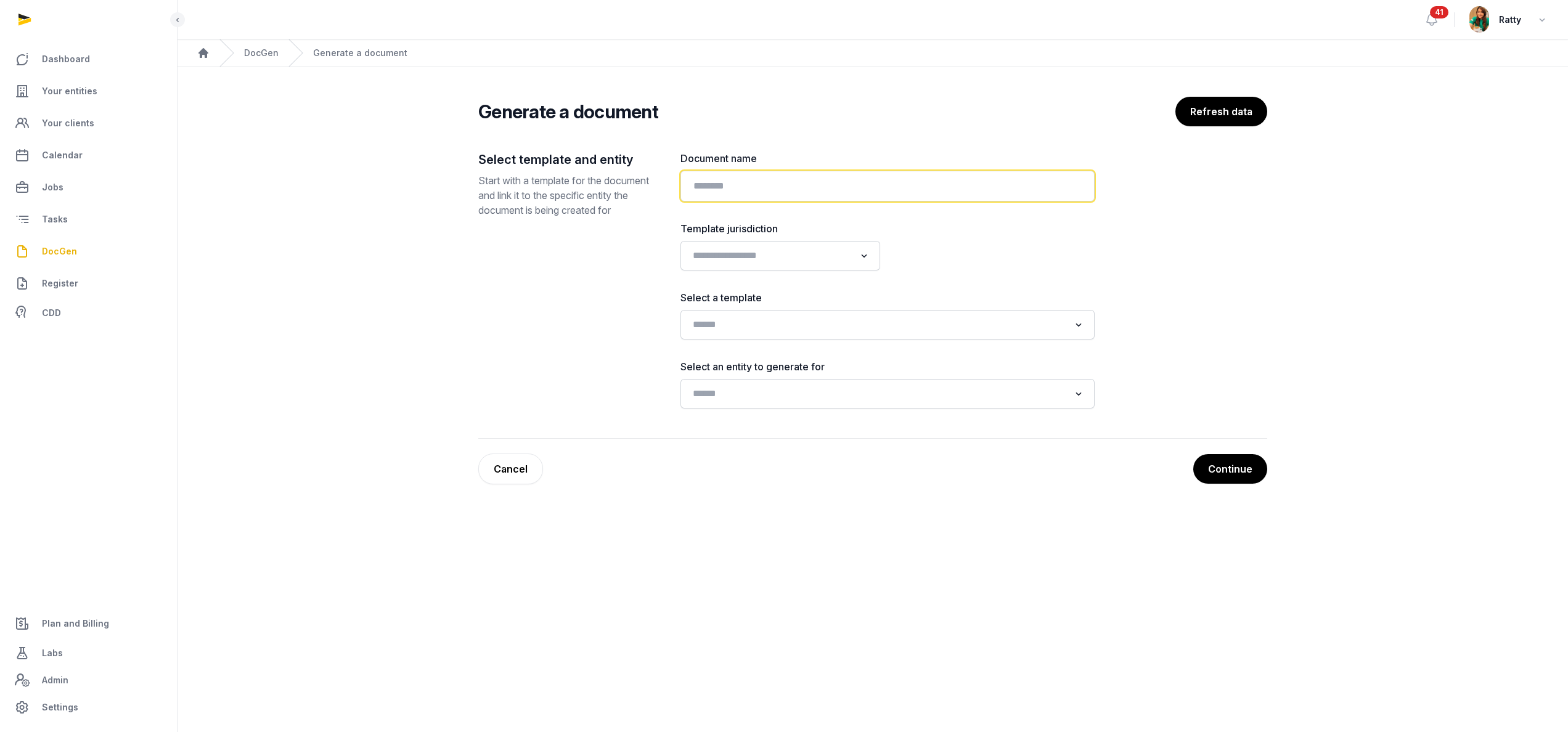
click at [888, 190] on input "text" at bounding box center [888, 186] width 414 height 31
paste input "**********"
type input "**********"
click at [795, 255] on input "Search for option" at bounding box center [771, 256] width 167 height 18
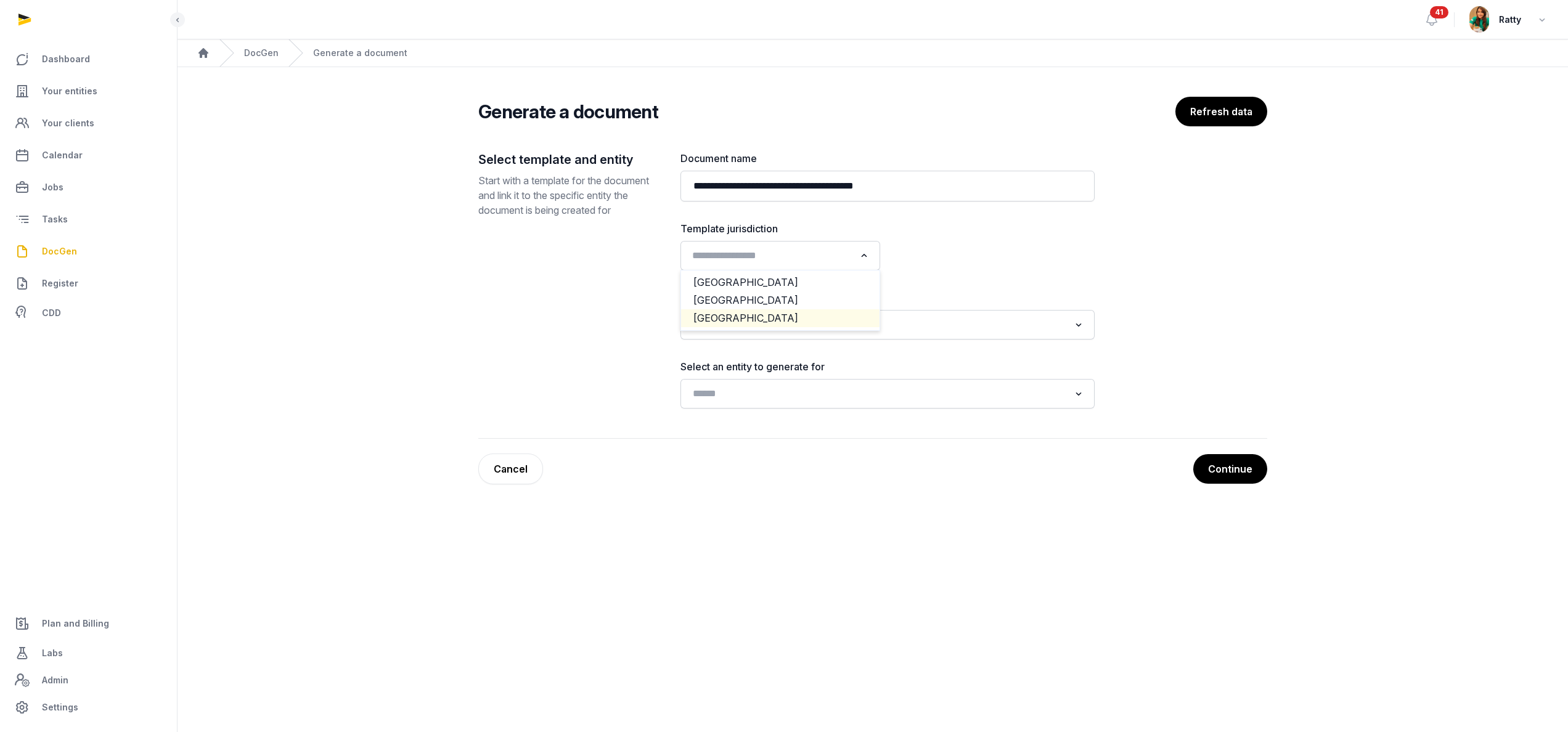
click at [714, 311] on li "USA" at bounding box center [780, 318] width 199 height 18
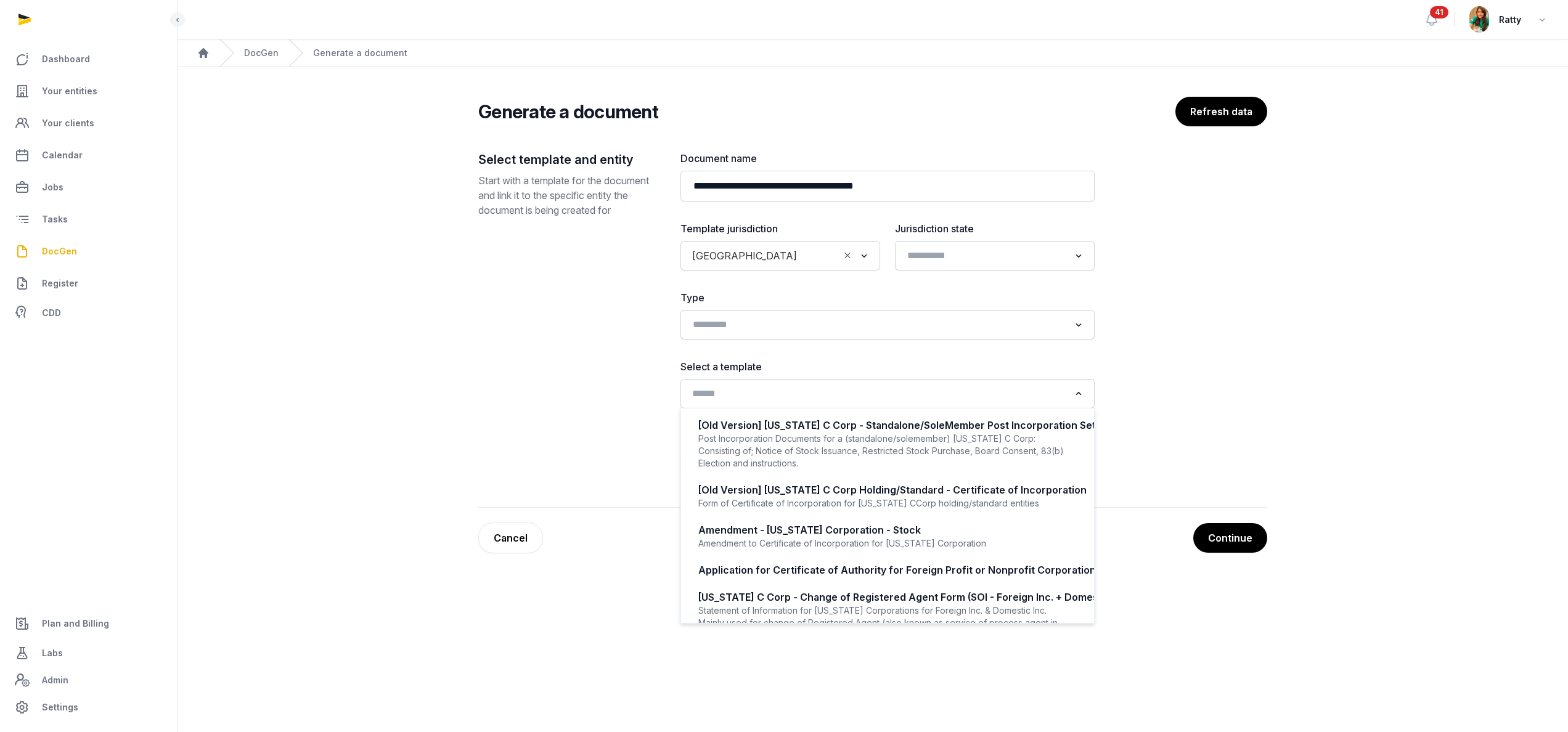
click at [723, 402] on input "Search for option" at bounding box center [878, 394] width 381 height 18
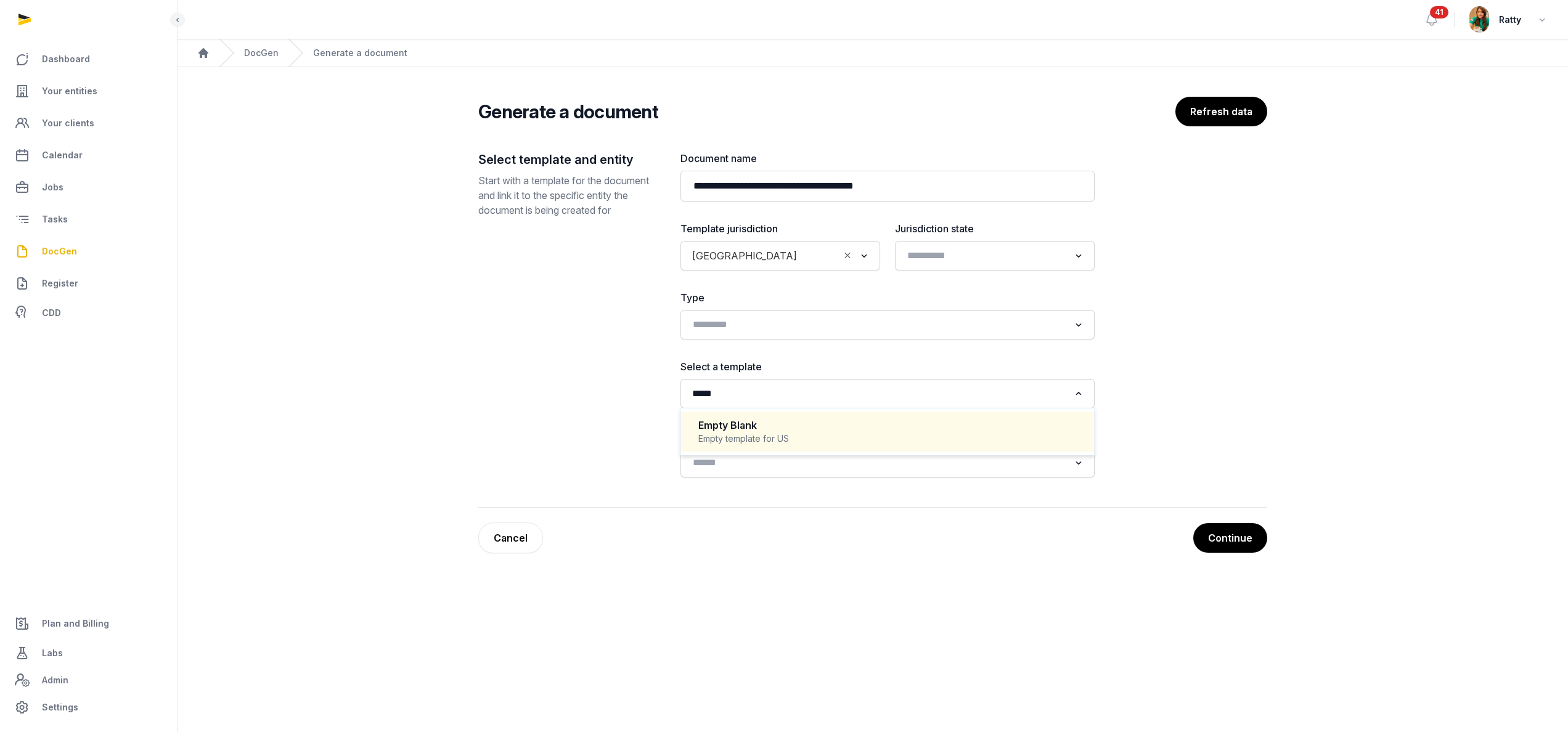
click at [757, 430] on div "Empty Blank" at bounding box center [888, 425] width 379 height 14
type input "*****"
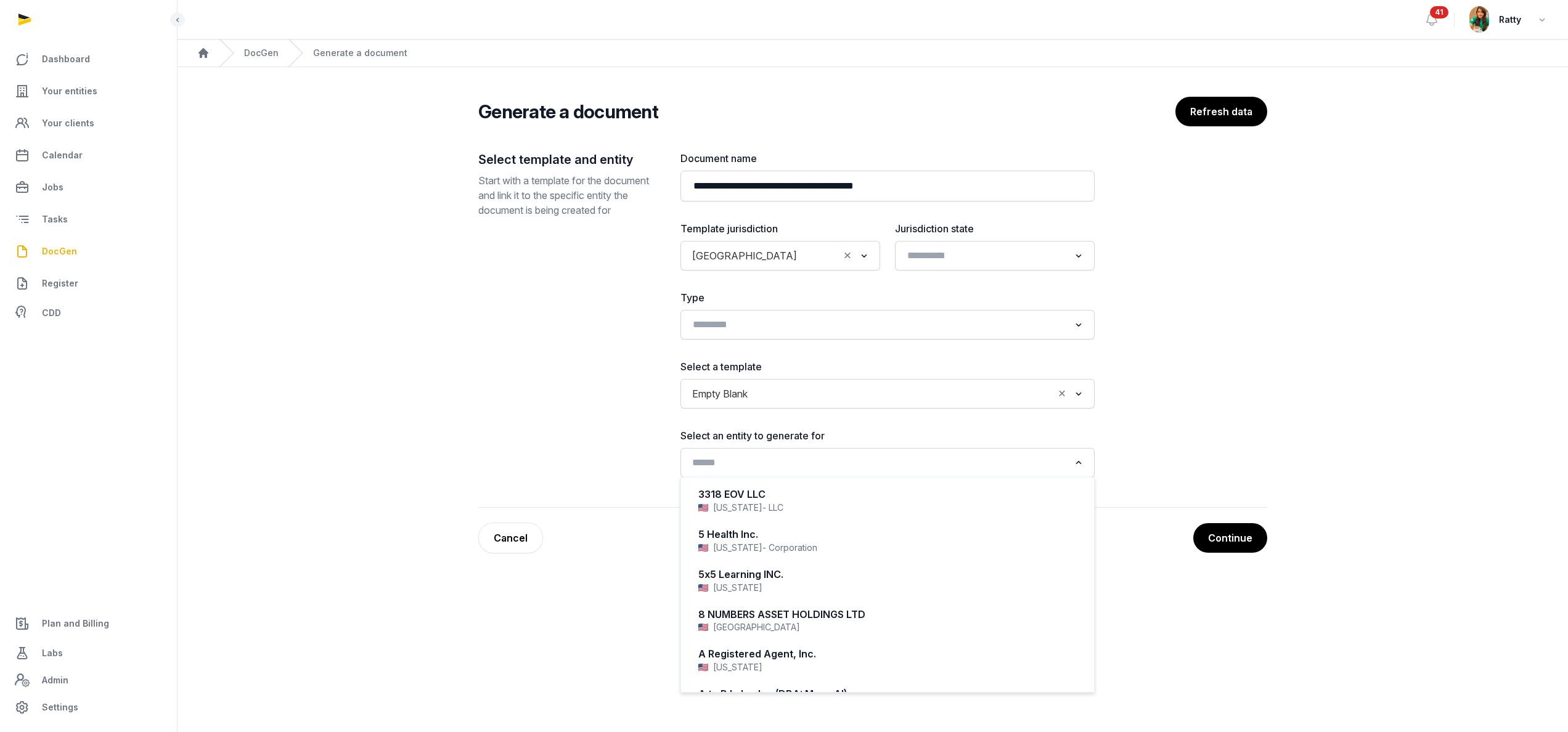
click at [756, 464] on input "Search for option" at bounding box center [878, 463] width 381 height 18
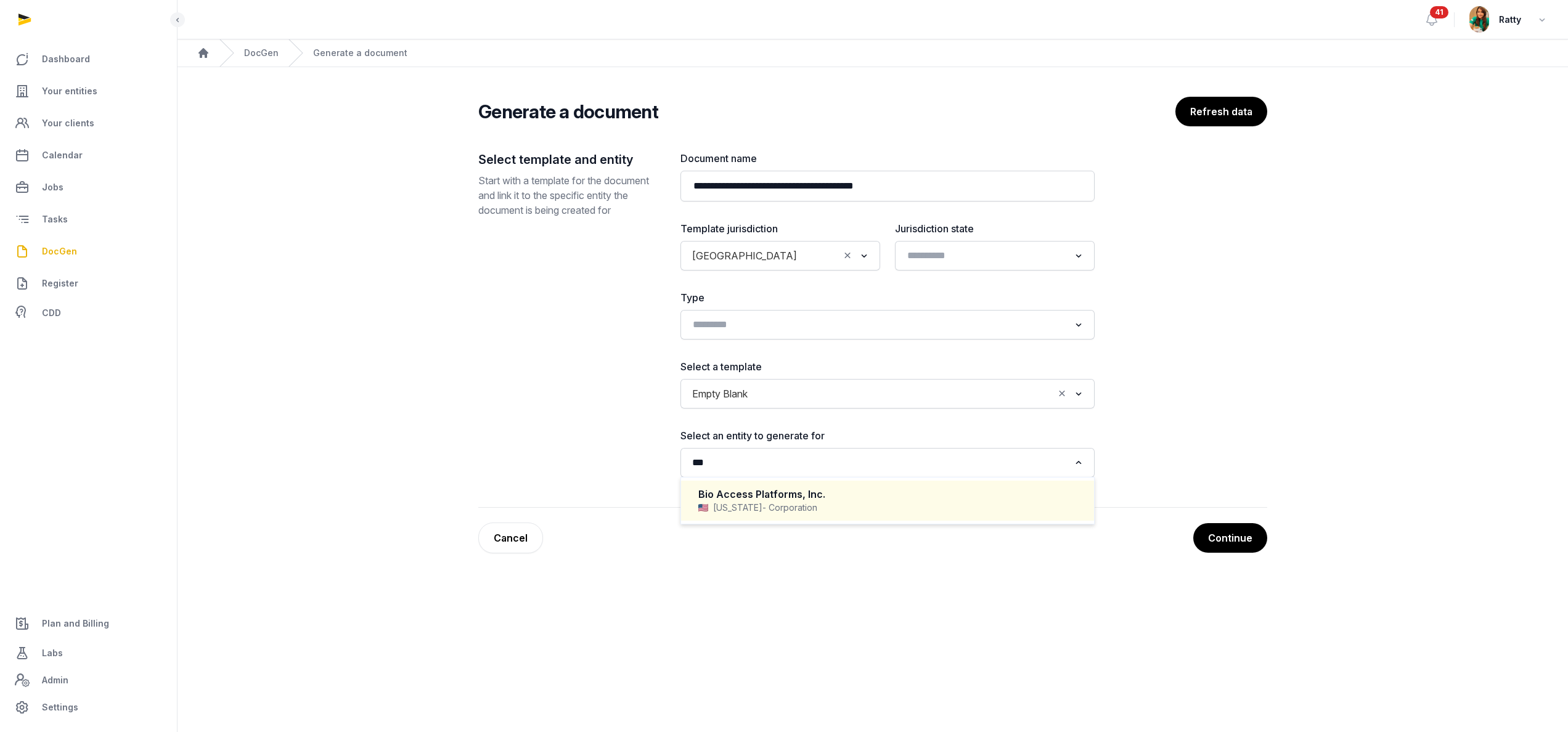
click at [773, 489] on div "Bio Access Platforms, Inc." at bounding box center [888, 494] width 379 height 14
type input "***"
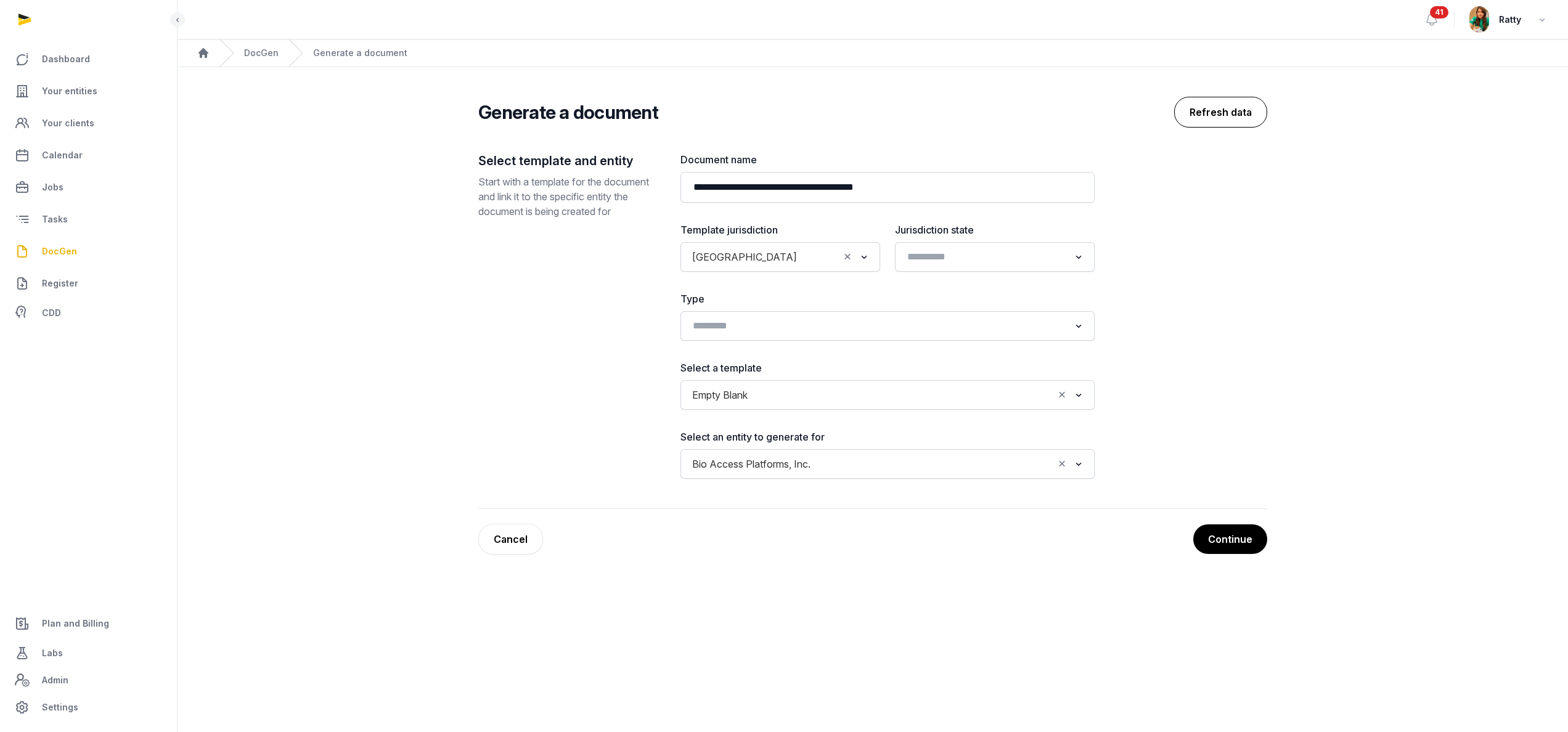
click at [1212, 111] on button "Refresh data" at bounding box center [1220, 112] width 93 height 31
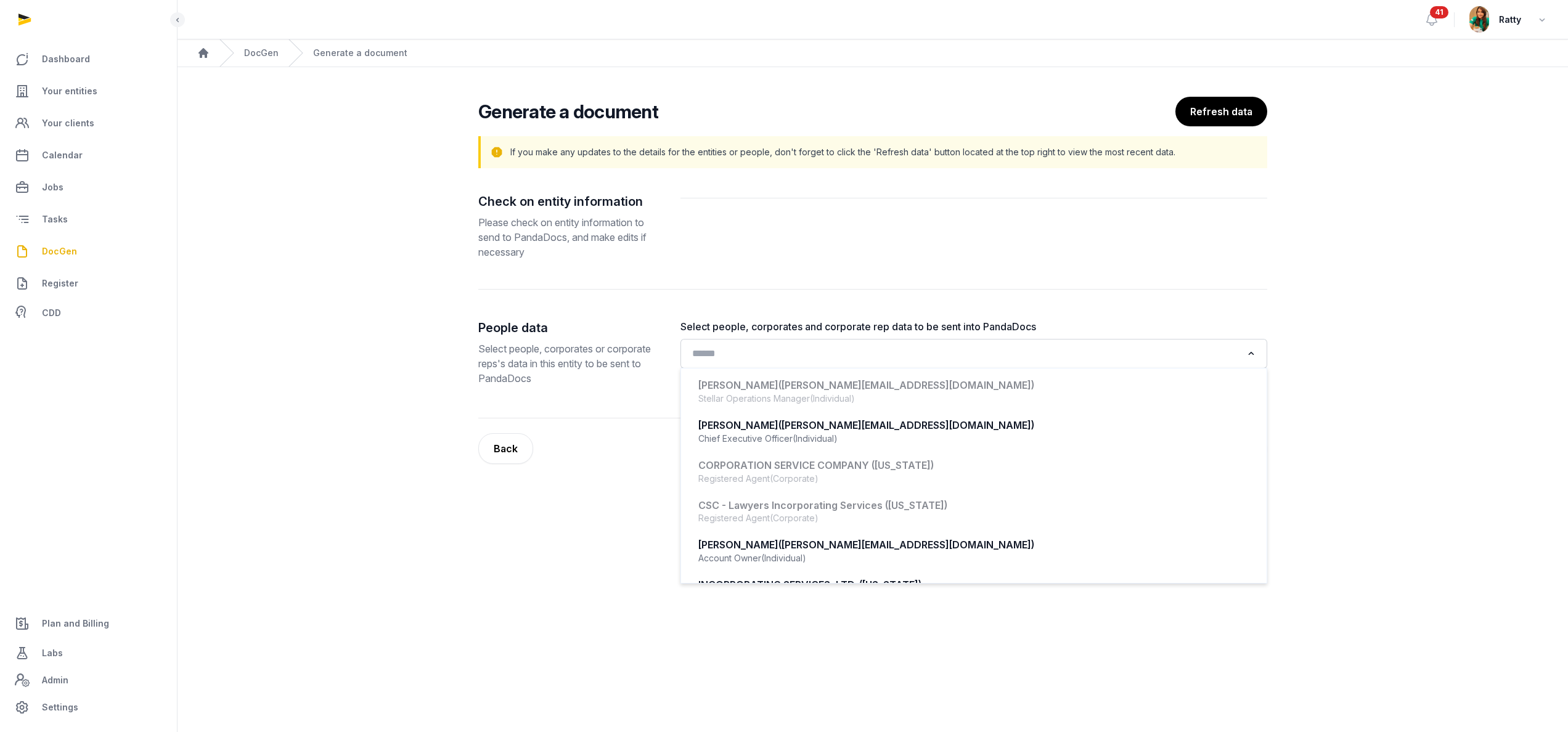
click at [844, 358] on input "Search for option" at bounding box center [965, 353] width 554 height 18
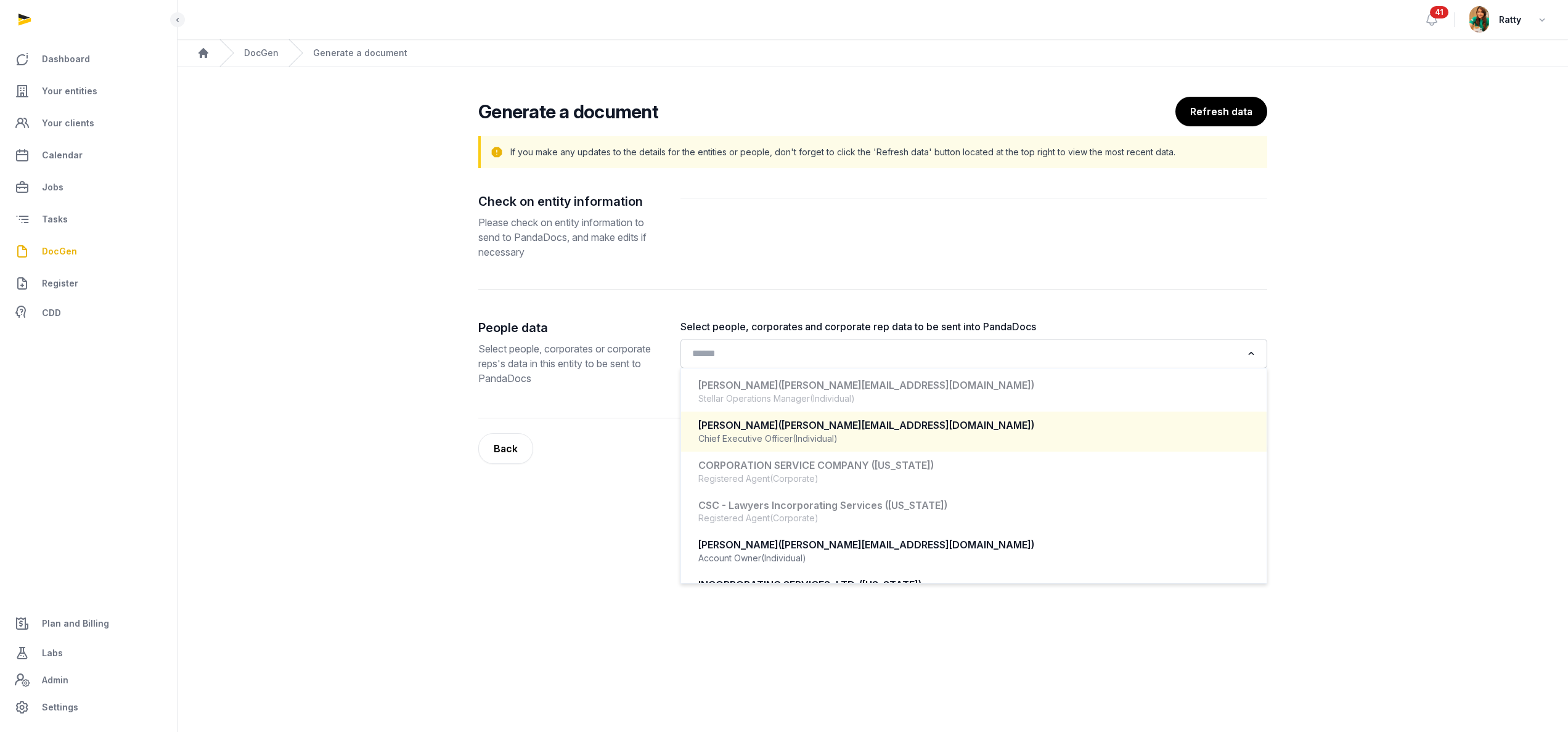
click at [816, 422] on span "(armen@bioaccessplatforms.com)" at bounding box center [906, 425] width 256 height 13
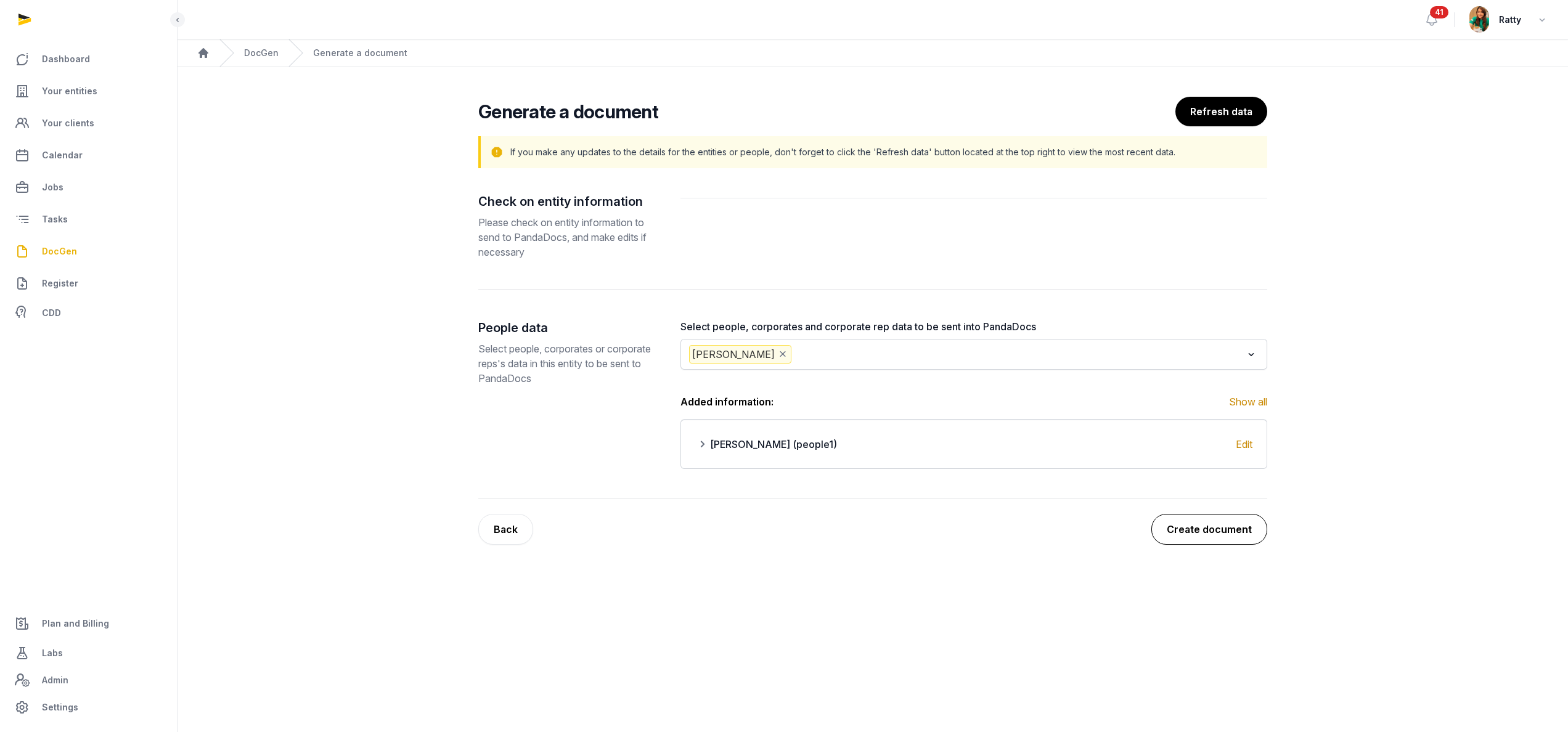
click at [1217, 526] on button "Create document" at bounding box center [1209, 529] width 116 height 31
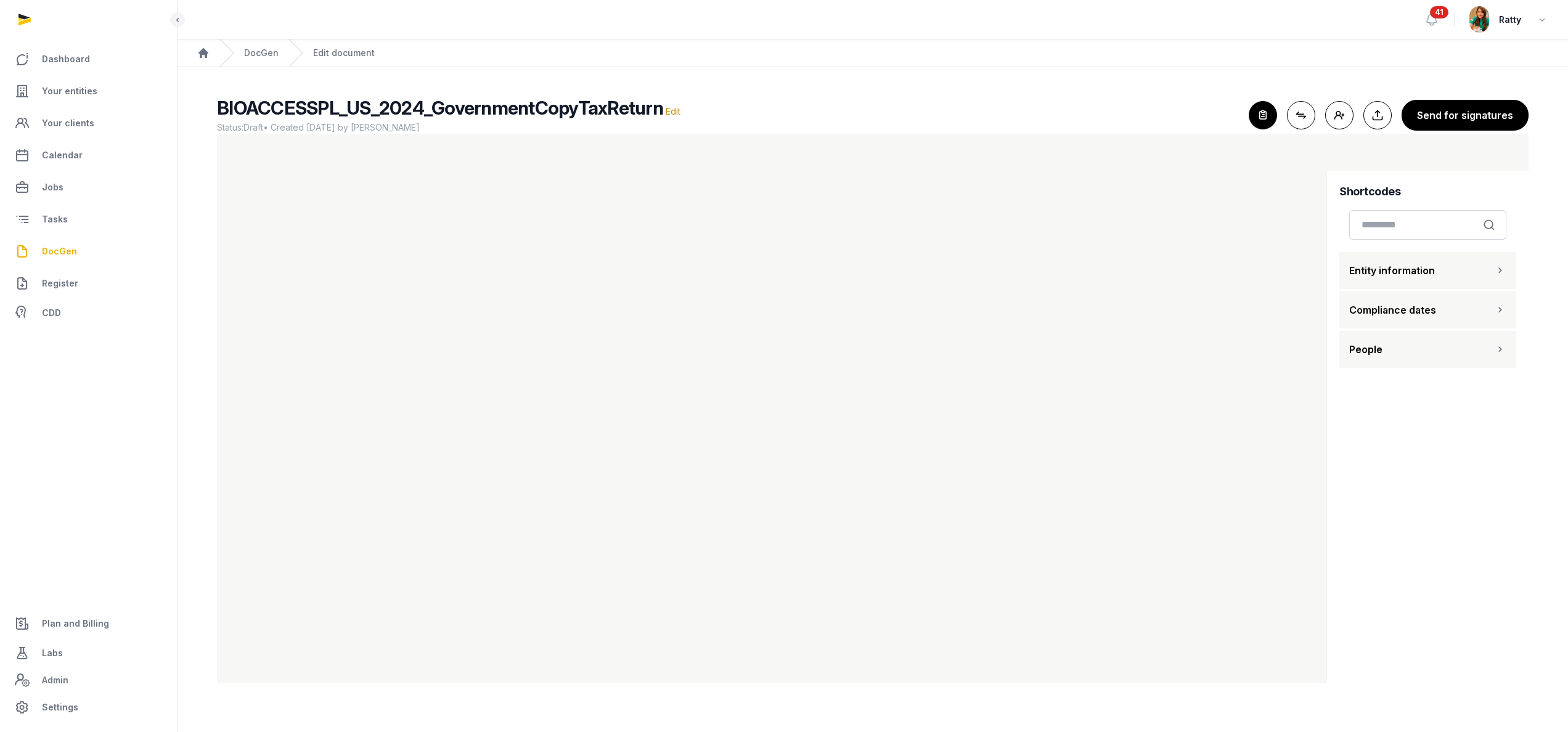
scroll to position [3, 0]
click at [1262, 112] on icon "button" at bounding box center [1263, 115] width 27 height 27
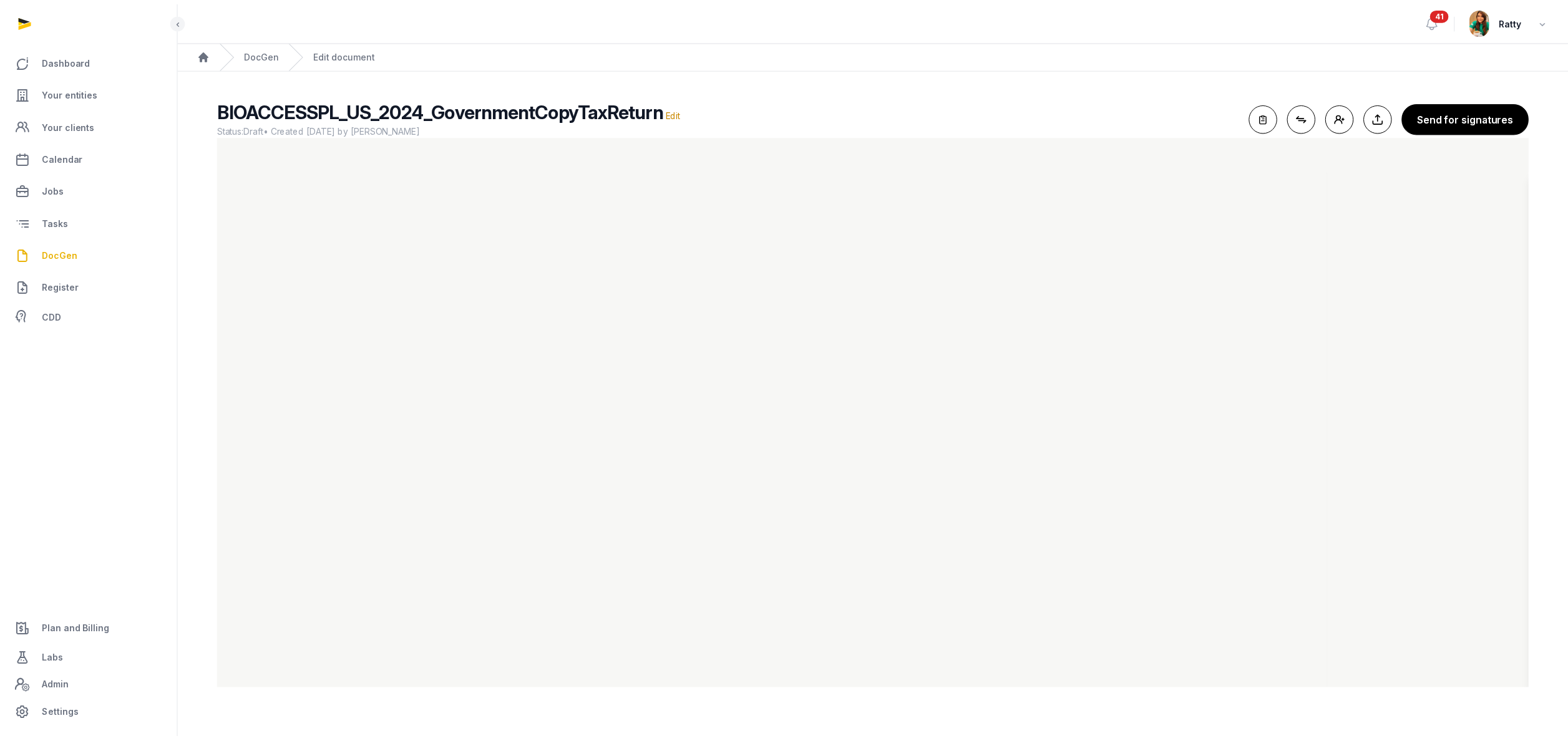
scroll to position [0, 0]
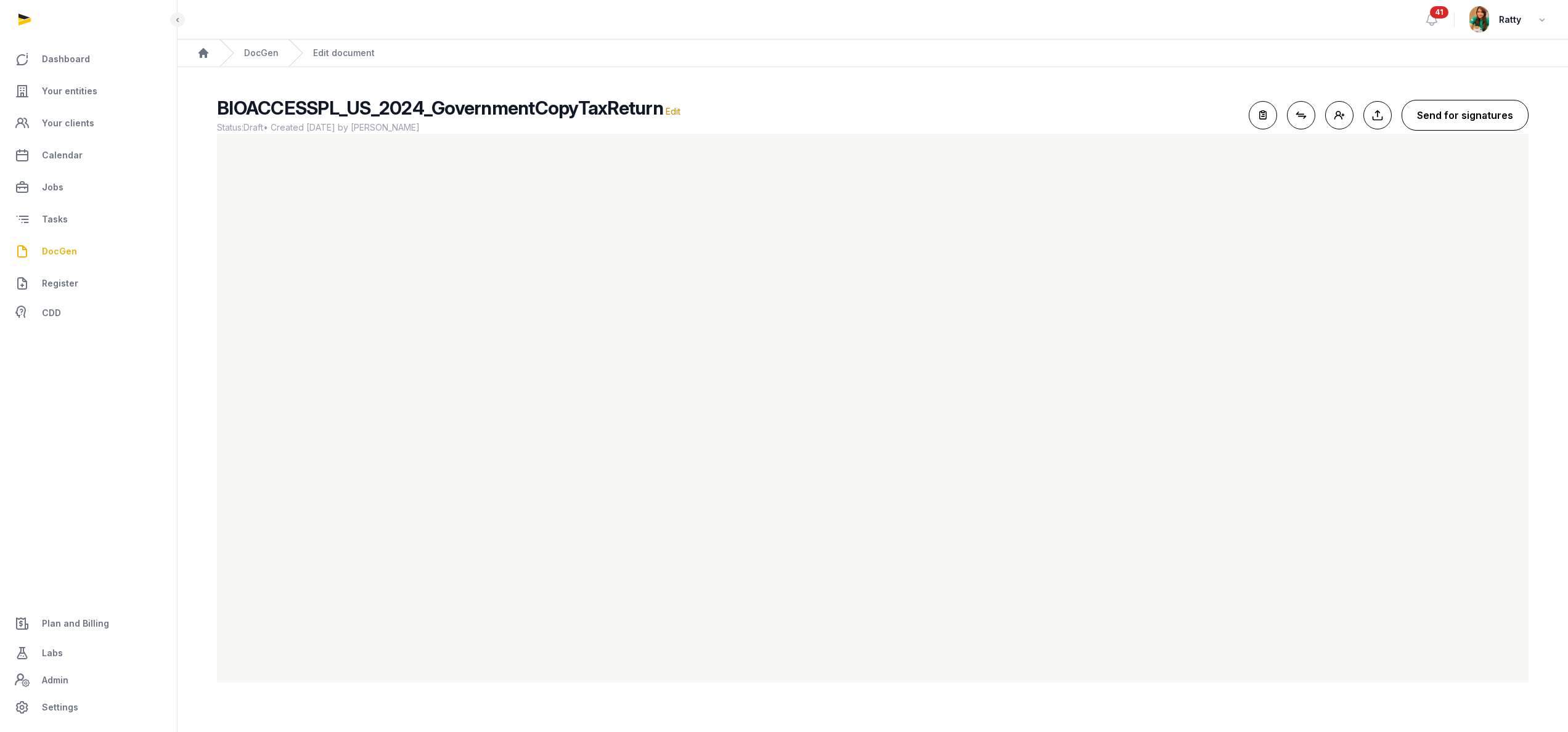
click at [1503, 109] on button "Send for signatures" at bounding box center [1465, 115] width 127 height 31
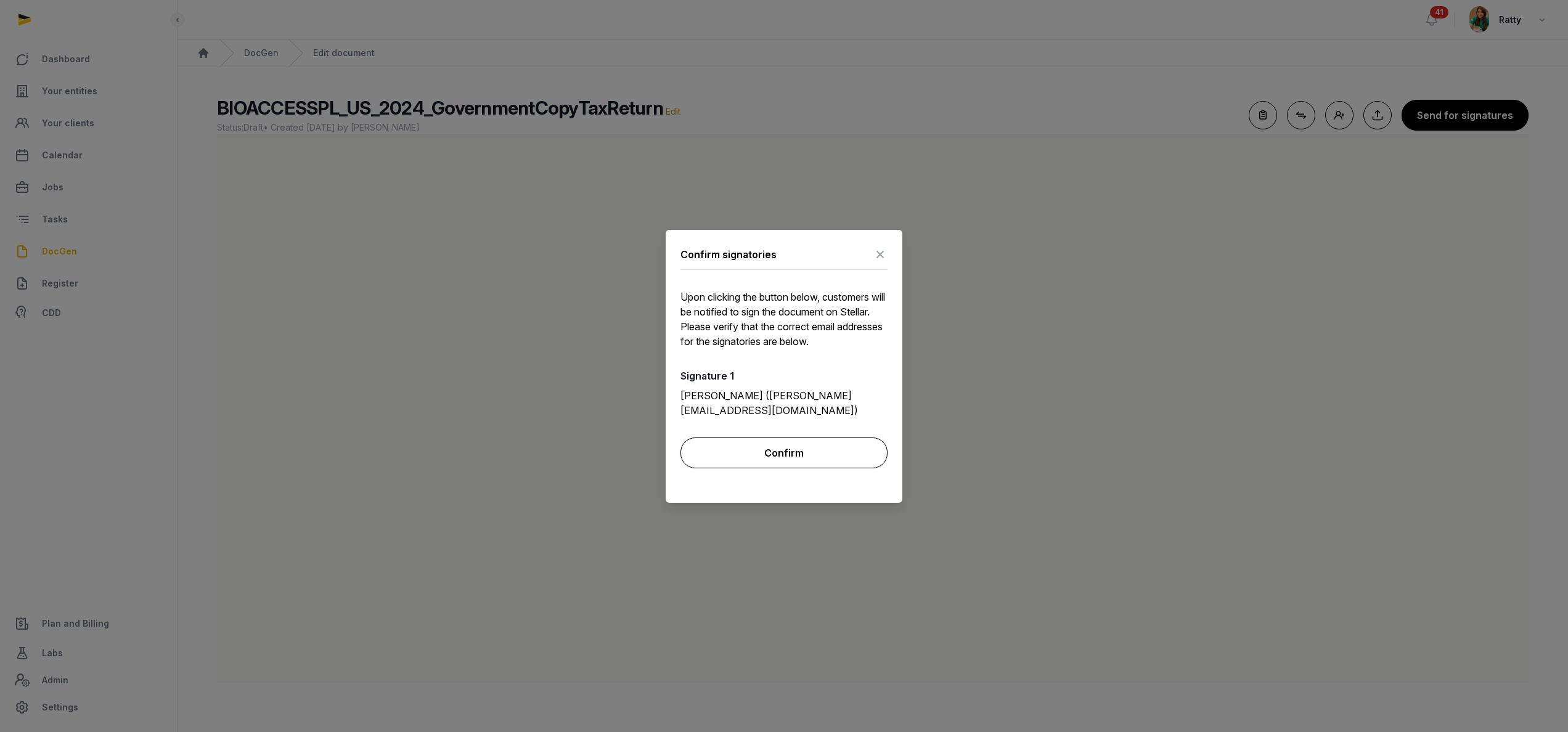
drag, startPoint x: 1083, startPoint y: 37, endPoint x: 752, endPoint y: 445, distance: 525.4
click at [752, 445] on button "Confirm" at bounding box center [784, 453] width 207 height 31
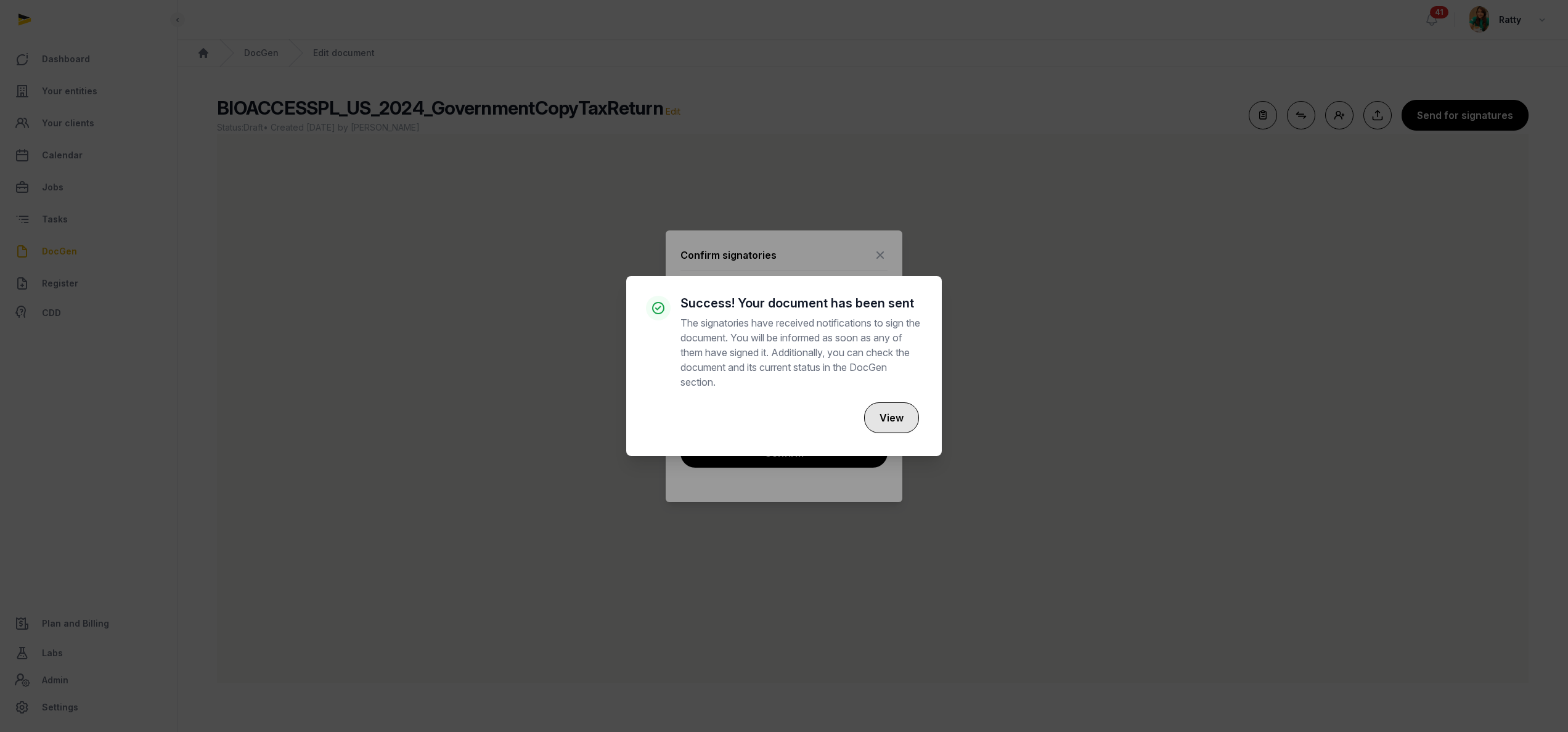
click at [881, 412] on button "View" at bounding box center [891, 417] width 55 height 31
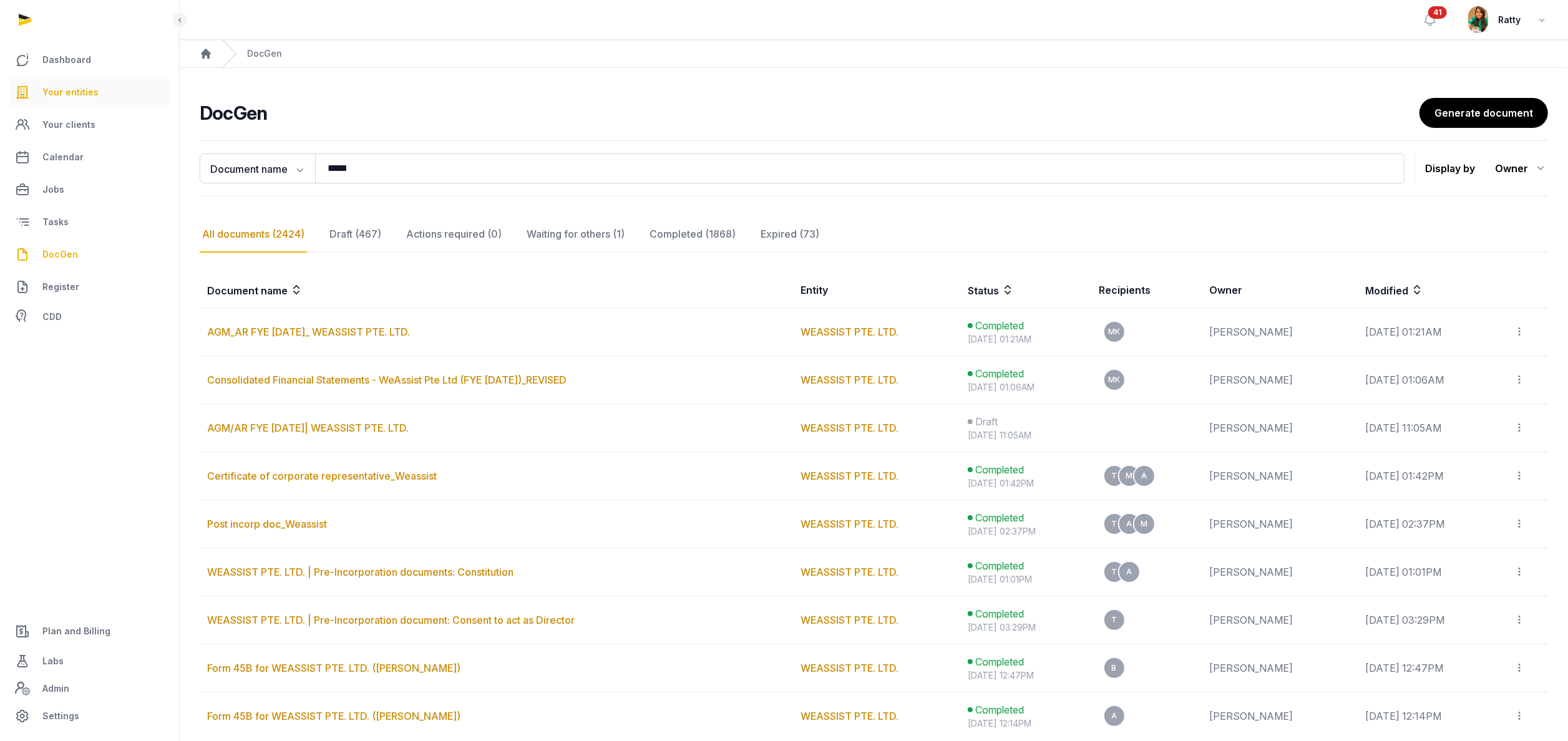
click at [85, 96] on span "Your entities" at bounding box center [71, 93] width 56 height 15
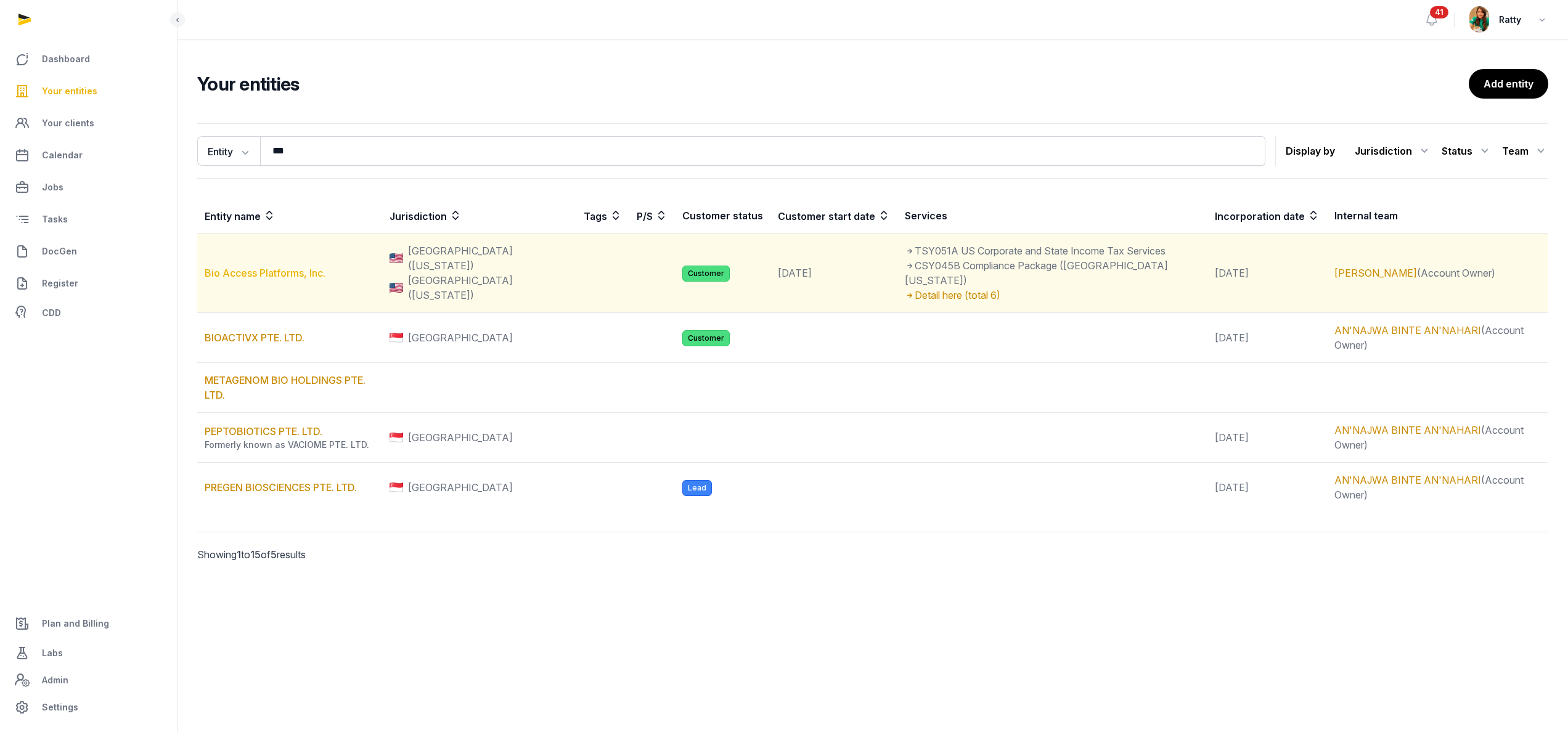
click at [281, 267] on link "Bio Access Platforms, Inc." at bounding box center [265, 273] width 121 height 13
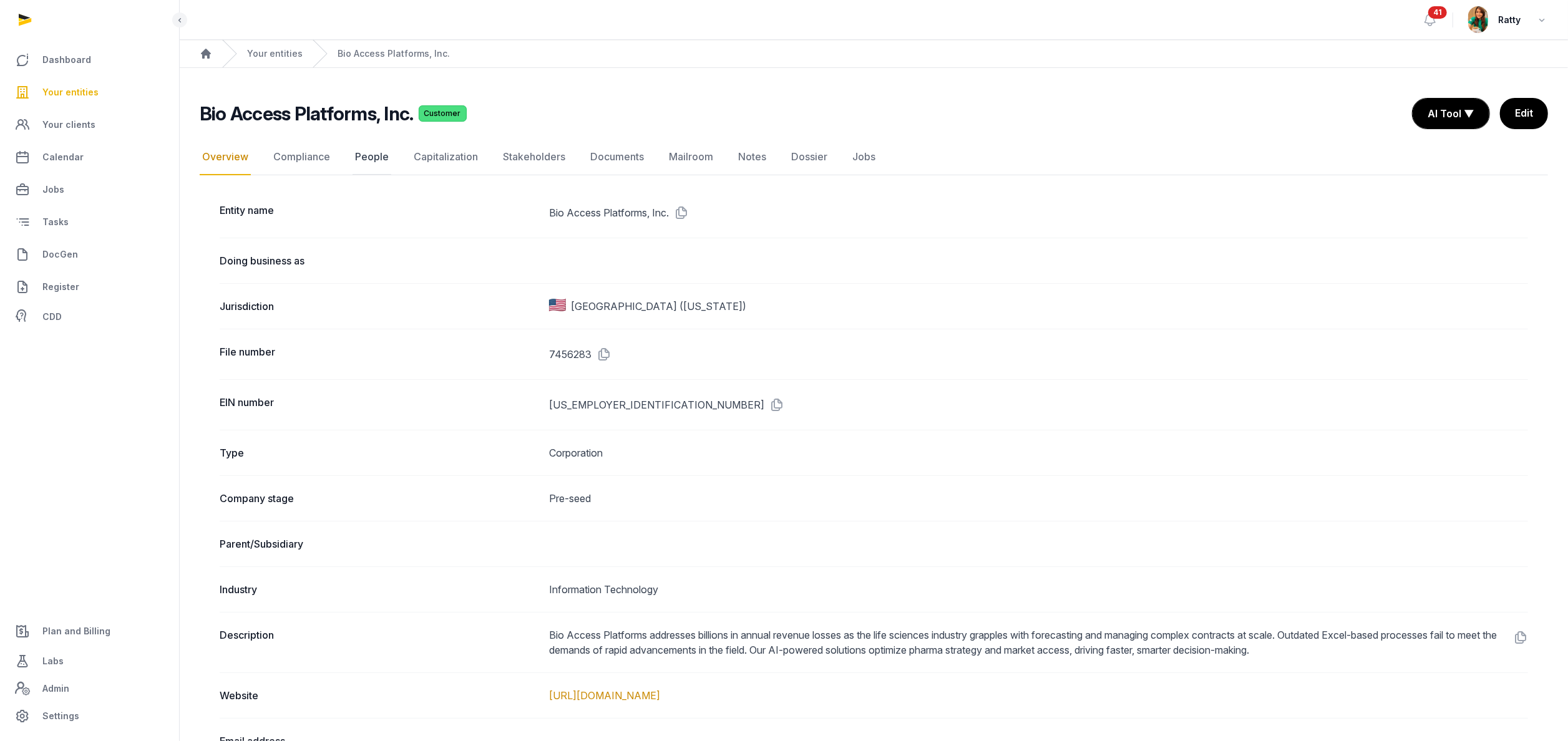
click at [374, 161] on link "People" at bounding box center [371, 157] width 38 height 36
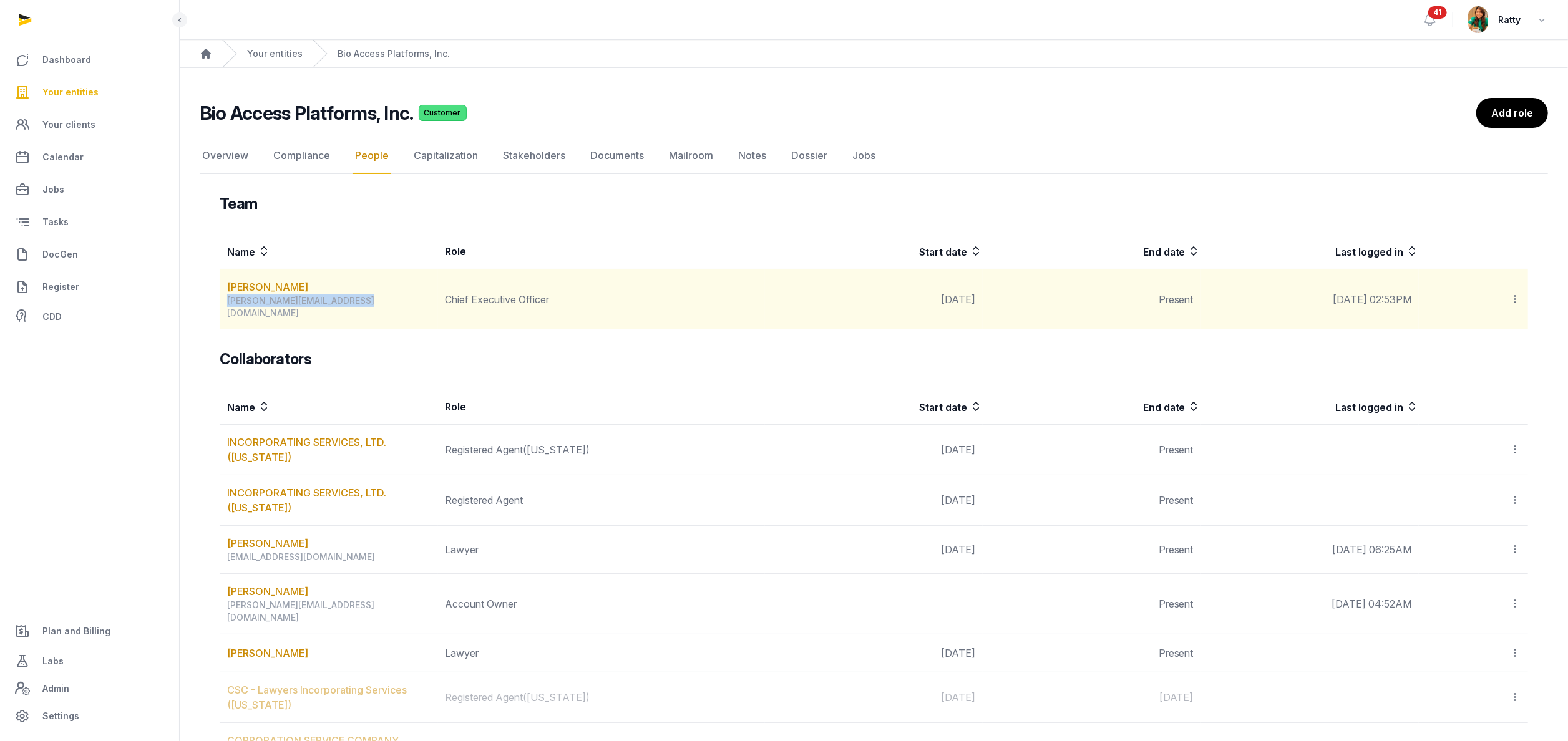
drag, startPoint x: 367, startPoint y: 305, endPoint x: 221, endPoint y: 310, distance: 146.1
click at [221, 310] on td "Armen Solakhyan armen@bioaccessplatforms.com" at bounding box center [329, 299] width 218 height 60
copy div "[PERSON_NAME][EMAIL_ADDRESS][DOMAIN_NAME]"
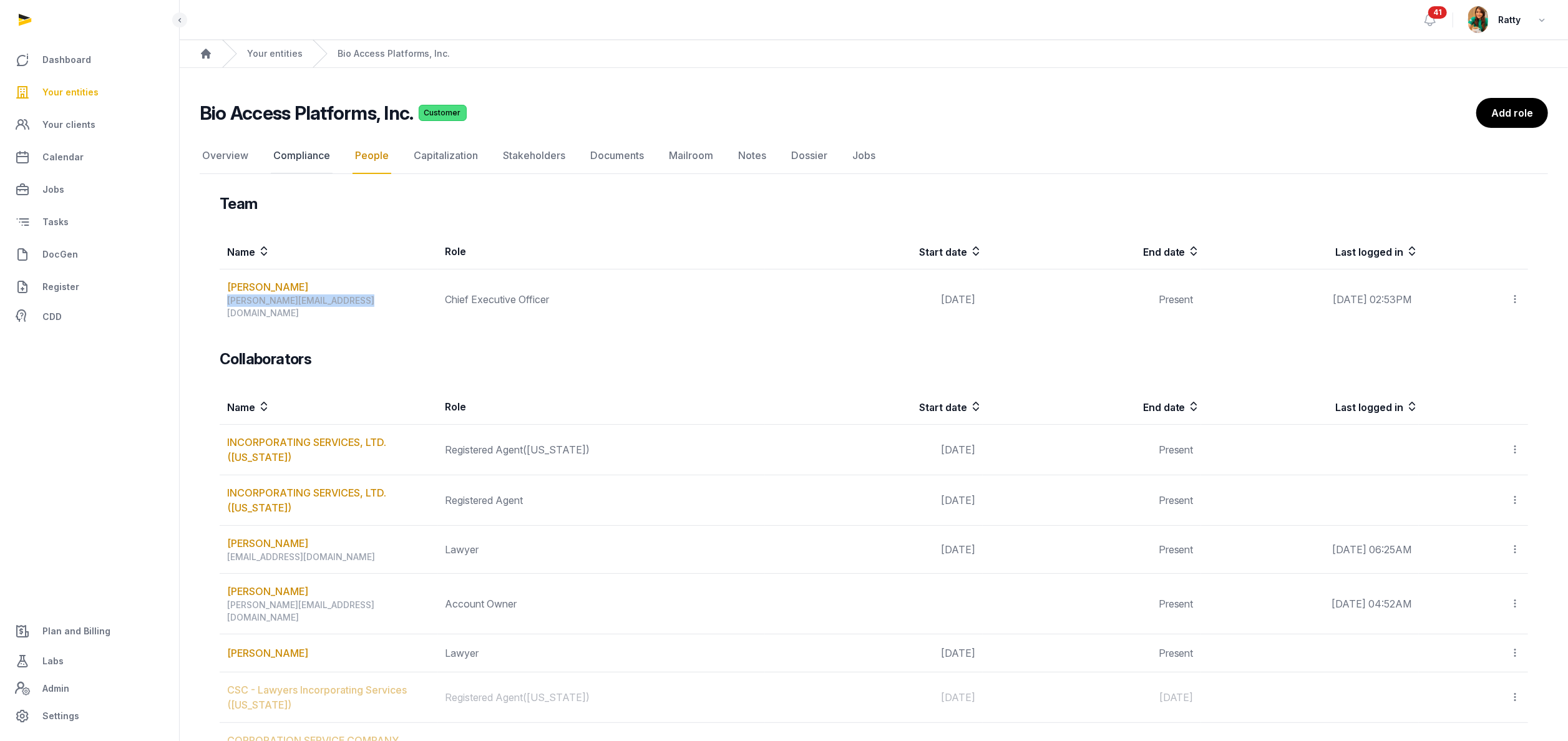
click at [295, 158] on link "Compliance" at bounding box center [302, 156] width 62 height 36
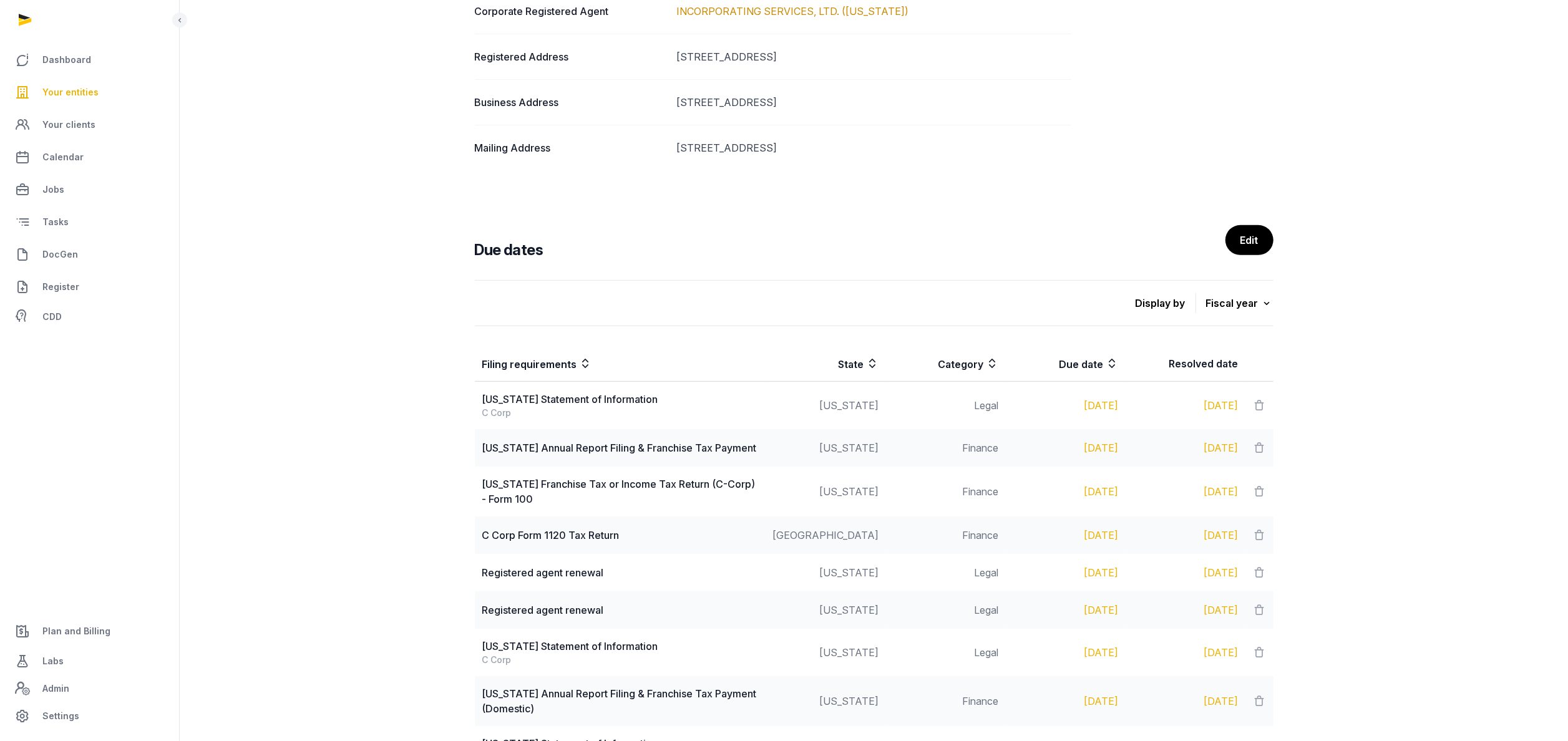
scroll to position [699, 0]
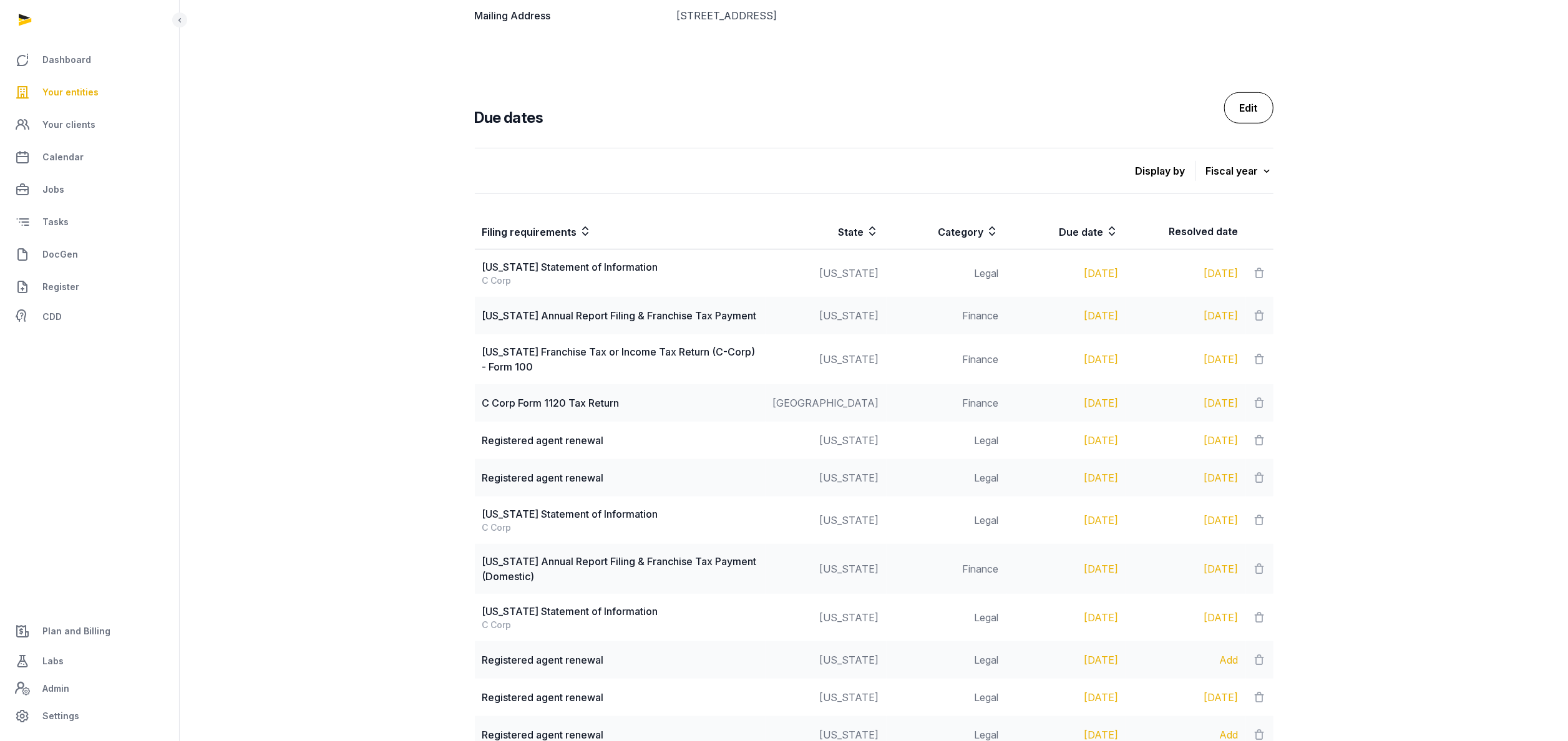
click at [1243, 118] on link "Edit" at bounding box center [1249, 107] width 49 height 32
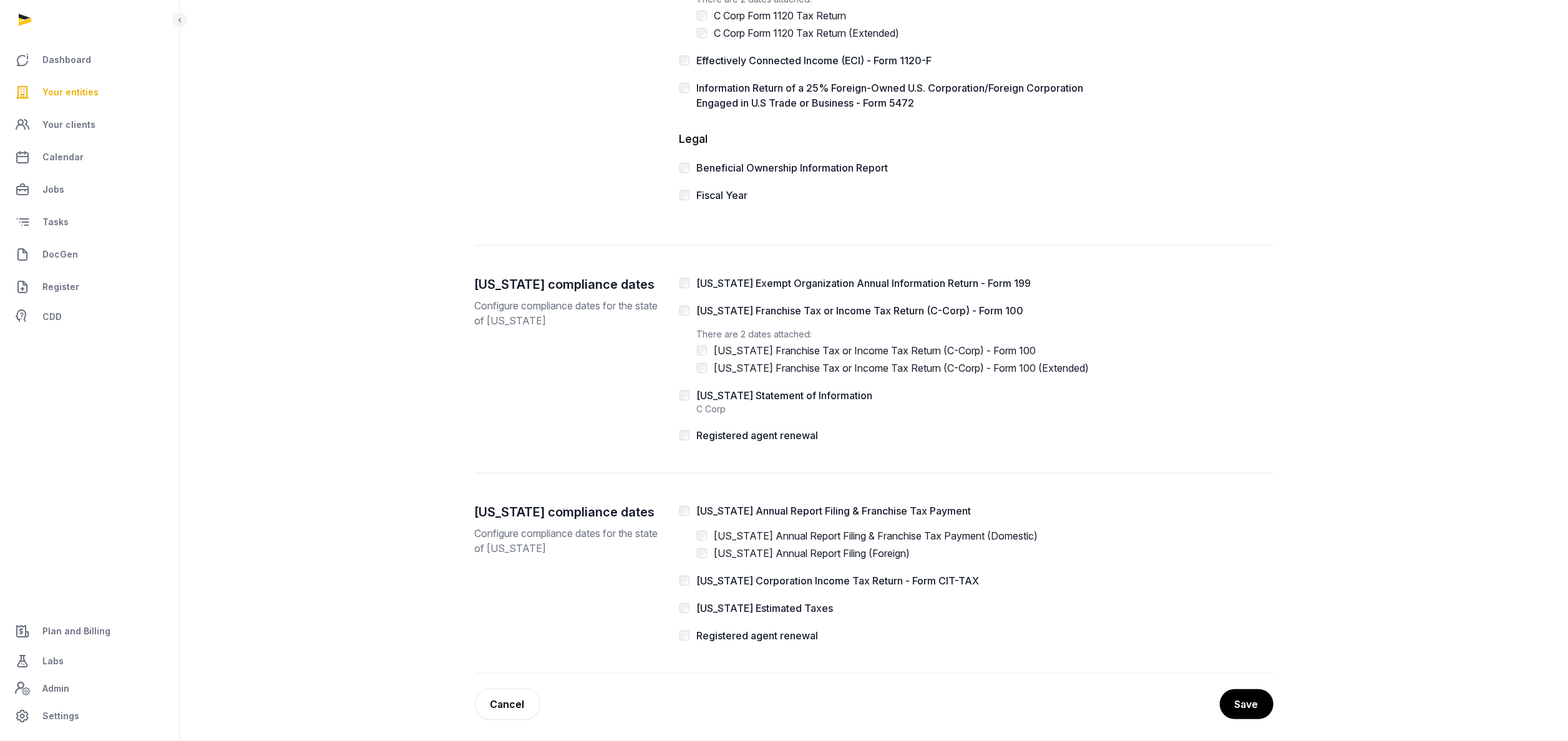
scroll to position [400, 0]
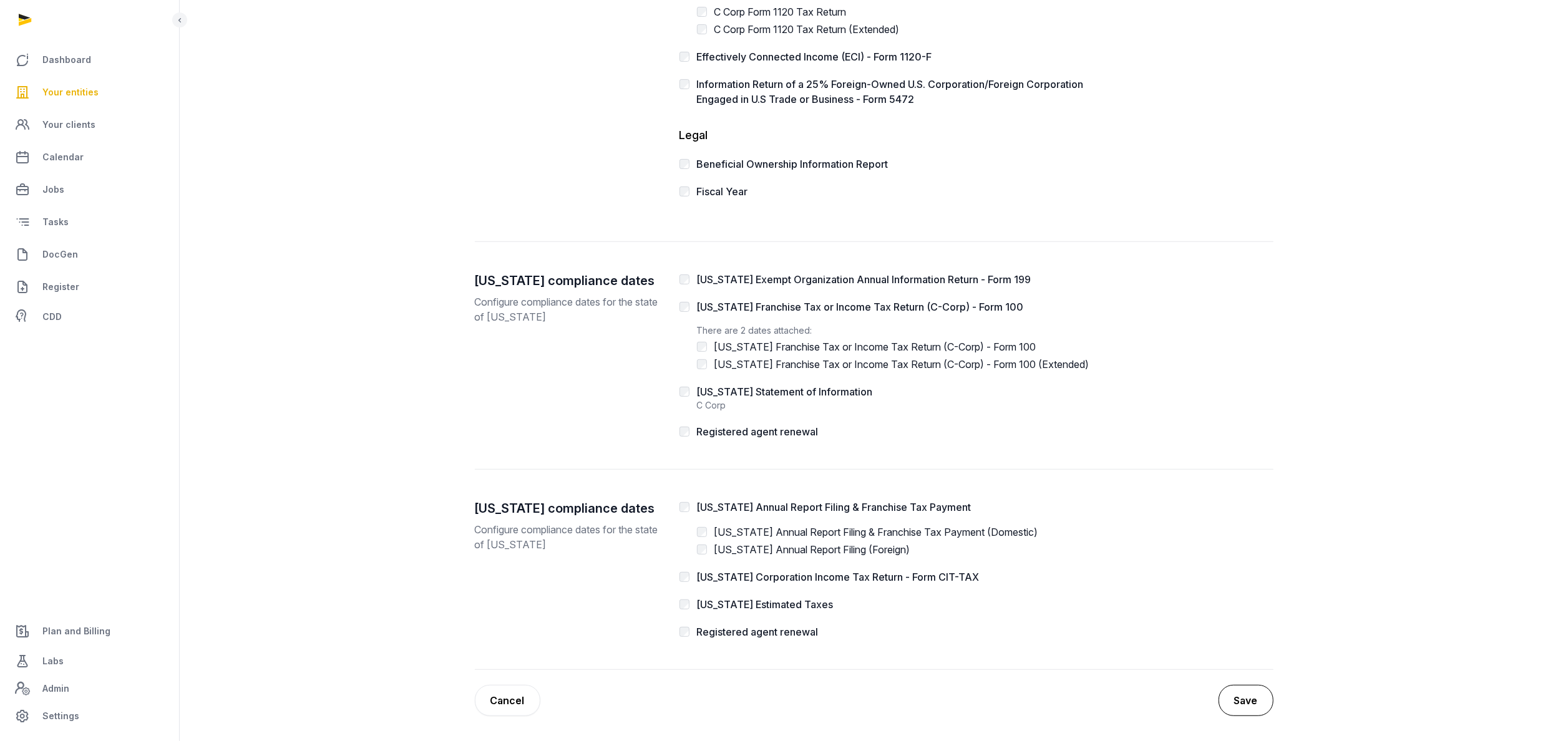
click at [1251, 698] on button "Save" at bounding box center [1245, 700] width 55 height 32
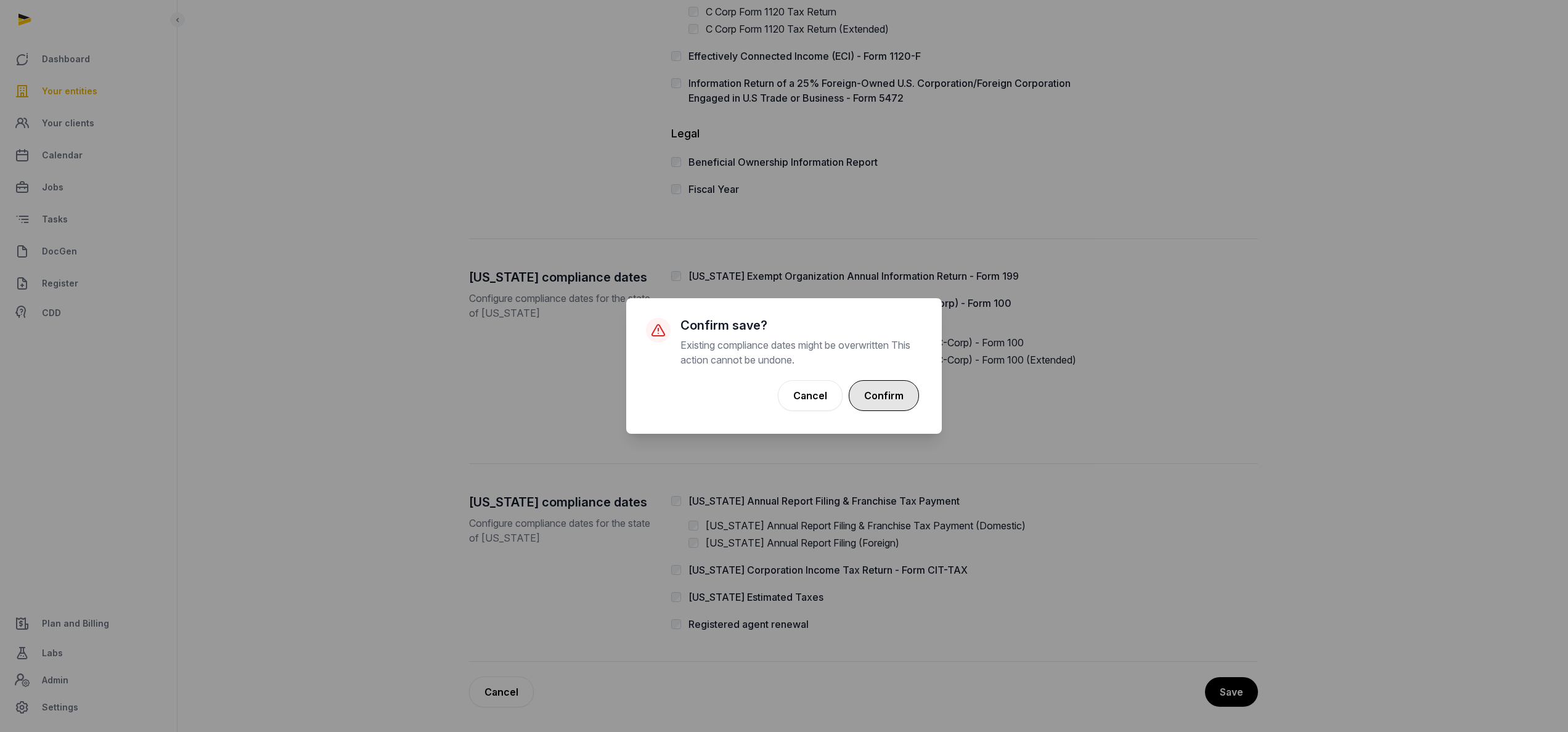
click at [906, 402] on button "Confirm" at bounding box center [884, 395] width 70 height 31
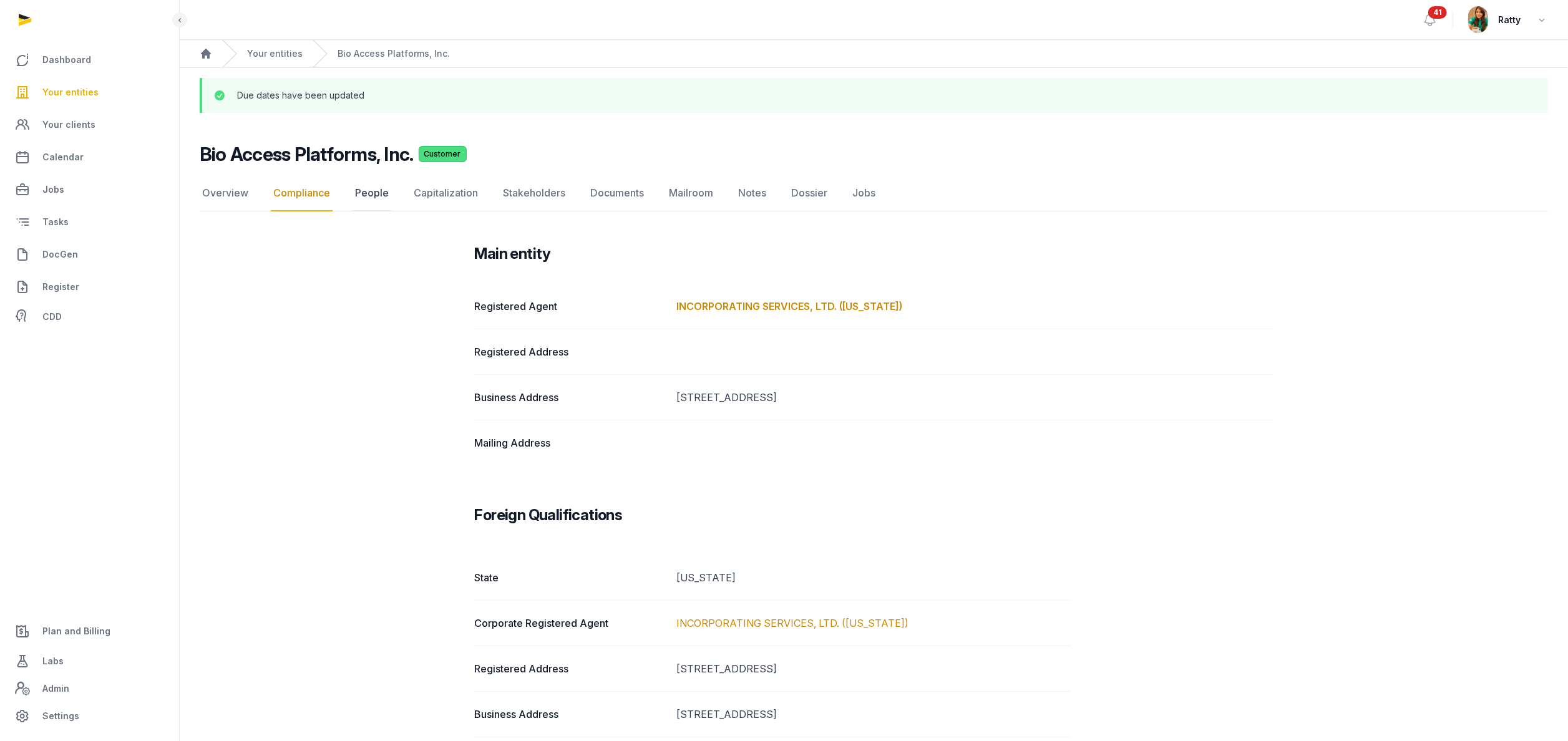
click at [363, 188] on link "People" at bounding box center [371, 193] width 38 height 36
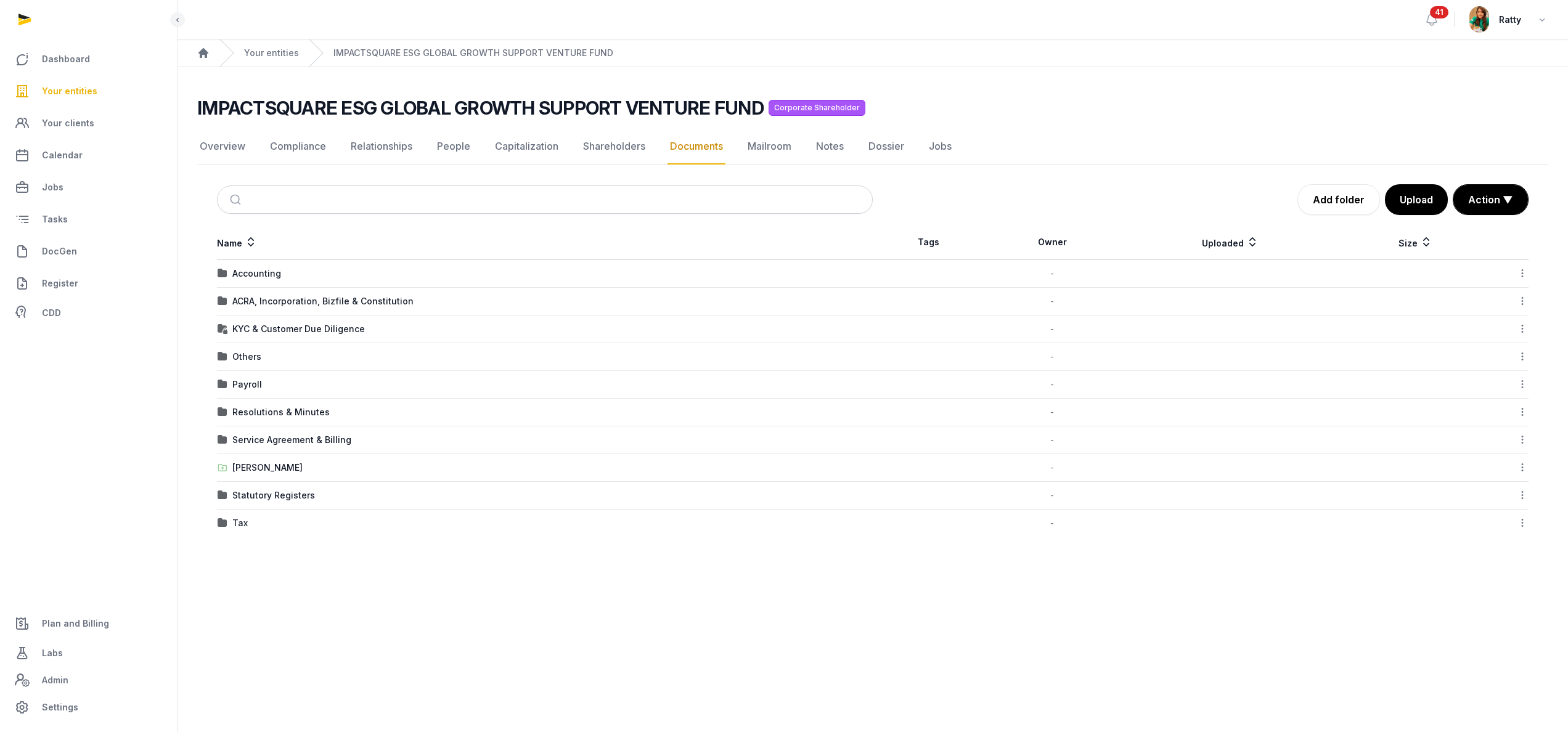
click at [62, 82] on link "Your entities" at bounding box center [88, 91] width 157 height 29
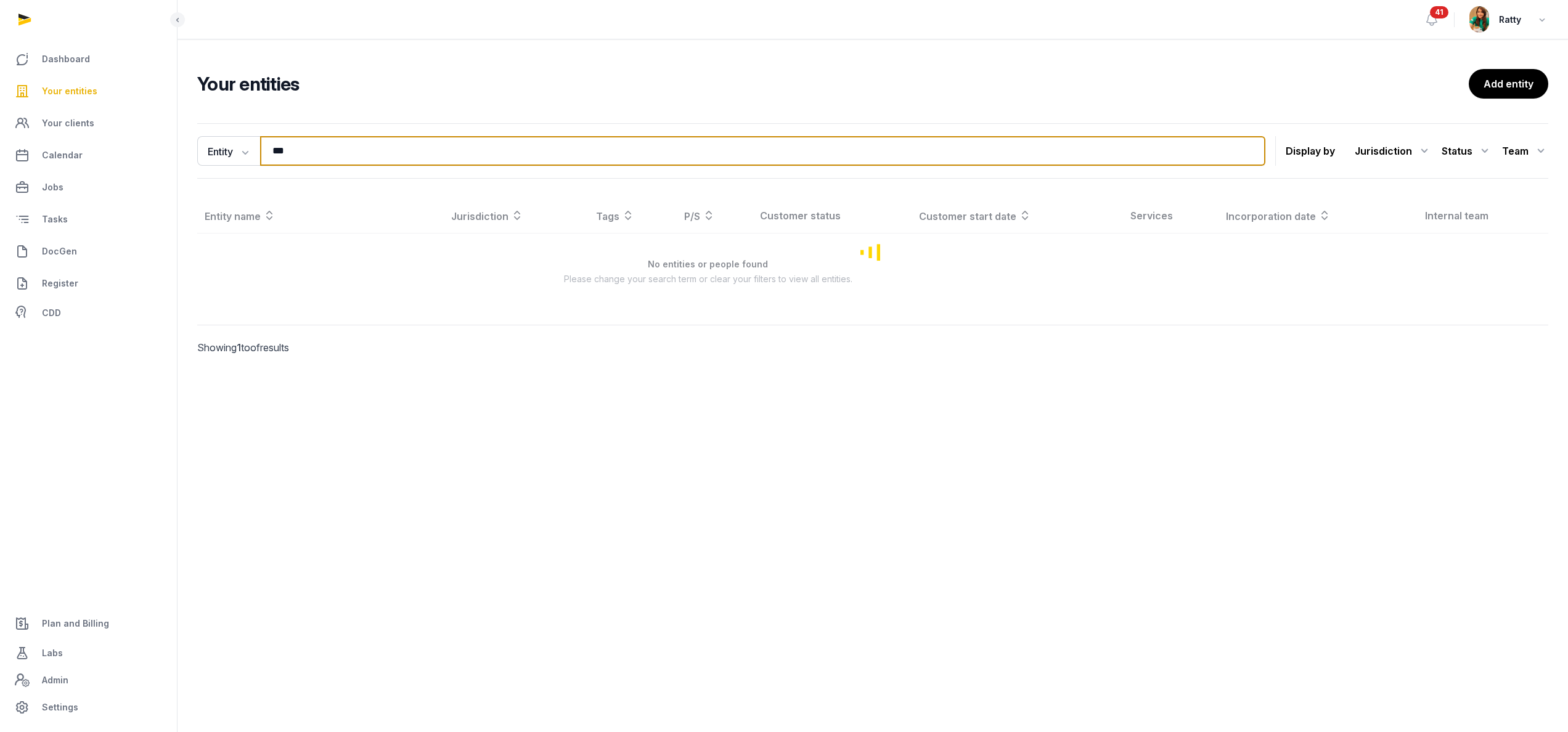
drag, startPoint x: 311, startPoint y: 156, endPoint x: 69, endPoint y: 92, distance: 250.3
click at [69, 92] on div "Dashboard Your entities Your clients Calendar Jobs Tasks DocGen Register CDD Pl…" at bounding box center [784, 366] width 1568 height 732
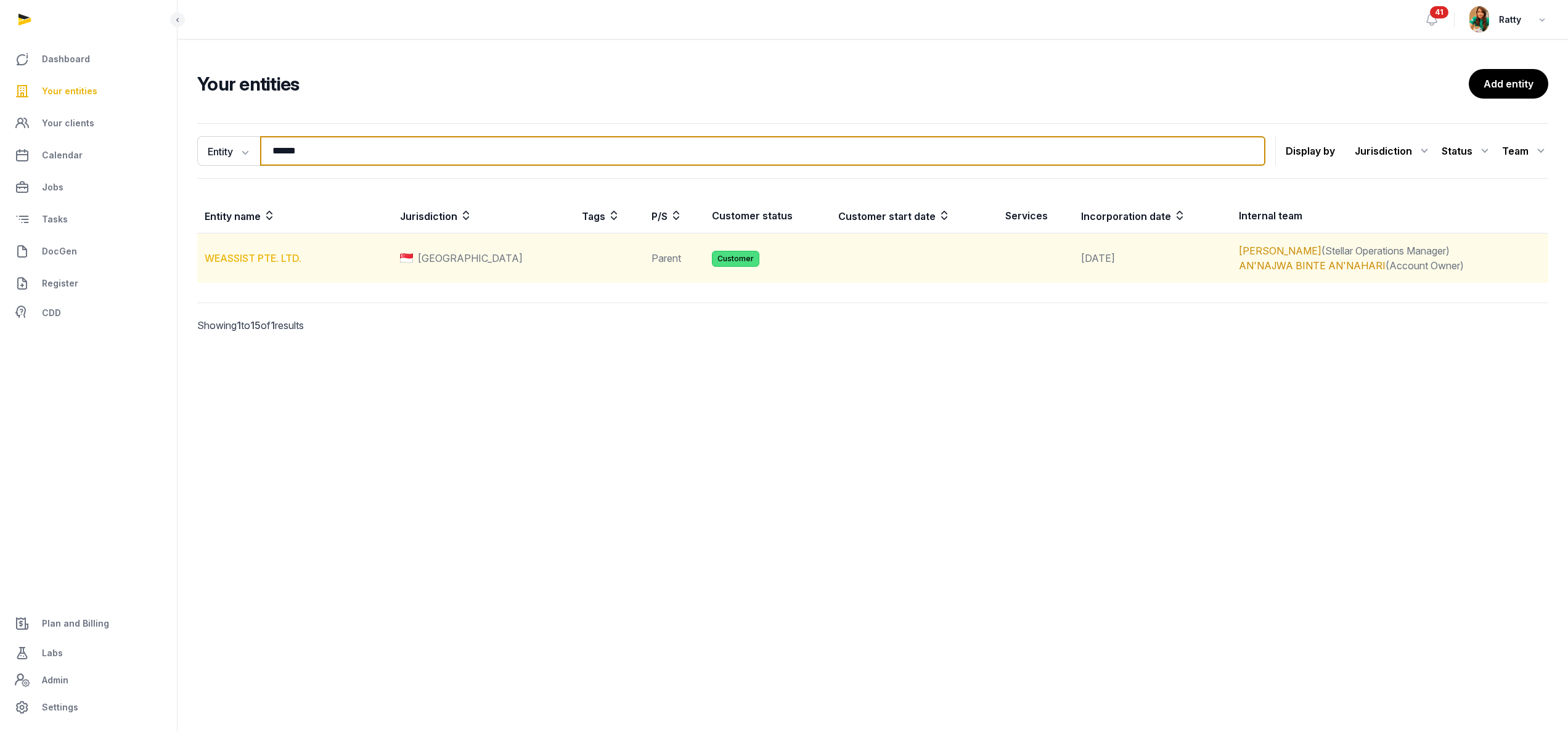
type input "******"
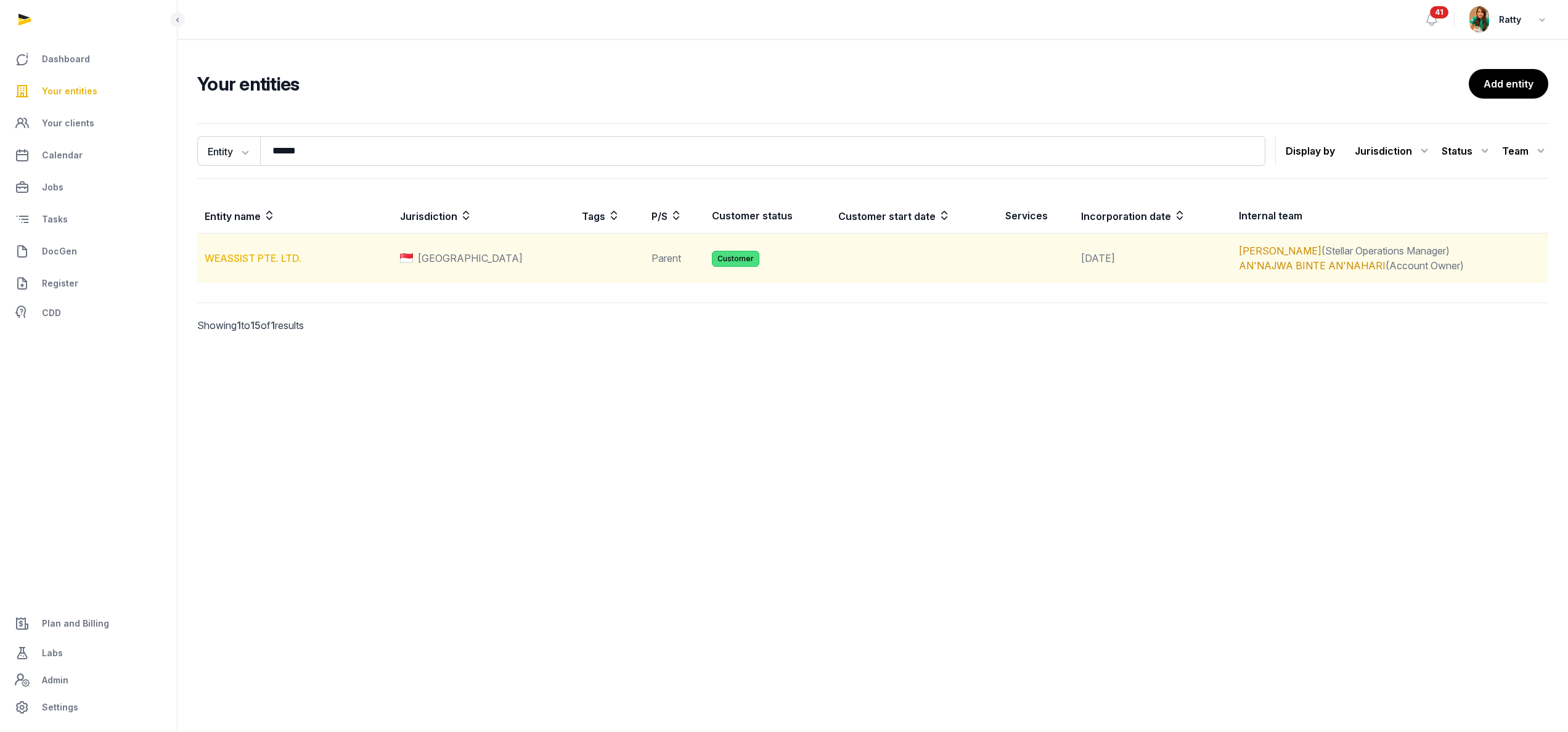
click at [242, 259] on link "WEASSIST PTE. LTD." at bounding box center [252, 258] width 97 height 13
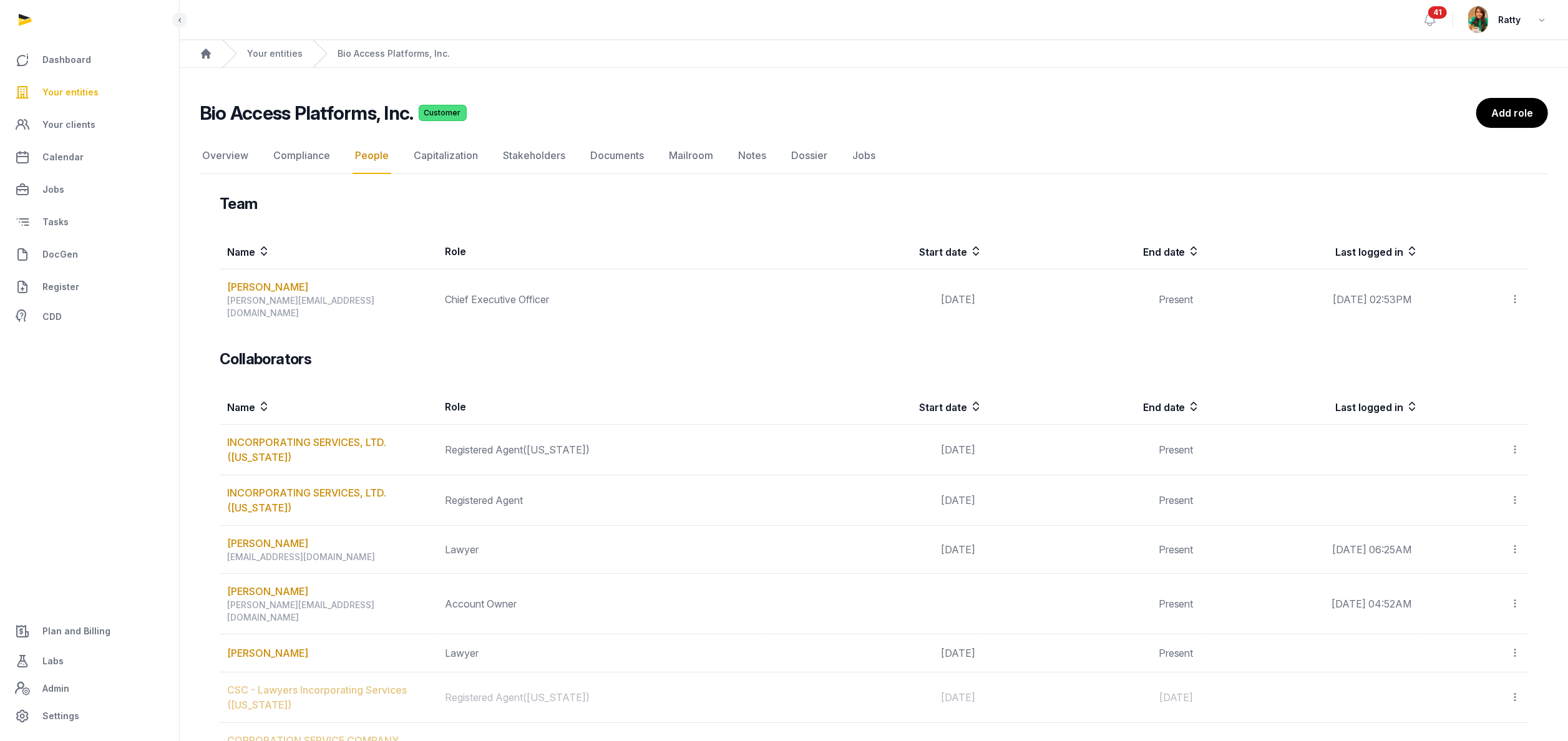
click at [72, 90] on span "Your entities" at bounding box center [71, 93] width 56 height 15
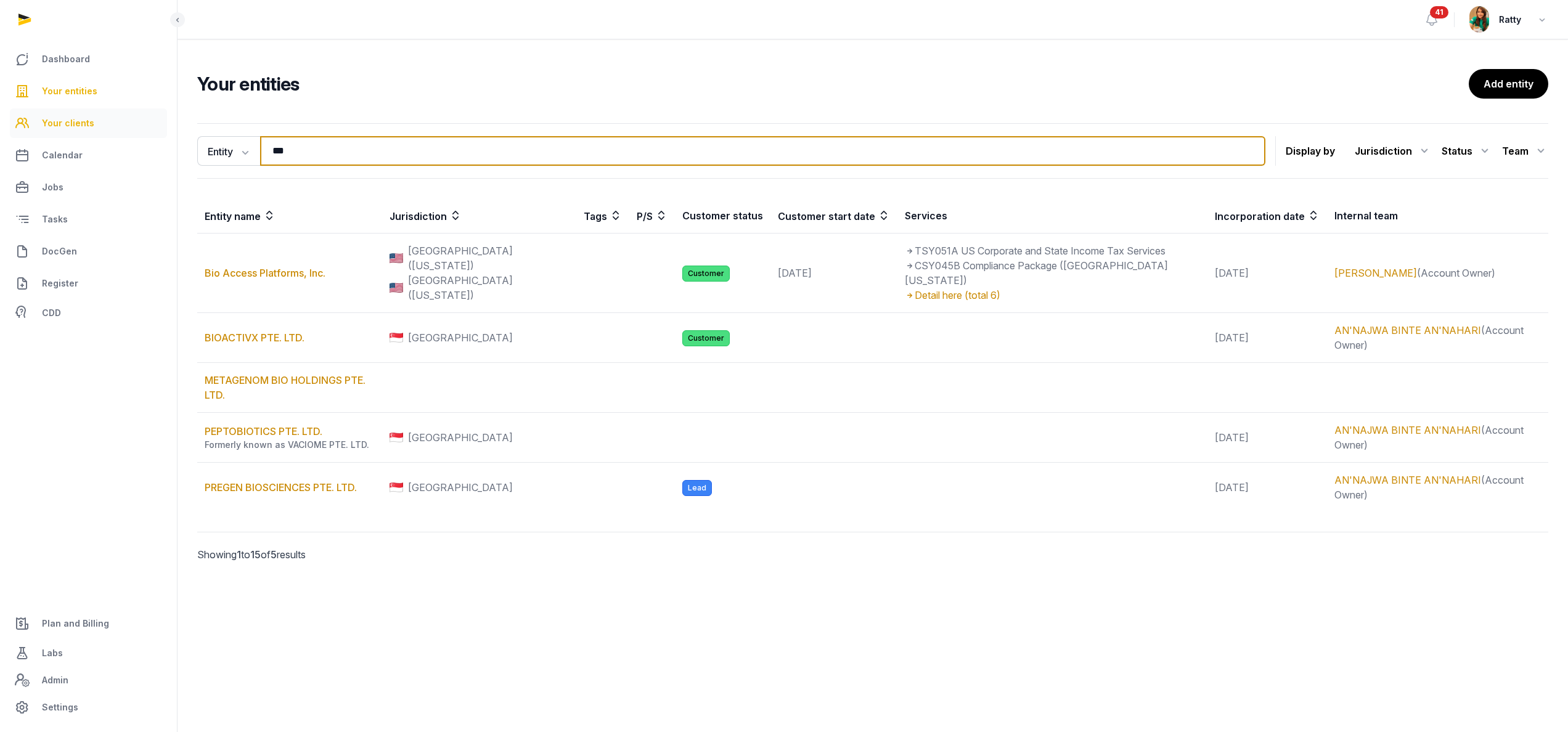
drag, startPoint x: 363, startPoint y: 148, endPoint x: 146, endPoint y: 121, distance: 218.7
click at [149, 124] on div "Dashboard Your entities Your clients Calendar Jobs Tasks DocGen Register CDD Pl…" at bounding box center [784, 366] width 1568 height 732
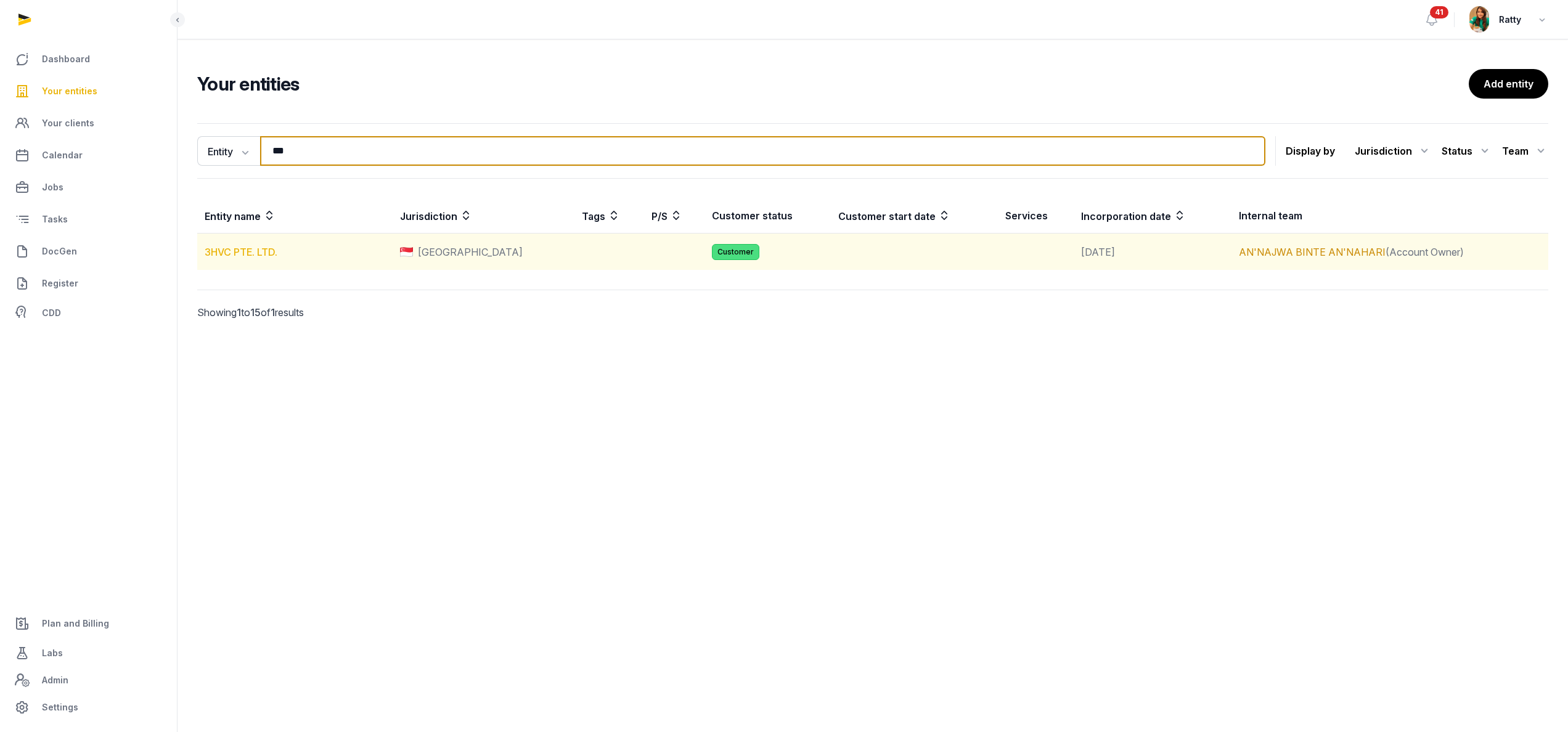
type input "***"
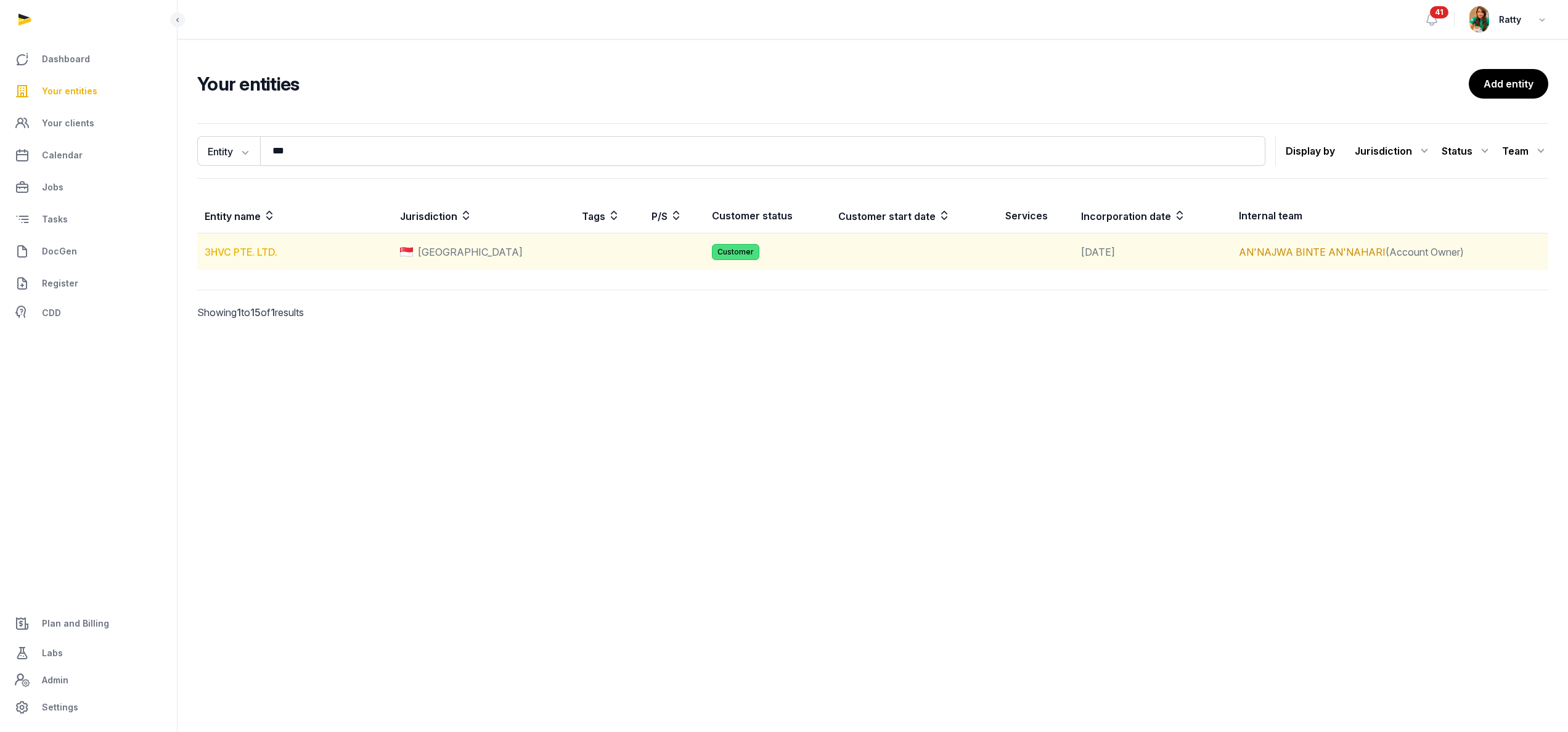
click at [245, 252] on link "3HVC PTE. LTD." at bounding box center [241, 252] width 72 height 13
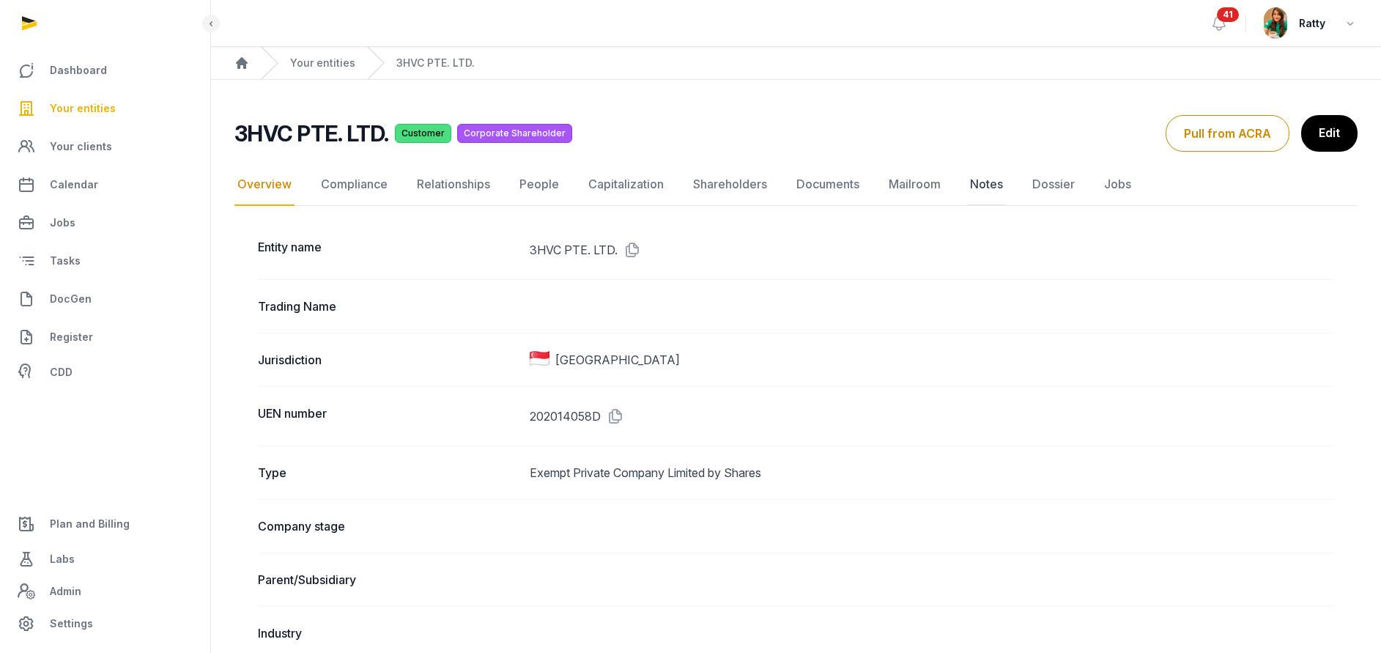
click at [989, 183] on link "Notes" at bounding box center [986, 184] width 39 height 42
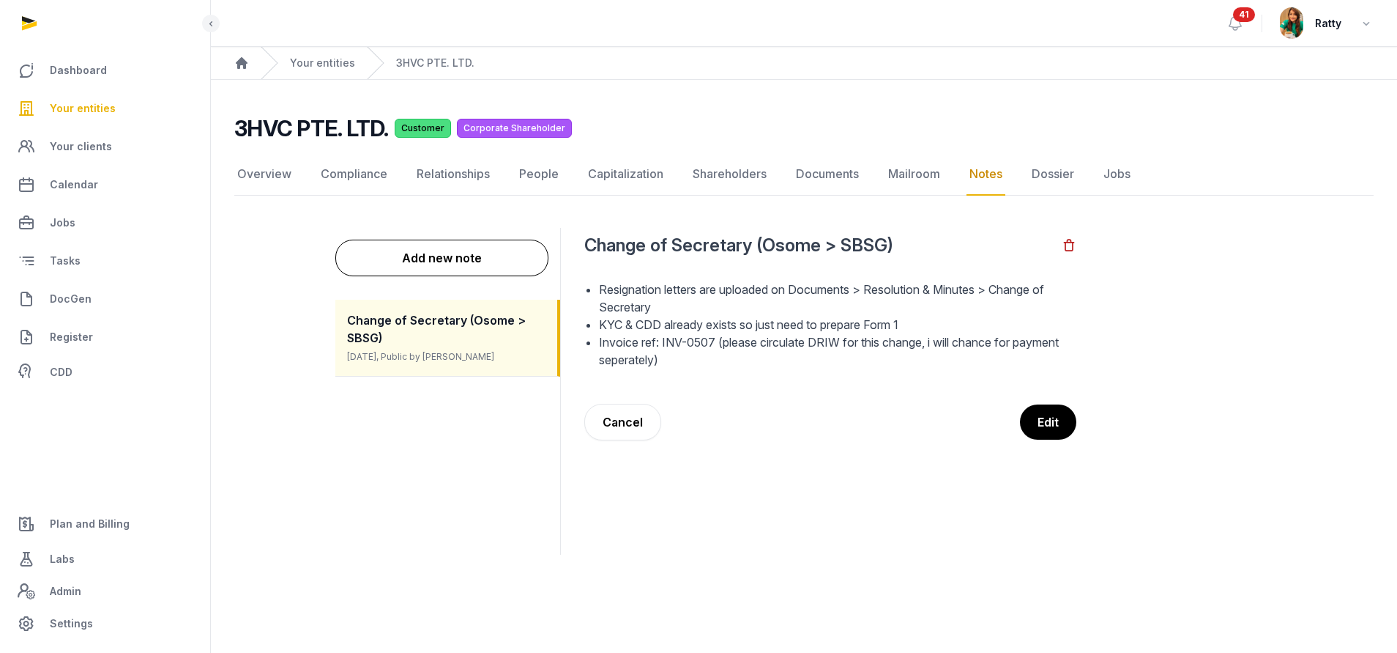
click at [86, 97] on link "Your entities" at bounding box center [105, 108] width 187 height 35
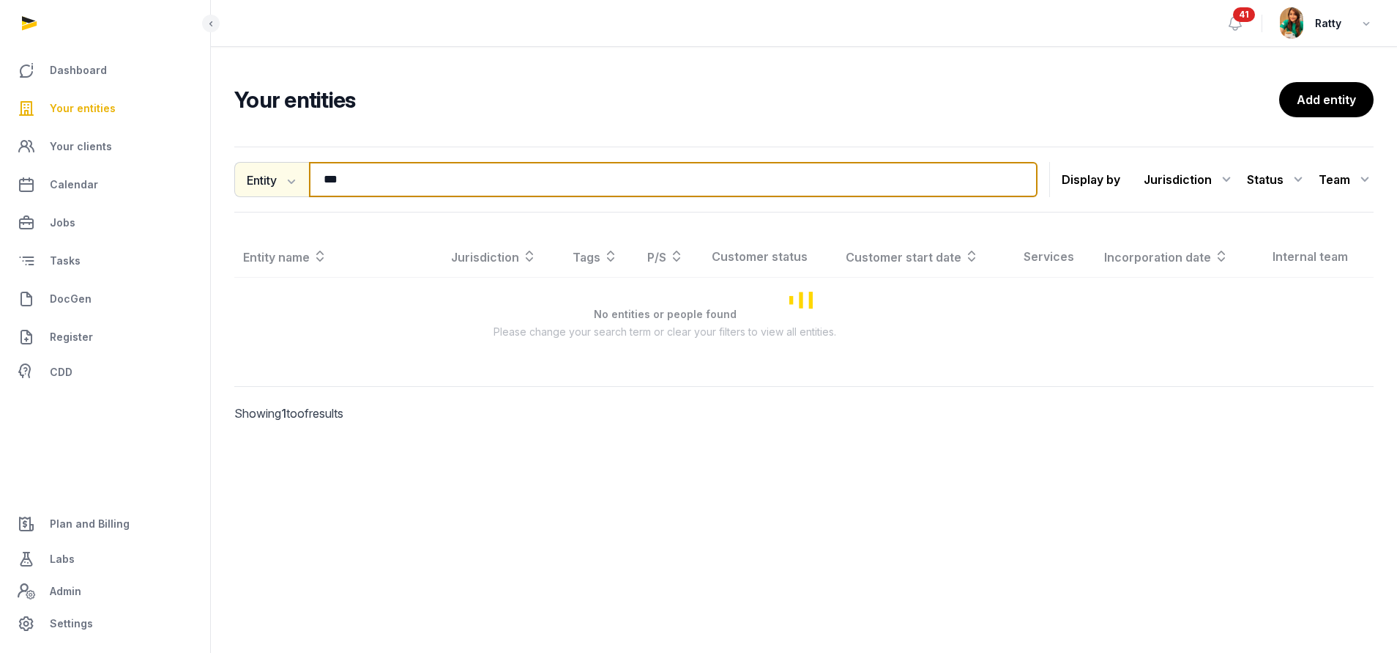
drag, startPoint x: 370, startPoint y: 188, endPoint x: 275, endPoint y: 180, distance: 95.6
click at [277, 182] on div "Entity Entity People Tags Services *** Search" at bounding box center [635, 179] width 803 height 35
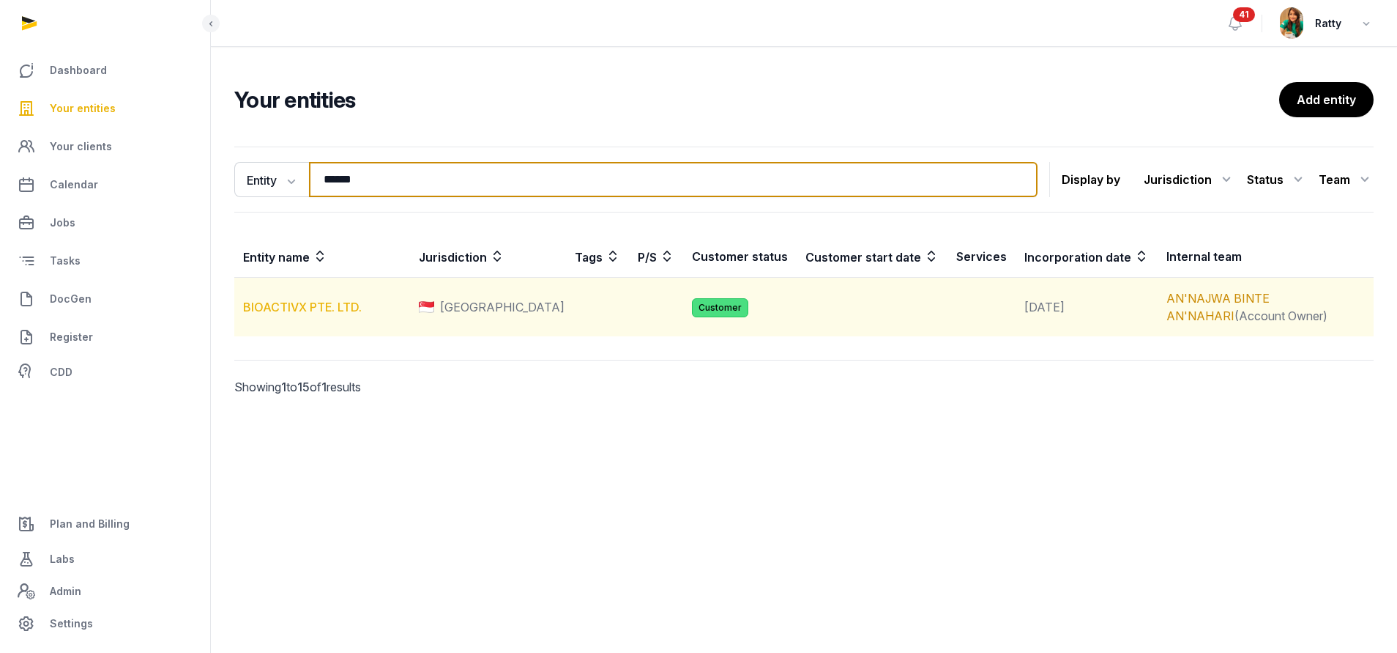
type input "******"
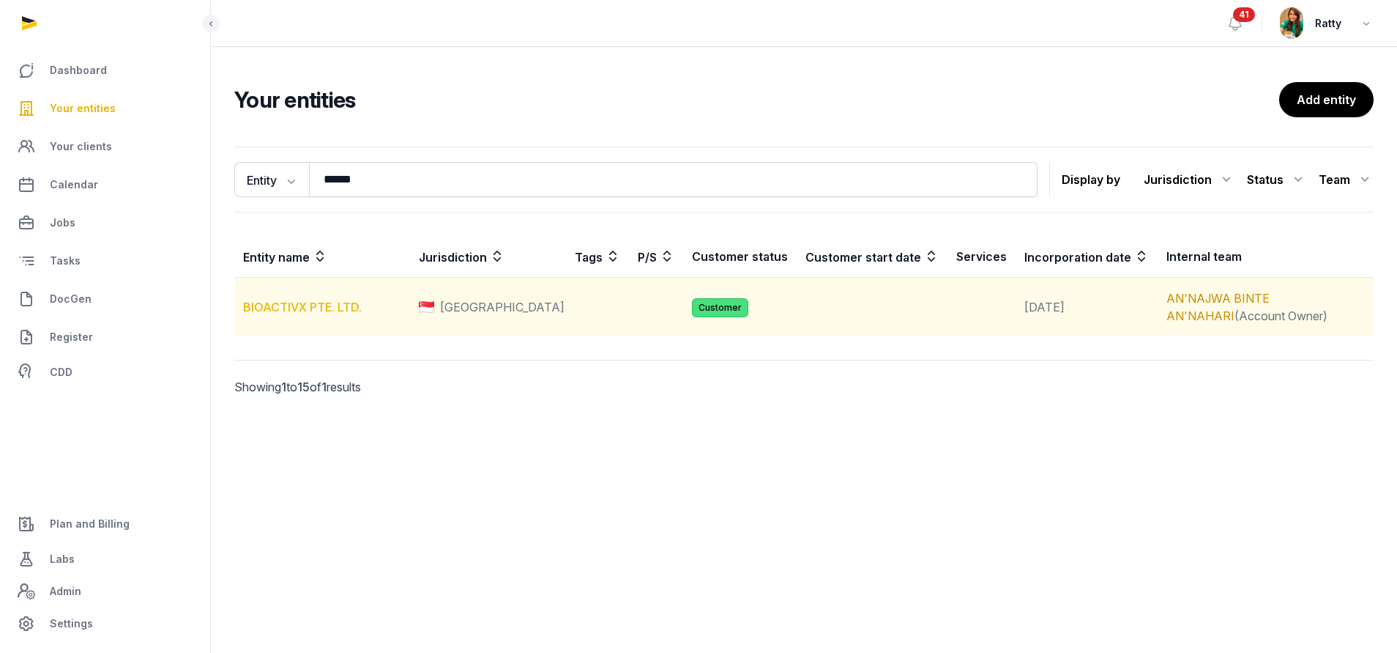
click at [301, 300] on link "BIOACTIVX PTE. LTD." at bounding box center [302, 307] width 119 height 15
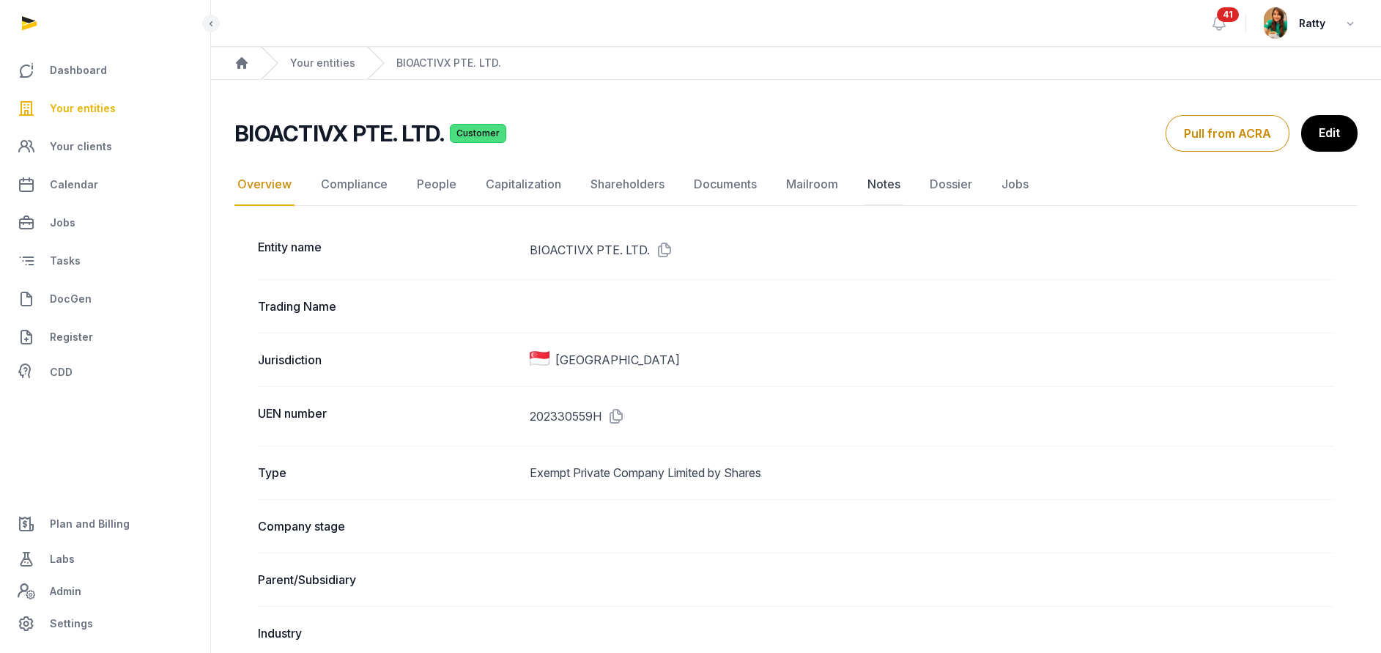
click at [874, 183] on link "Notes" at bounding box center [883, 184] width 39 height 42
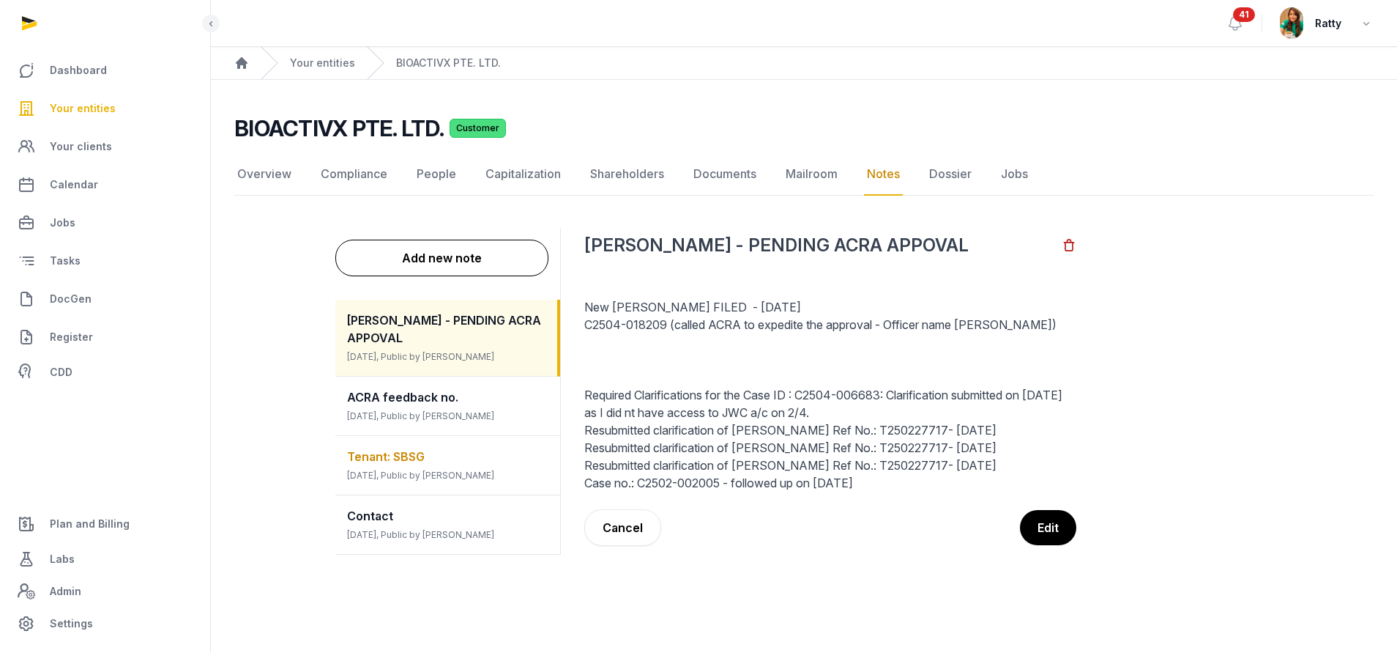
click at [415, 449] on span "Tenant: SBSG" at bounding box center [386, 456] width 78 height 15
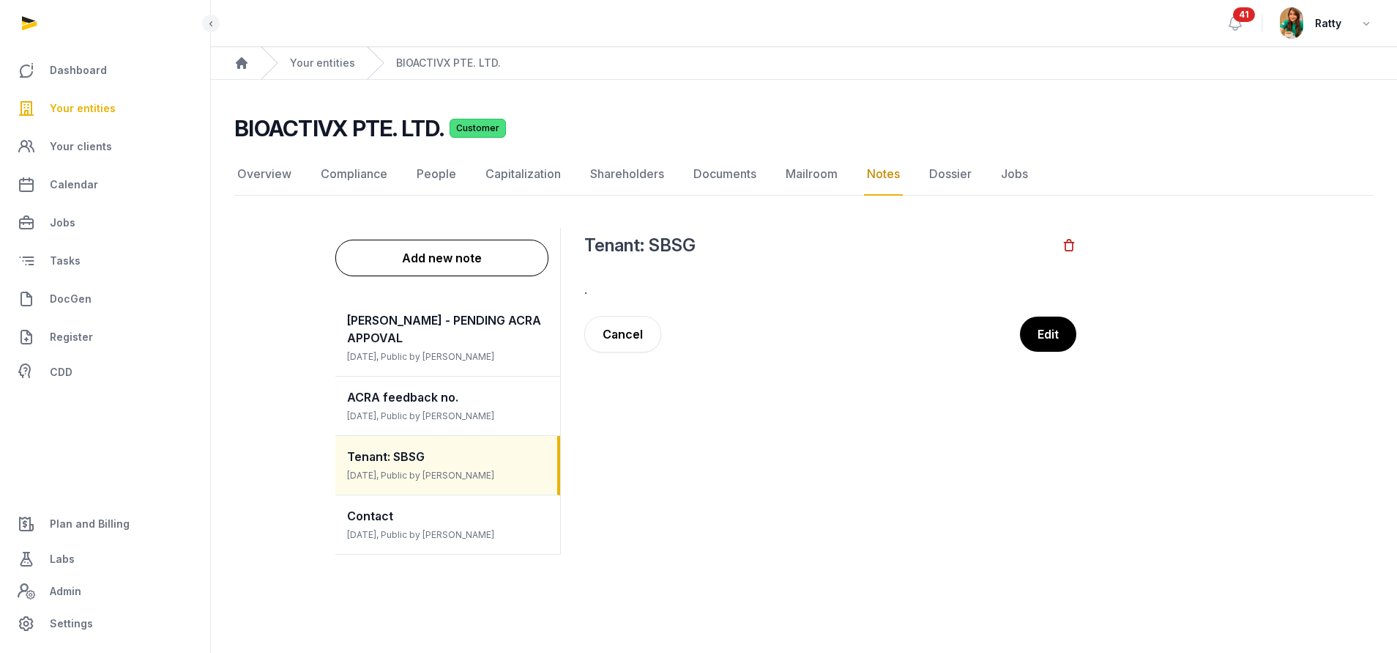
click at [97, 106] on span "Your entities" at bounding box center [83, 109] width 66 height 18
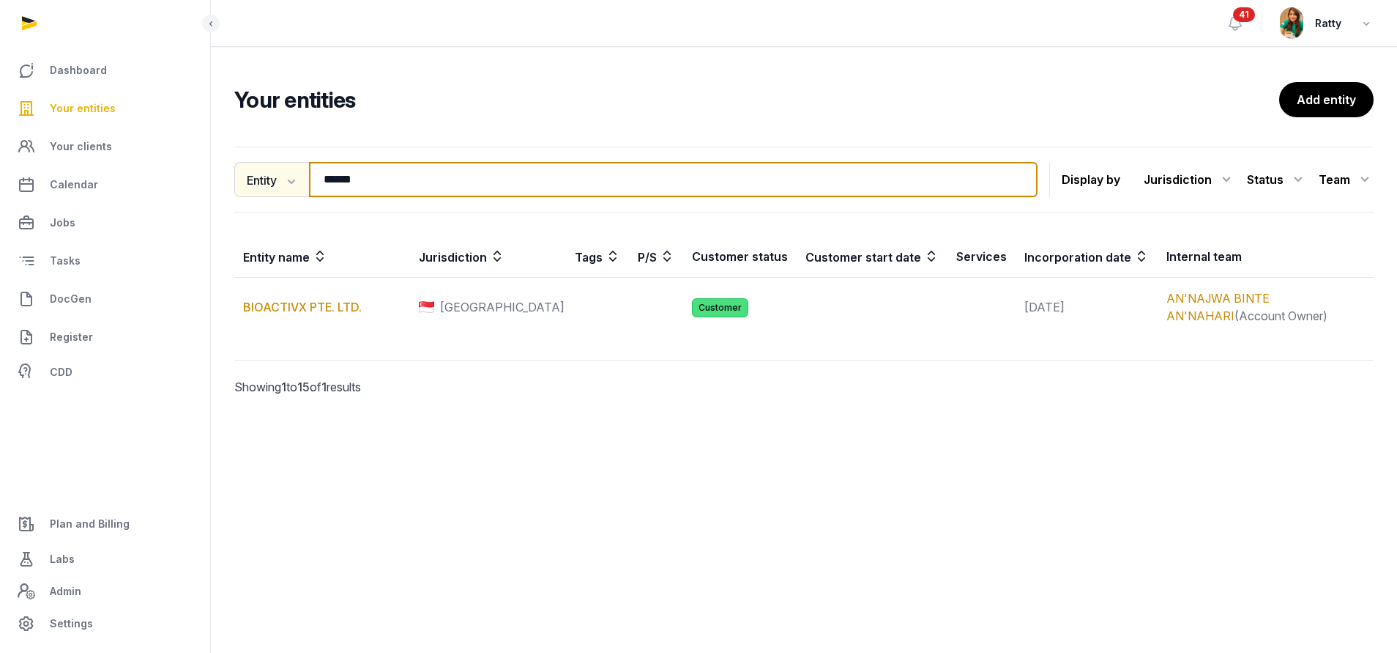
drag, startPoint x: 374, startPoint y: 185, endPoint x: 304, endPoint y: 187, distance: 70.3
click at [304, 187] on div "Entity Entity People Tags Services ****** Search" at bounding box center [635, 179] width 803 height 35
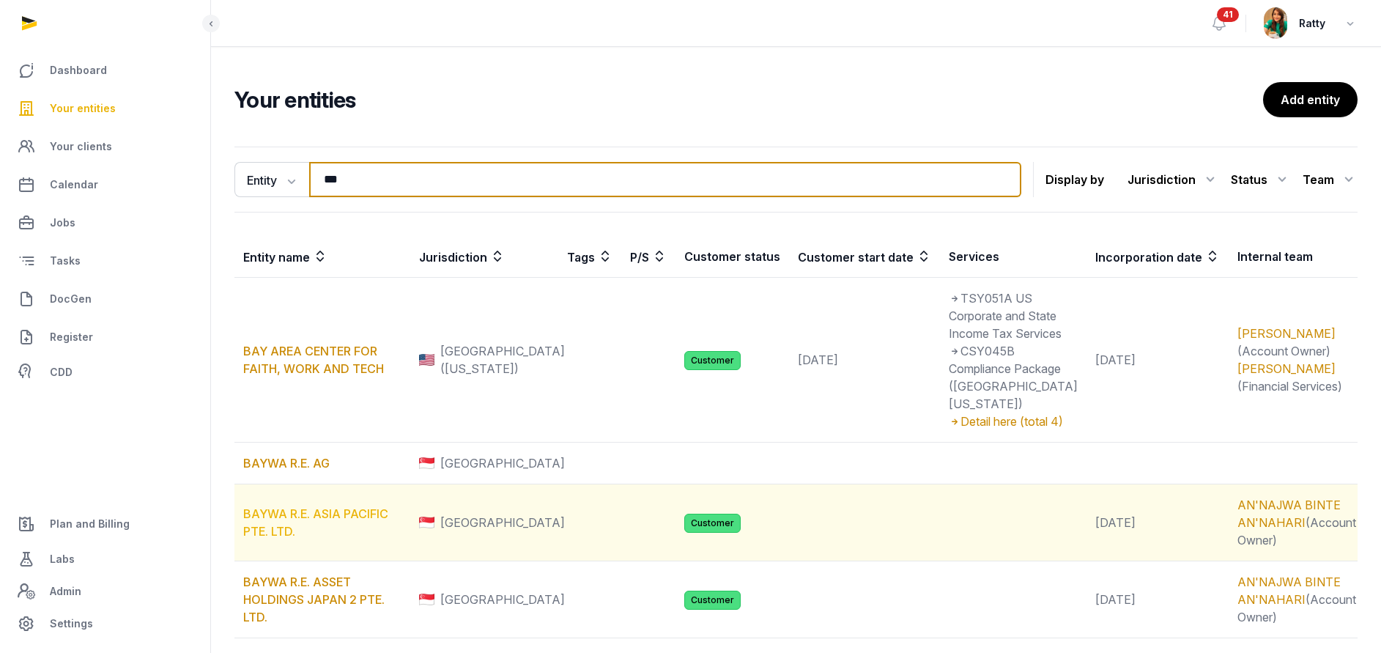
type input "***"
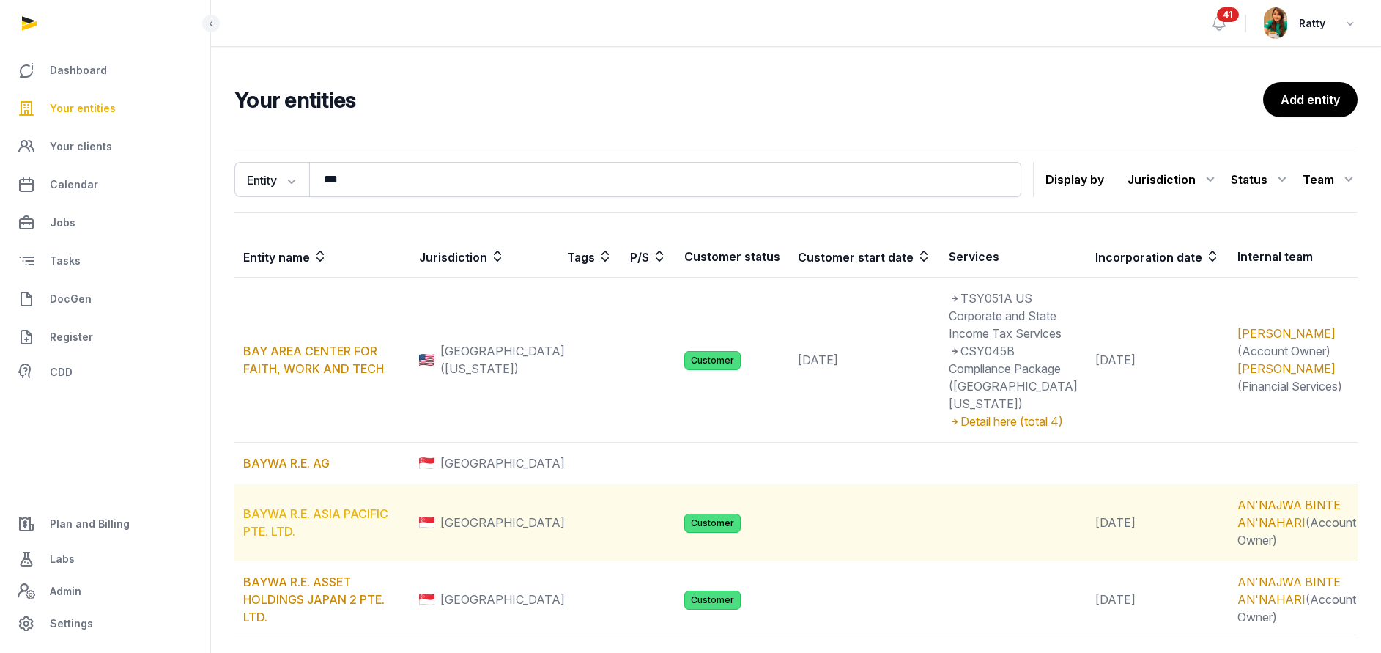
click at [314, 506] on link "BAYWA R.E. ASIA PACIFIC PTE. LTD." at bounding box center [315, 522] width 145 height 32
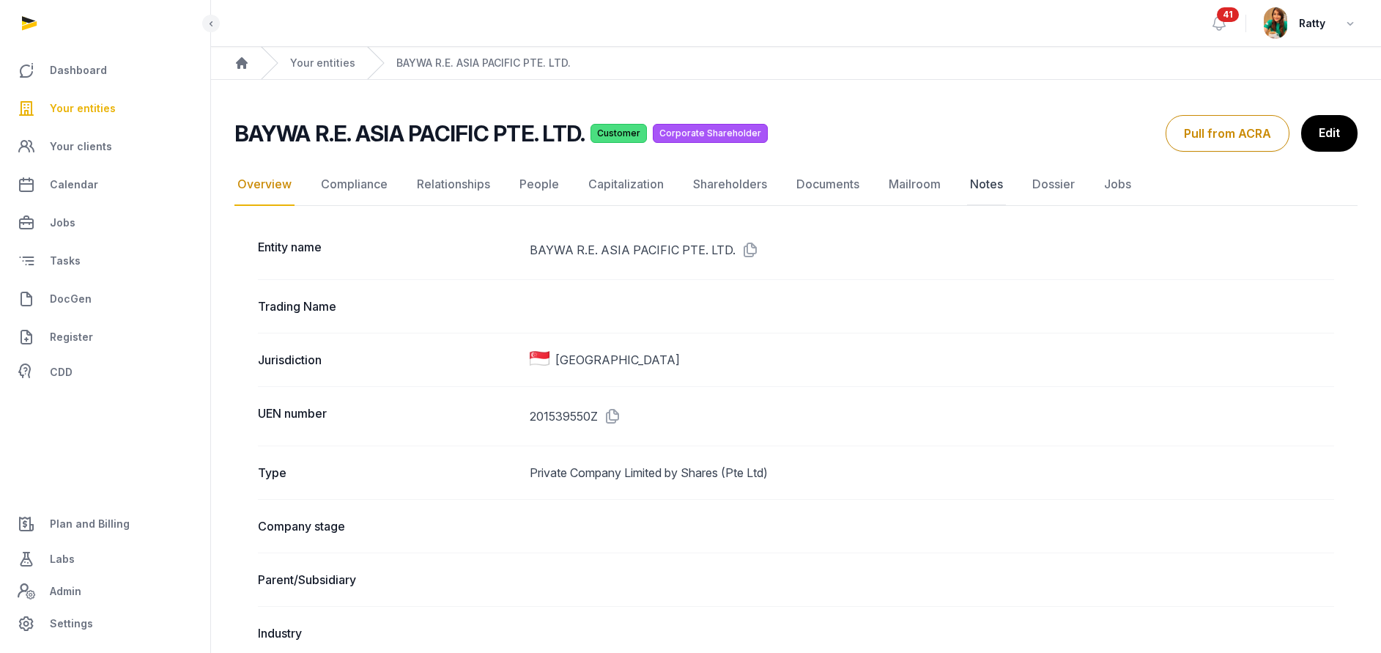
click at [973, 182] on link "Notes" at bounding box center [986, 184] width 39 height 42
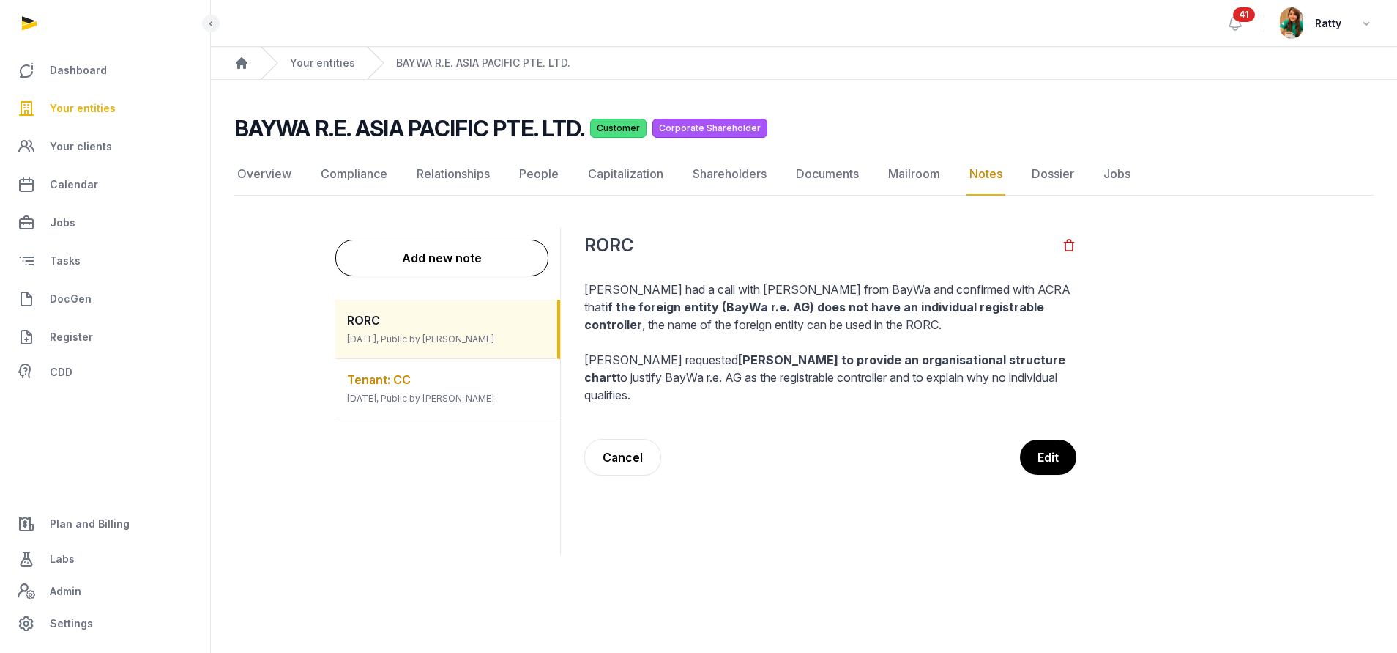
click at [409, 386] on span "Tenant: CC" at bounding box center [379, 379] width 64 height 15
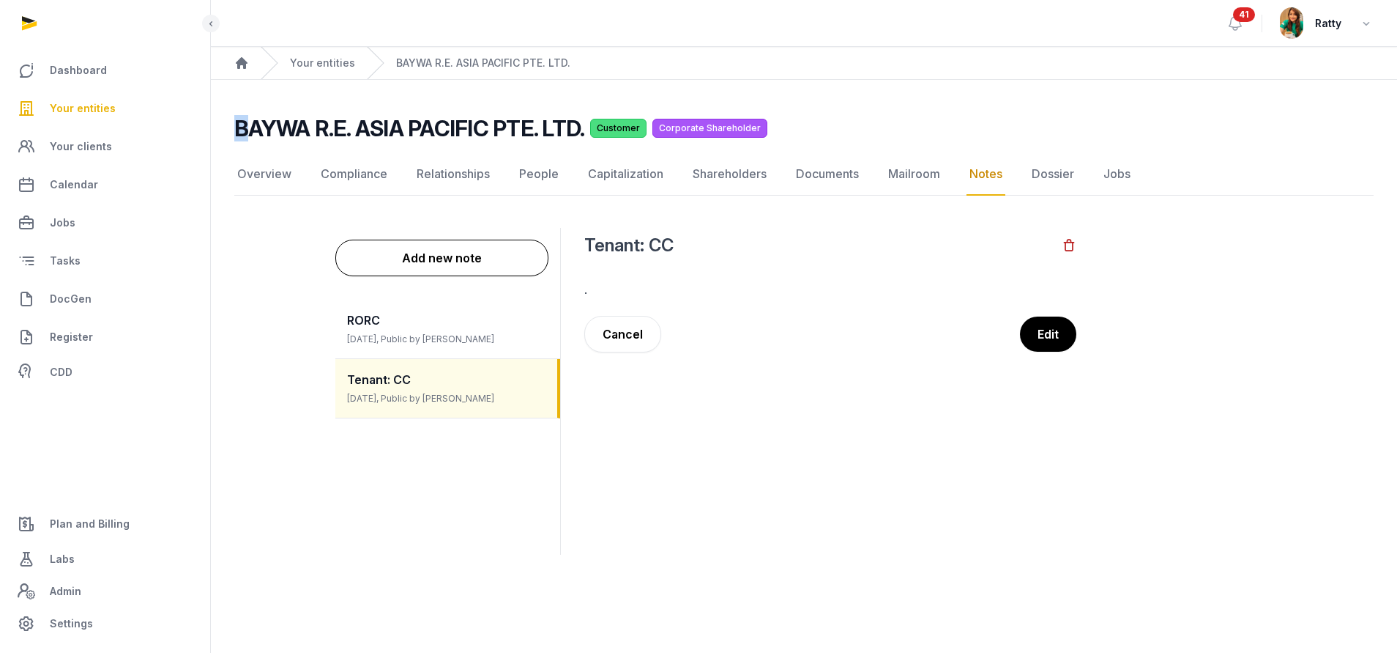
drag, startPoint x: 236, startPoint y: 127, endPoint x: 246, endPoint y: 127, distance: 10.3
click at [246, 127] on h2 "BAYWA R.E. ASIA PACIFIC PTE. LTD." at bounding box center [409, 128] width 350 height 26
drag, startPoint x: 246, startPoint y: 127, endPoint x: 268, endPoint y: 198, distance: 74.4
click at [267, 207] on div "Add new note RORC 2 months ago, Public by Rathika Rajoo Tenant: CC 9 months ago…" at bounding box center [804, 391] width 1140 height 374
click at [268, 182] on link "Overview" at bounding box center [264, 174] width 60 height 42
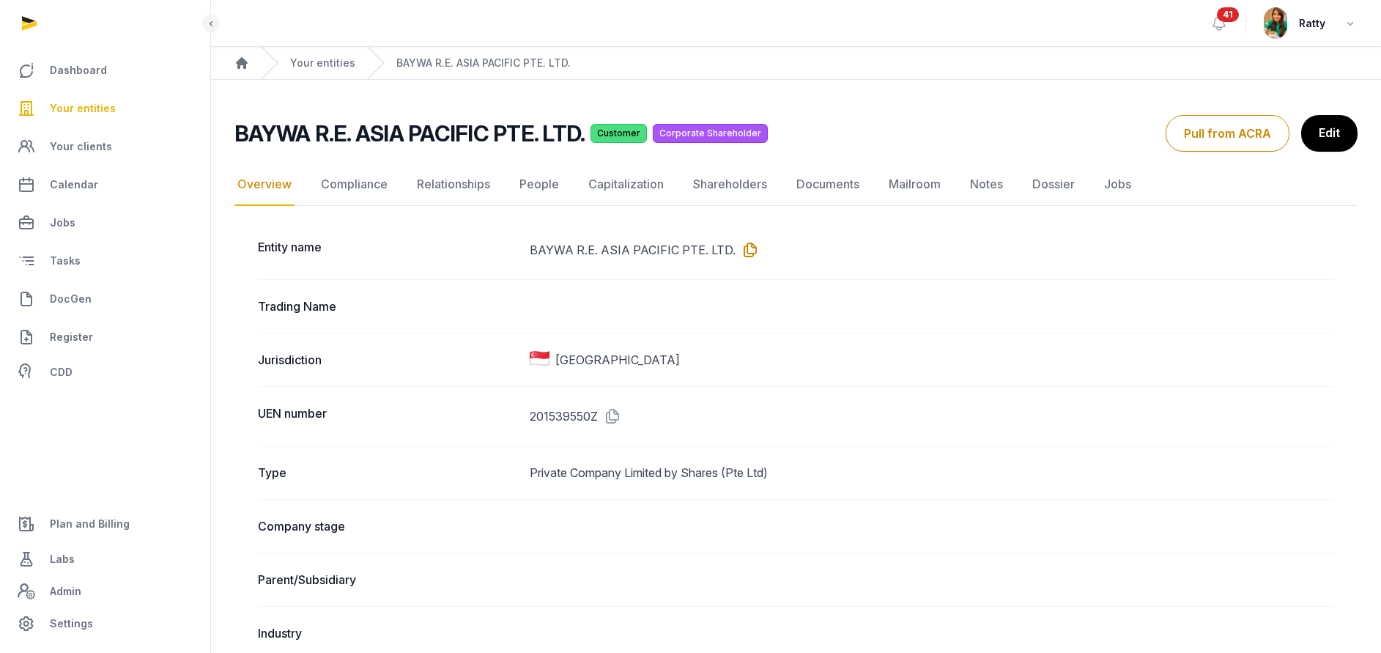
click at [743, 251] on icon at bounding box center [746, 249] width 23 height 23
click at [907, 195] on link "Mailroom" at bounding box center [914, 184] width 58 height 42
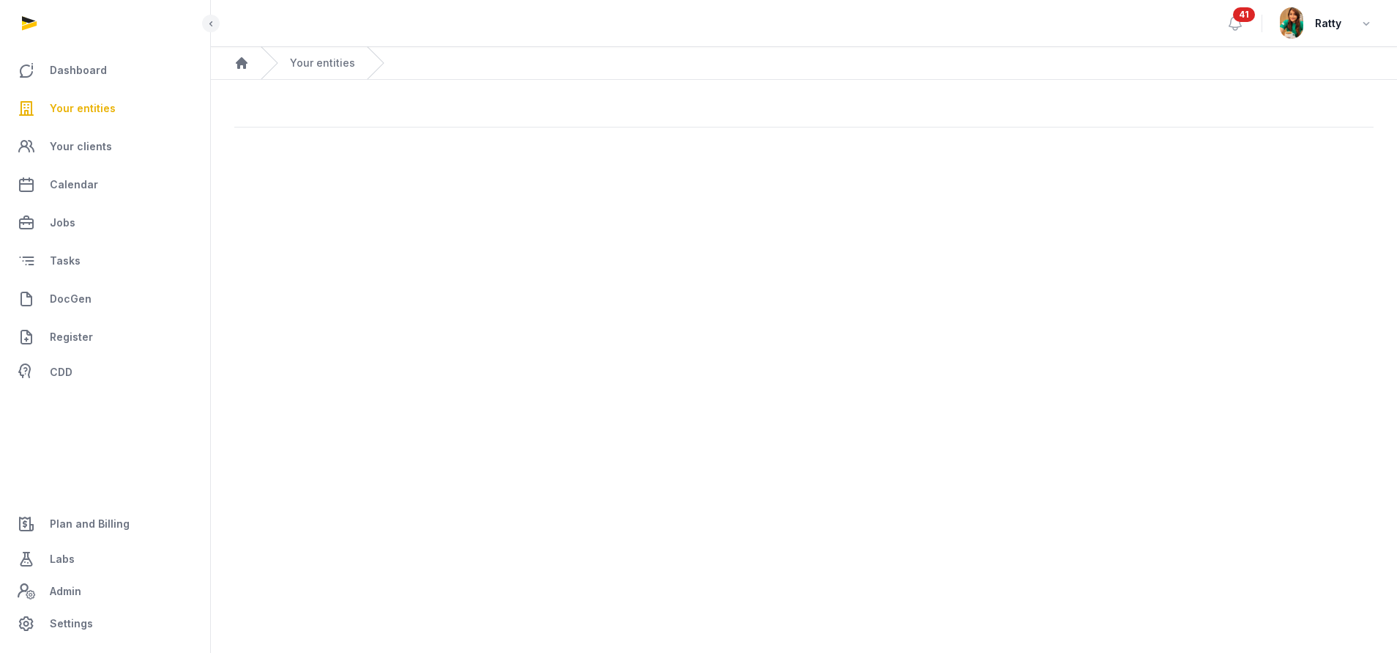
click at [973, 186] on main "Open sidebar 41 Ratty Home Your entities" at bounding box center [698, 326] width 1397 height 653
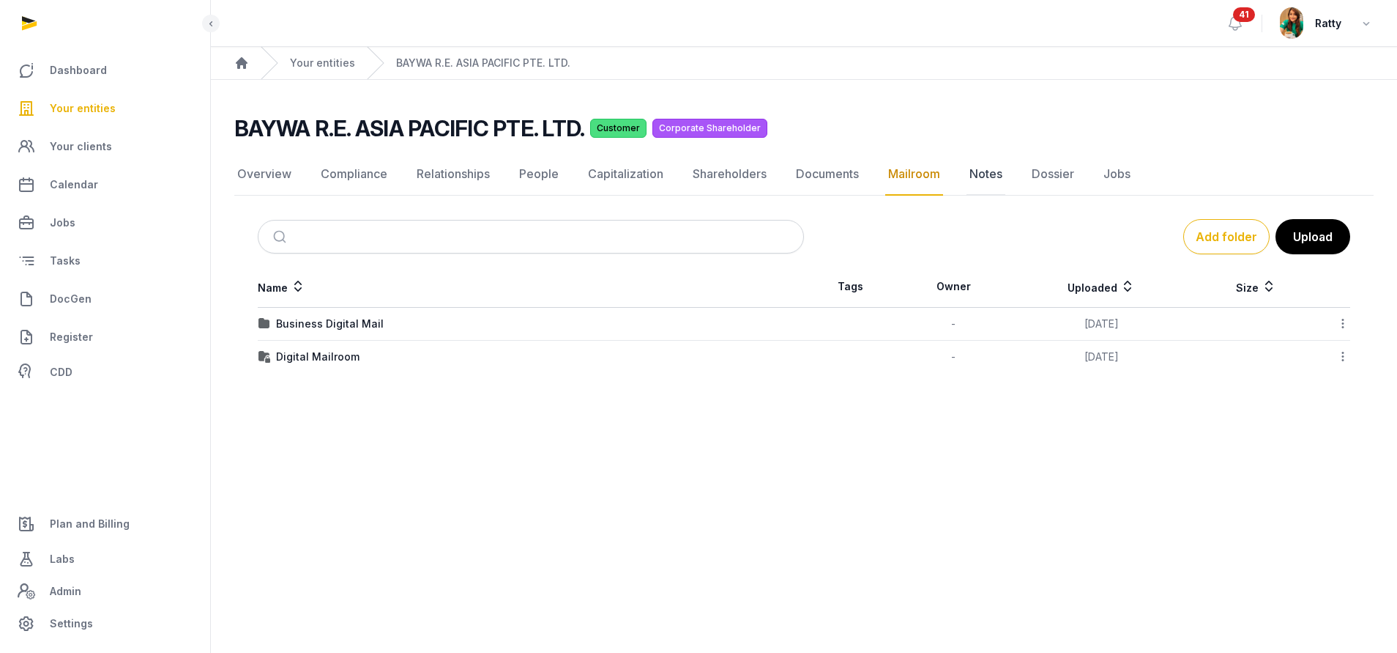
click at [989, 170] on link "Notes" at bounding box center [986, 174] width 39 height 42
